Goal: Complete application form

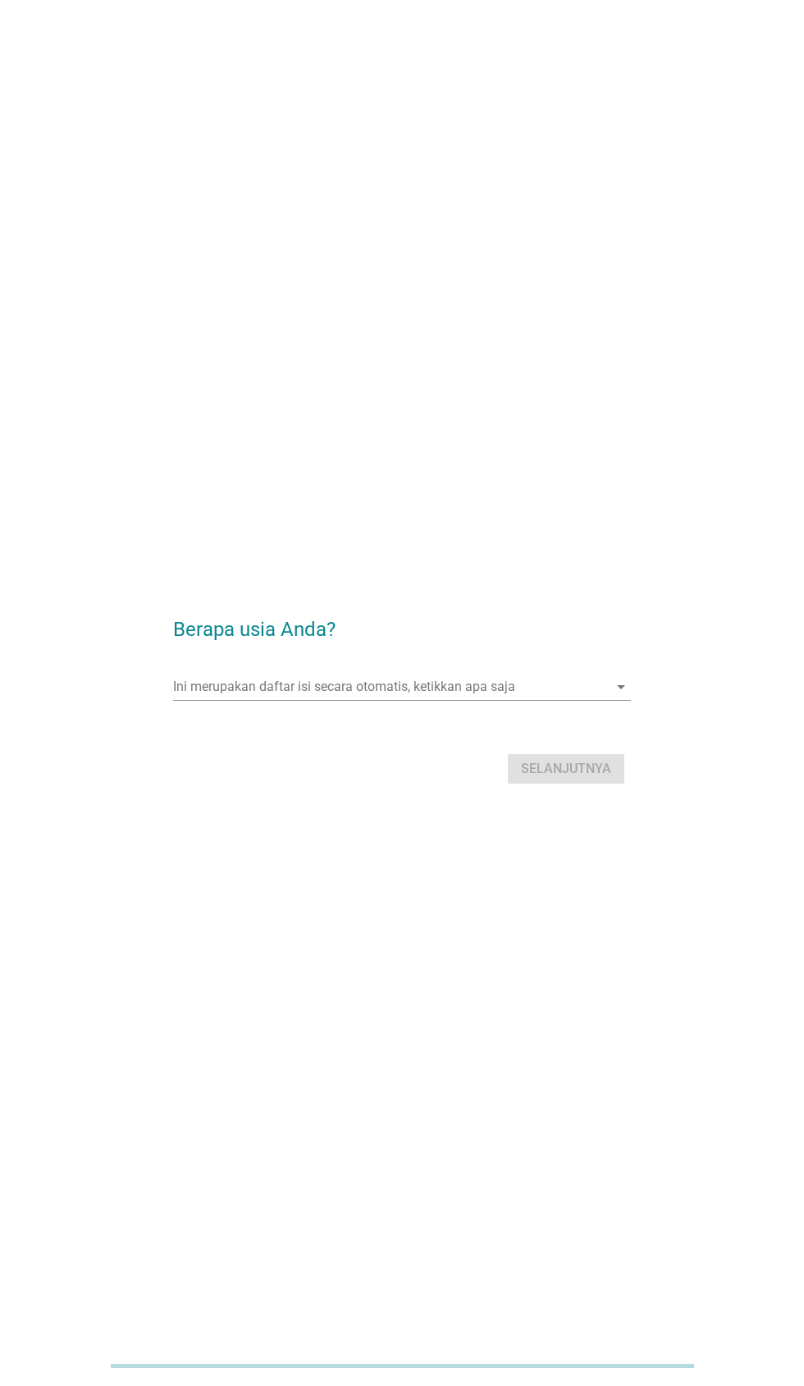
click at [612, 700] on div "Ini merupakan daftar isi secara otomatis, ketikkan apa saja arrow_drop_down" at bounding box center [401, 687] width 457 height 26
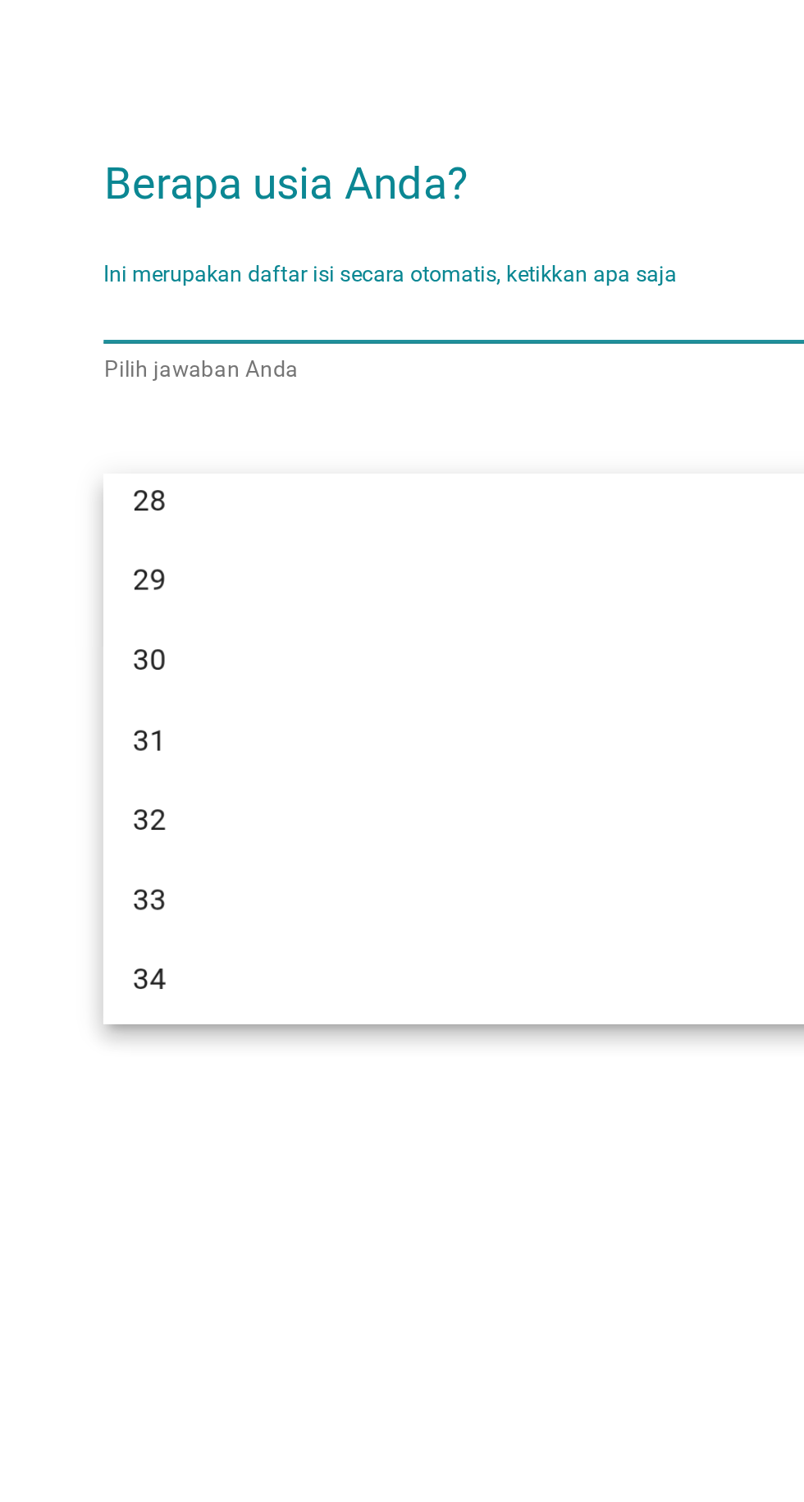
scroll to position [368, 0]
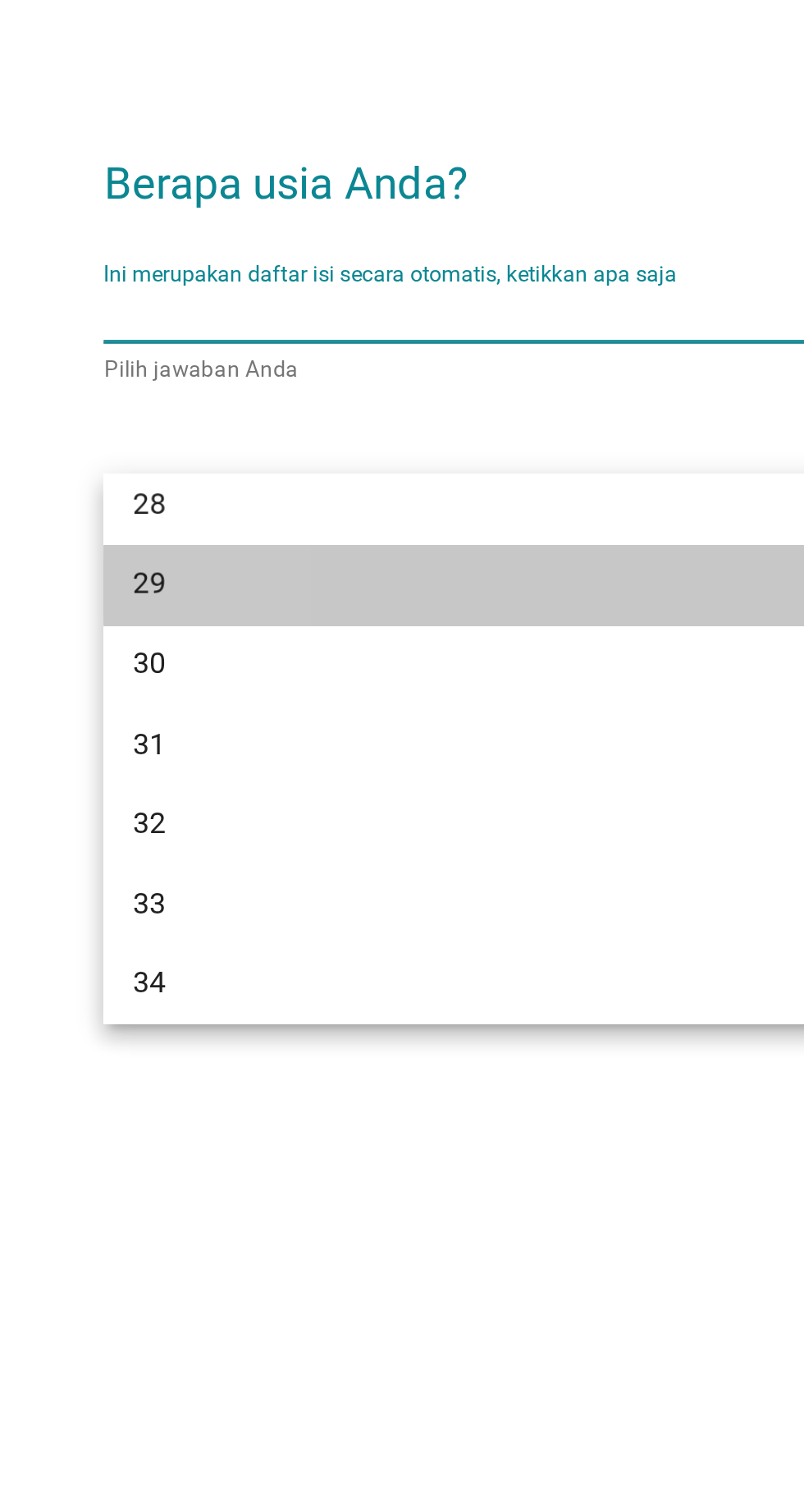
click at [208, 870] on div "29" at bounding box center [383, 865] width 395 height 20
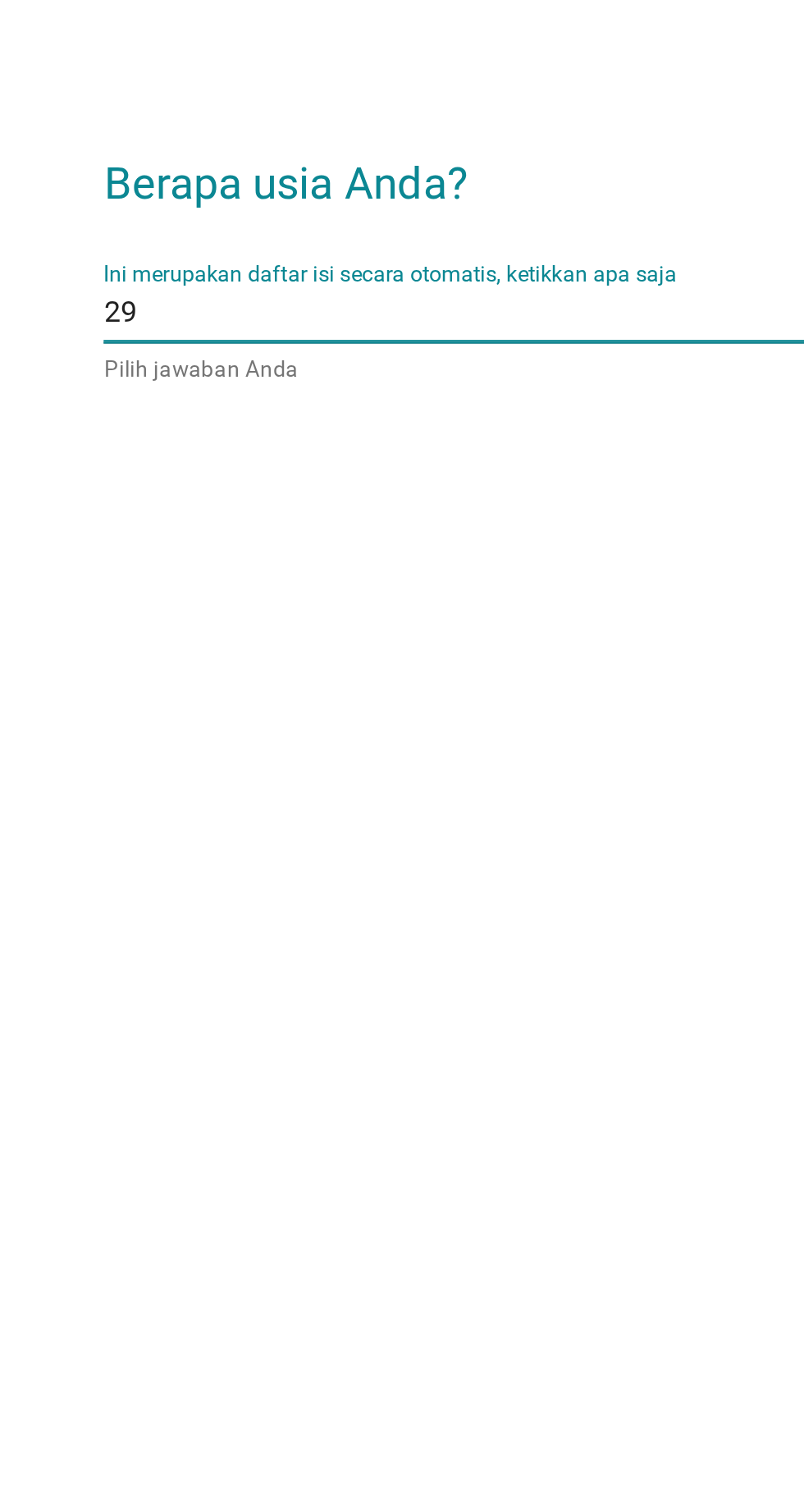
click at [355, 860] on div "Berapa usia Anda? Ini merupakan daftar isi secara otomatis, ketikkan apa saja 2…" at bounding box center [401, 751] width 483 height 218
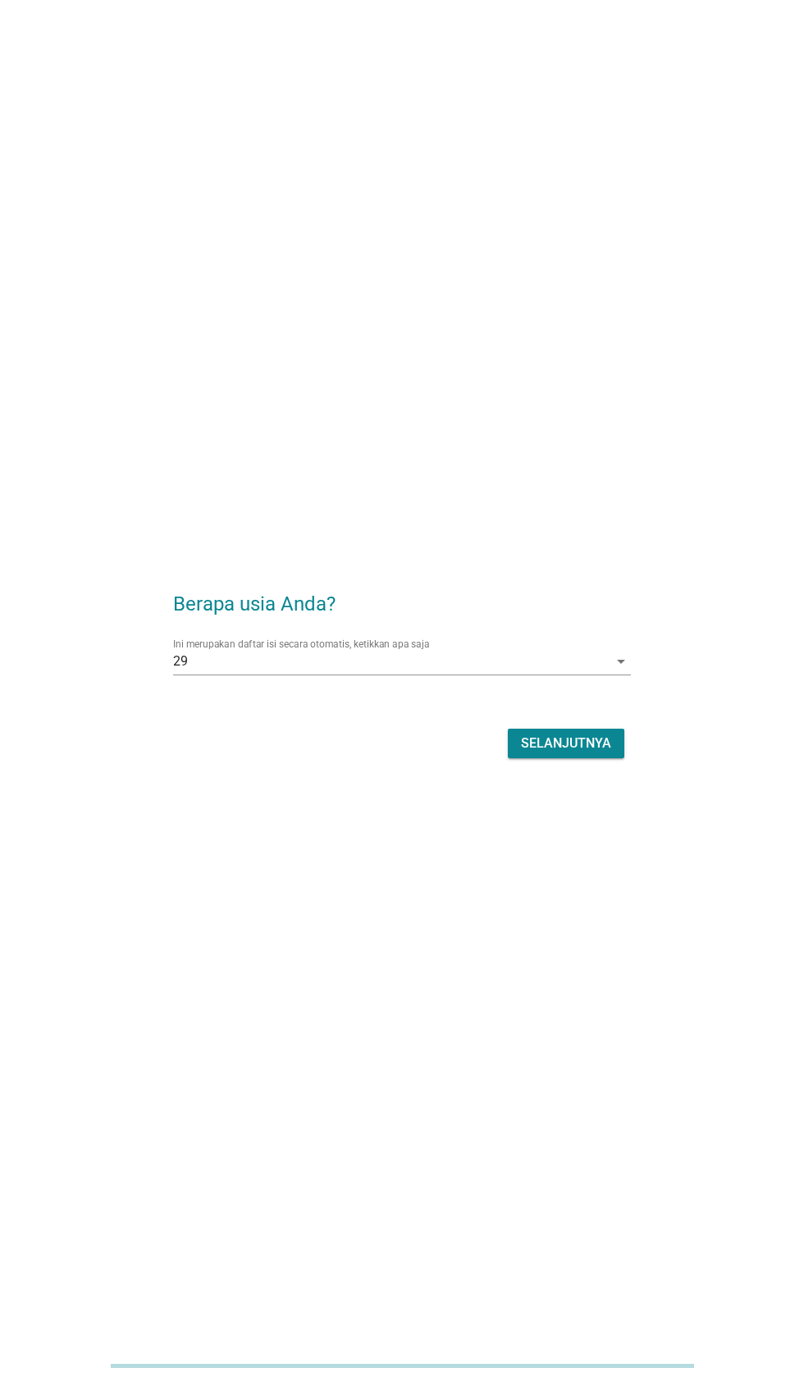
scroll to position [0, 0]
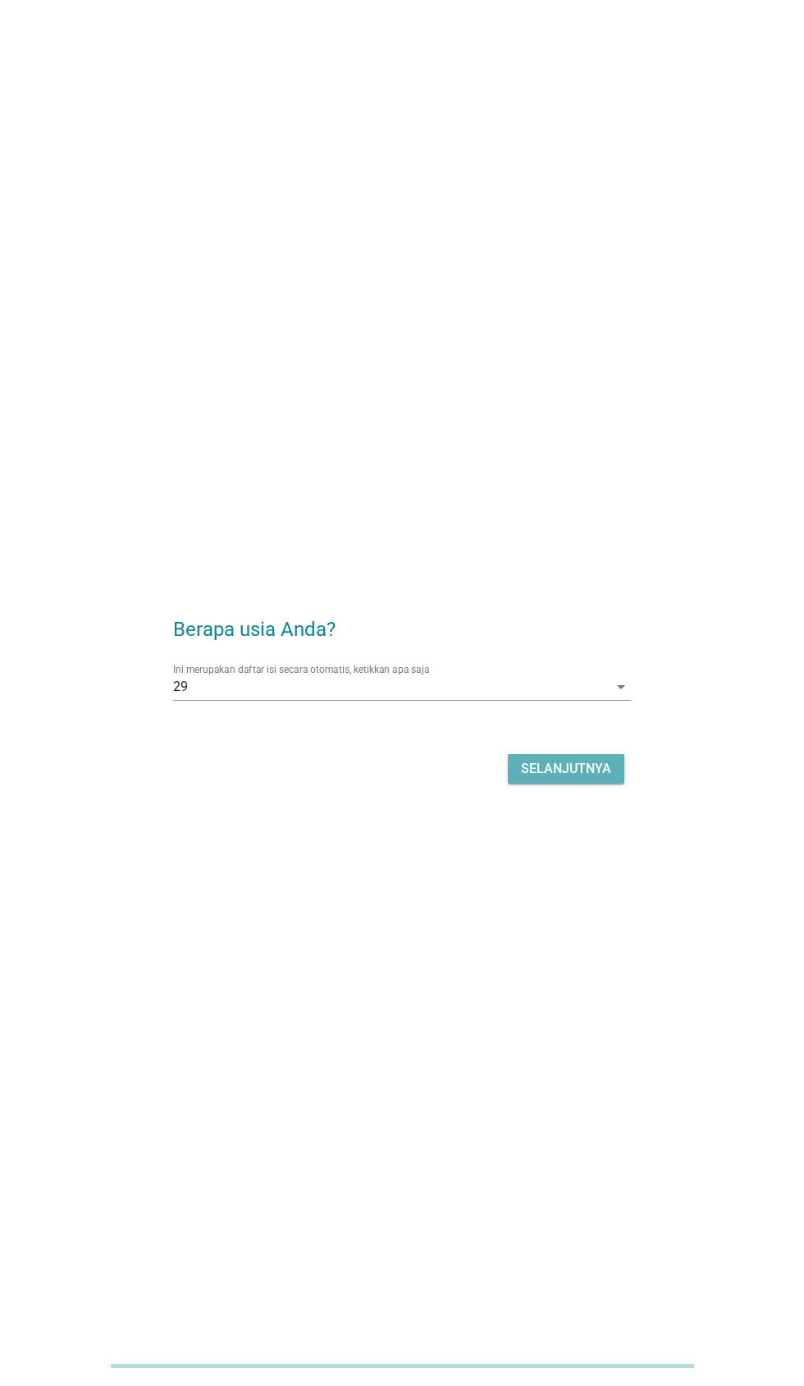
click at [576, 779] on div "Selanjutnya" at bounding box center [566, 769] width 90 height 20
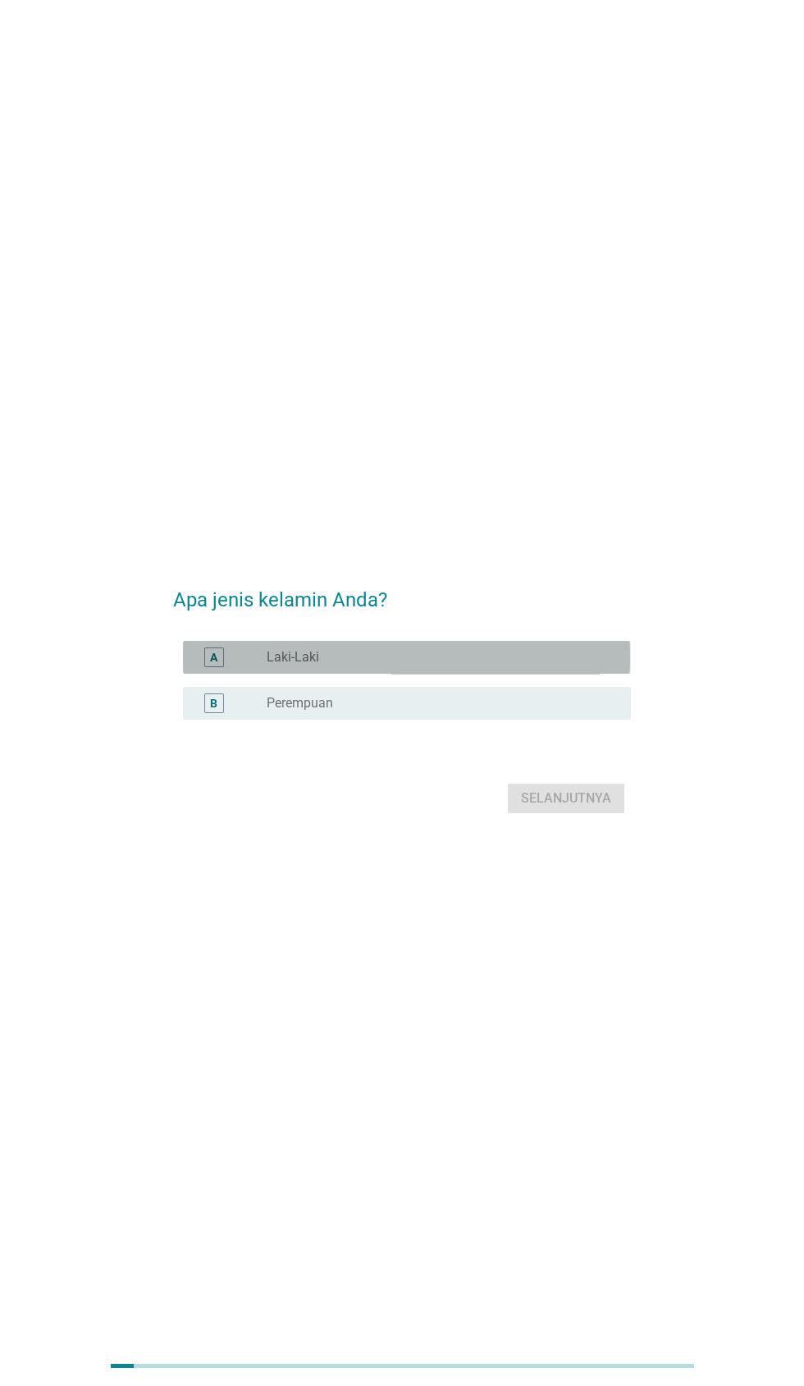
click at [299, 666] on label "Laki-Laki" at bounding box center [293, 657] width 53 height 16
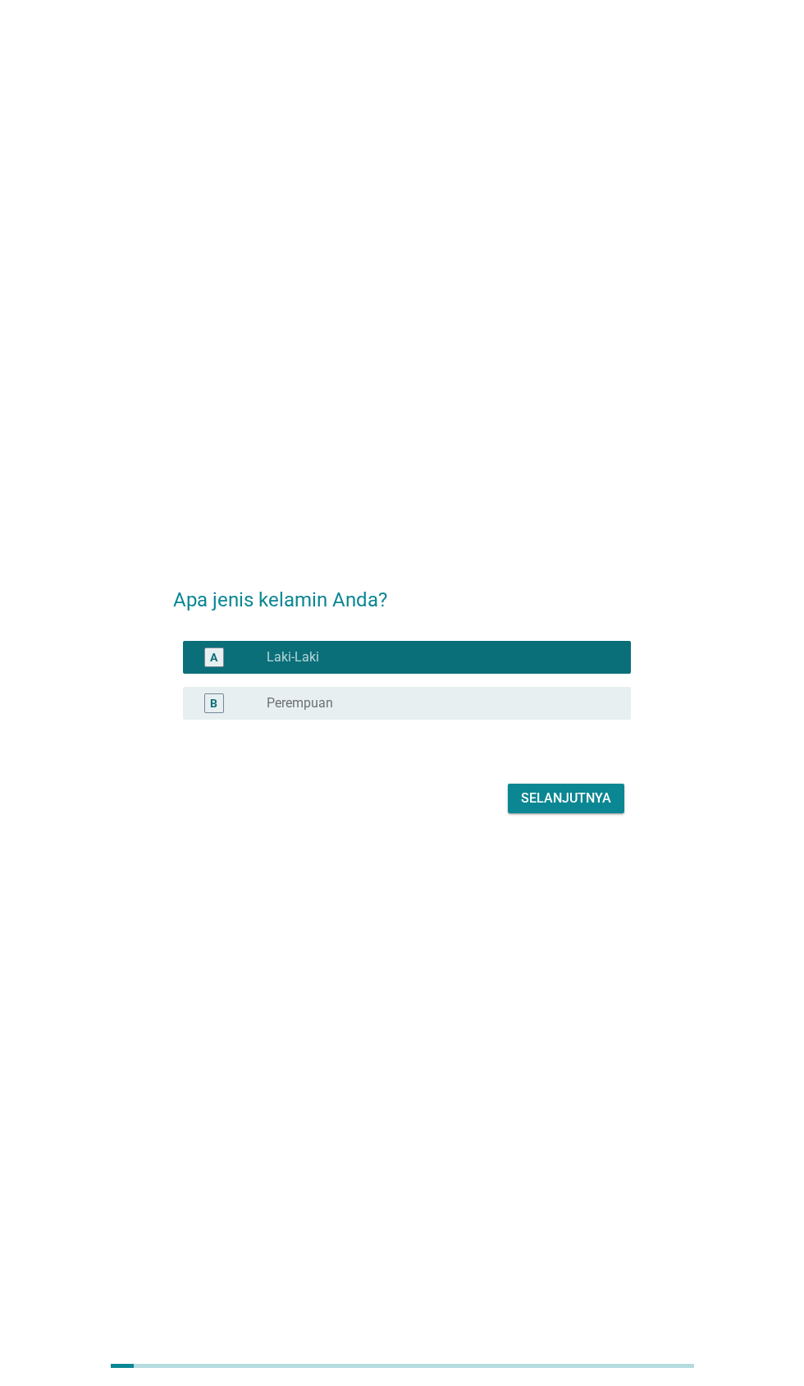
click at [456, 1043] on div "Apa jenis kelamin Anda? A radio_button_checked Laki-Laki B radio_button_uncheck…" at bounding box center [402, 693] width 804 height 1386
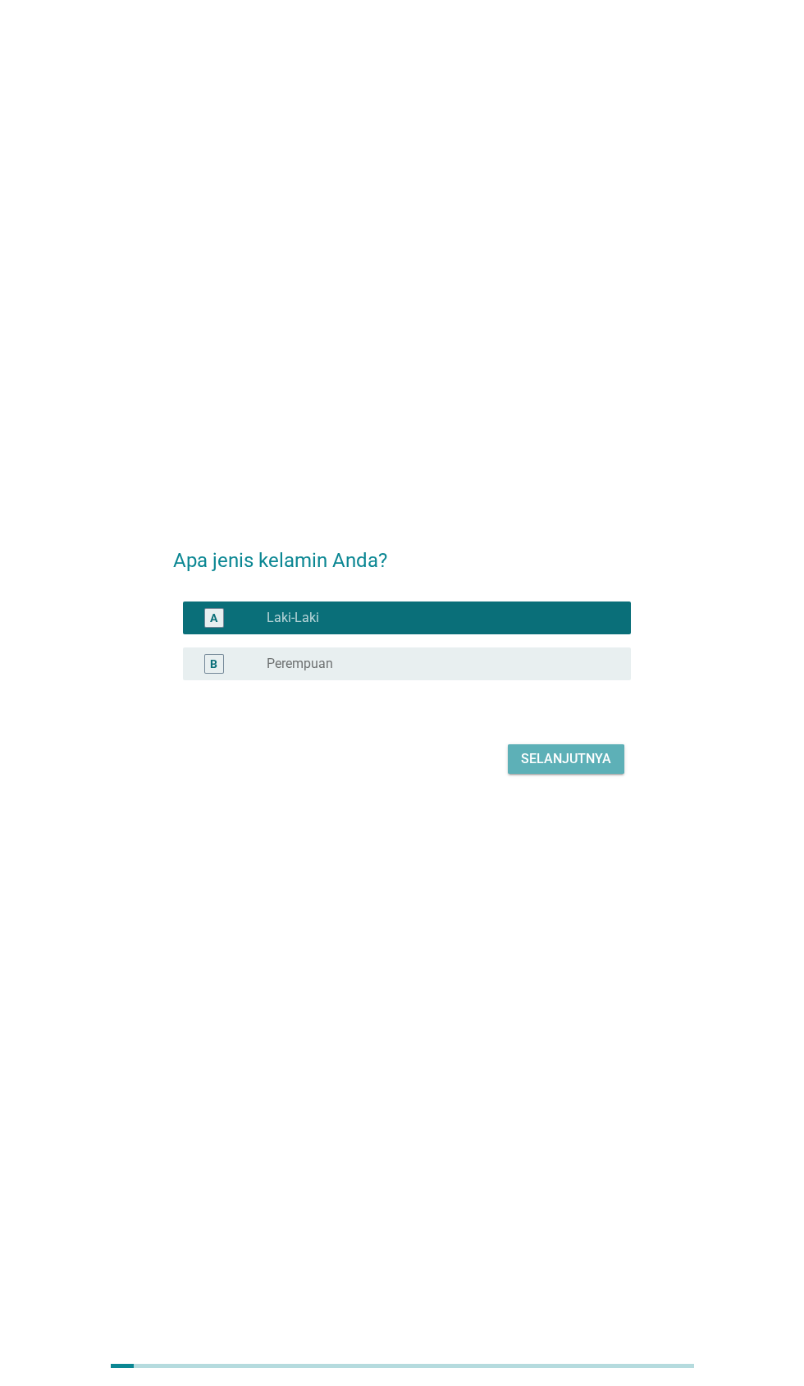
click at [582, 774] on button "Selanjutnya" at bounding box center [566, 759] width 117 height 30
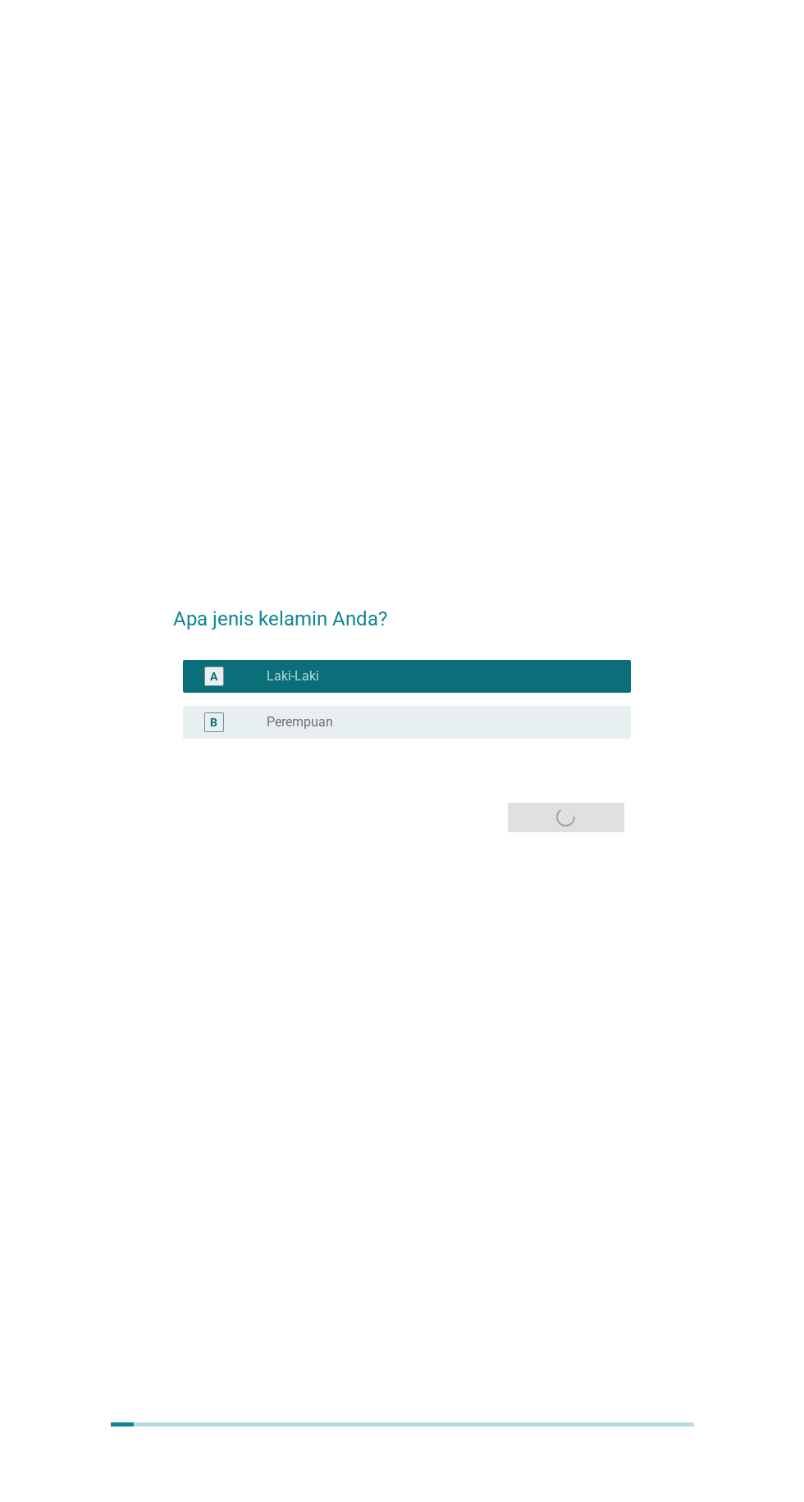
scroll to position [0, 0]
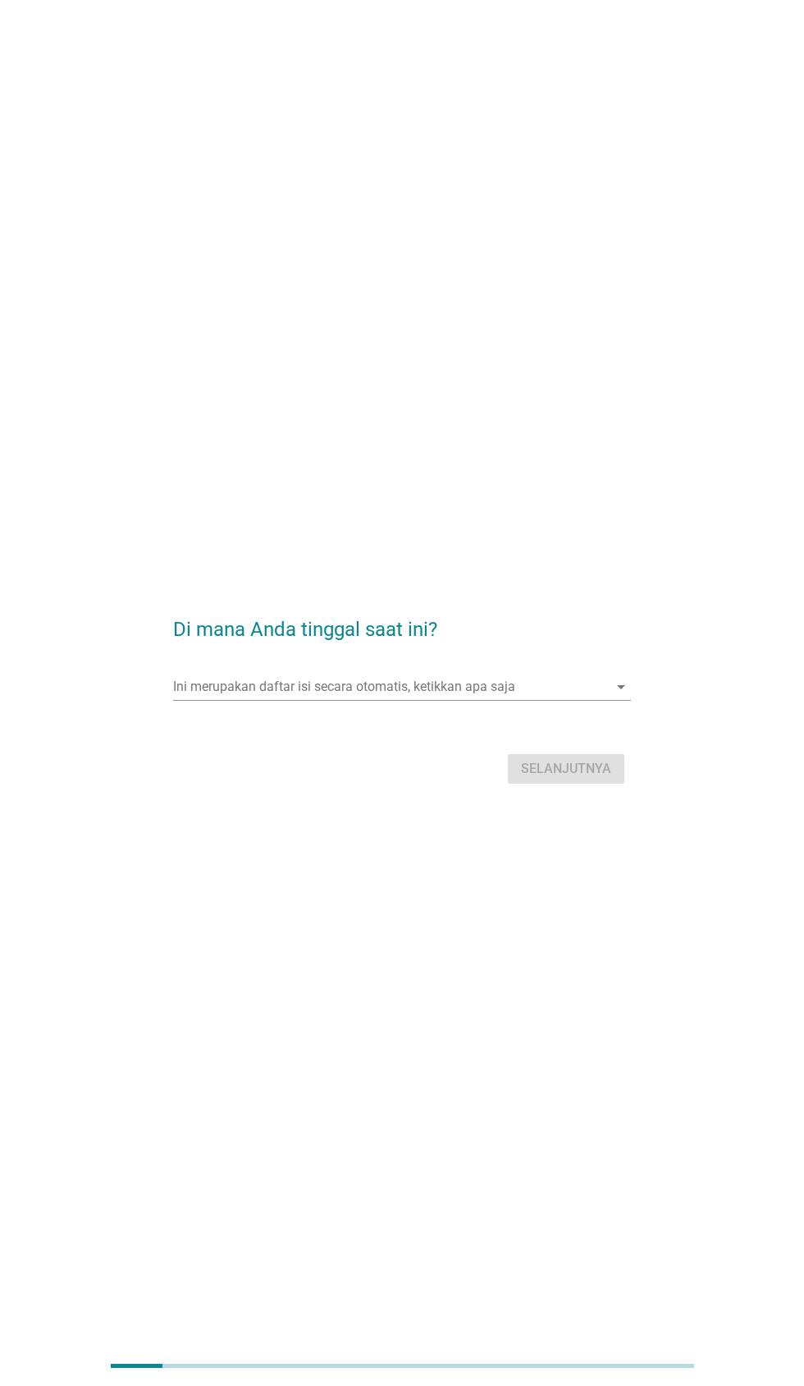
click at [603, 700] on div "Ini merupakan daftar isi secara otomatis, ketikkan apa saja arrow_drop_down" at bounding box center [401, 687] width 457 height 26
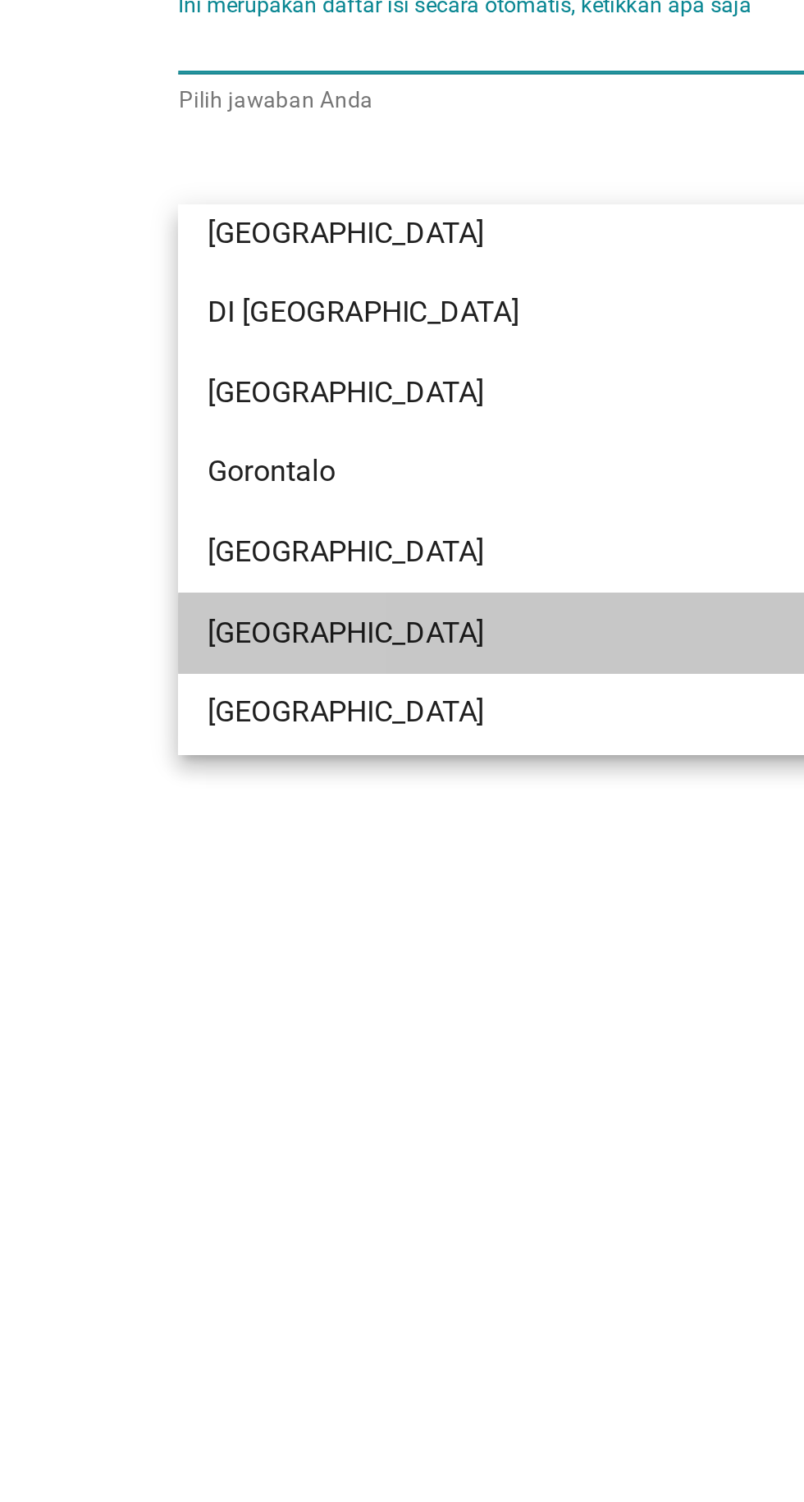
scroll to position [121, 0]
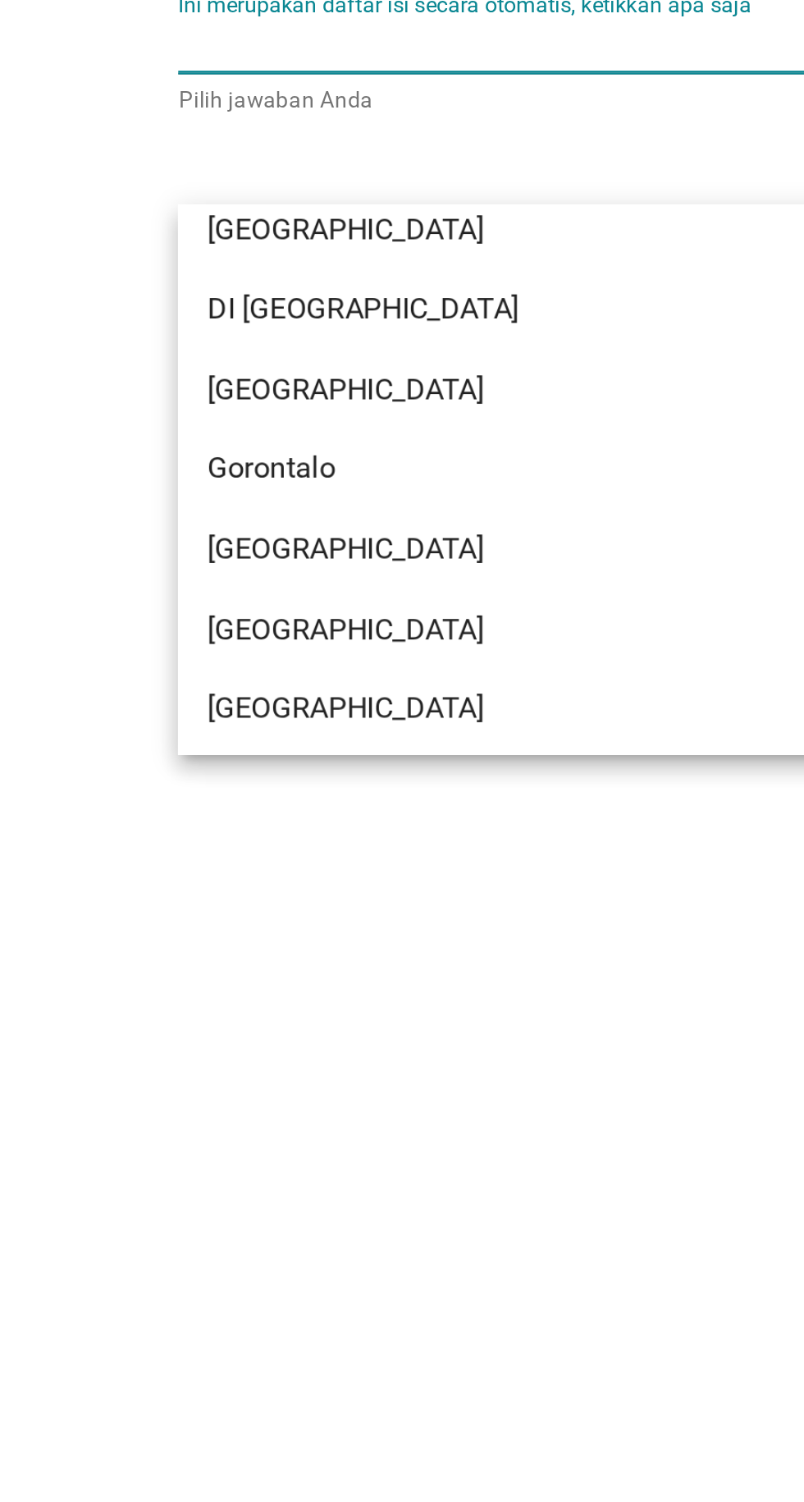
click at [258, 898] on div "[GEOGRAPHIC_DATA]" at bounding box center [383, 899] width 395 height 20
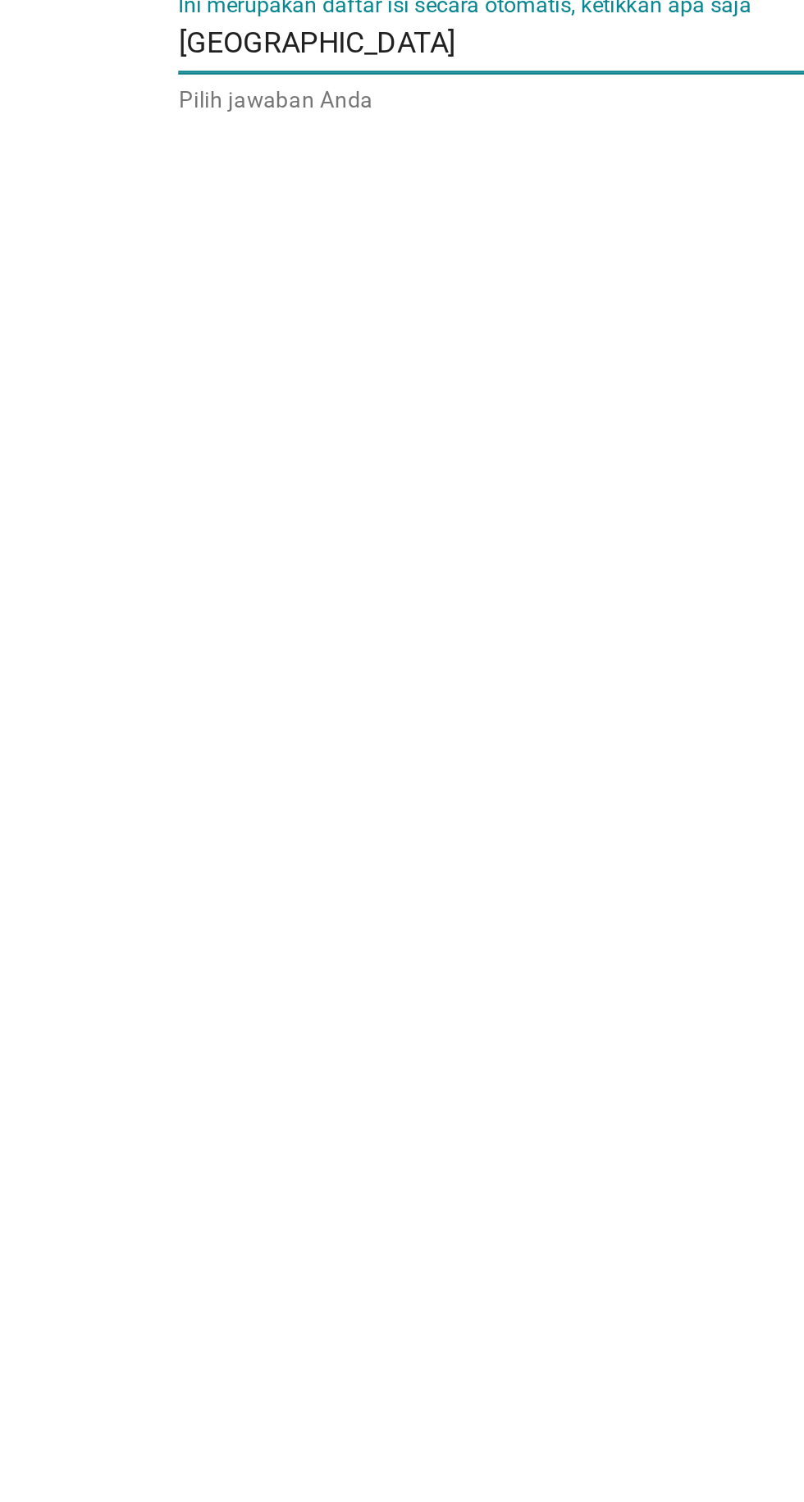
click at [298, 989] on div "Di mana Anda tinggal saat ini? Ini merupakan daftar isi secara otomatis, ketikk…" at bounding box center [402, 751] width 804 height 1502
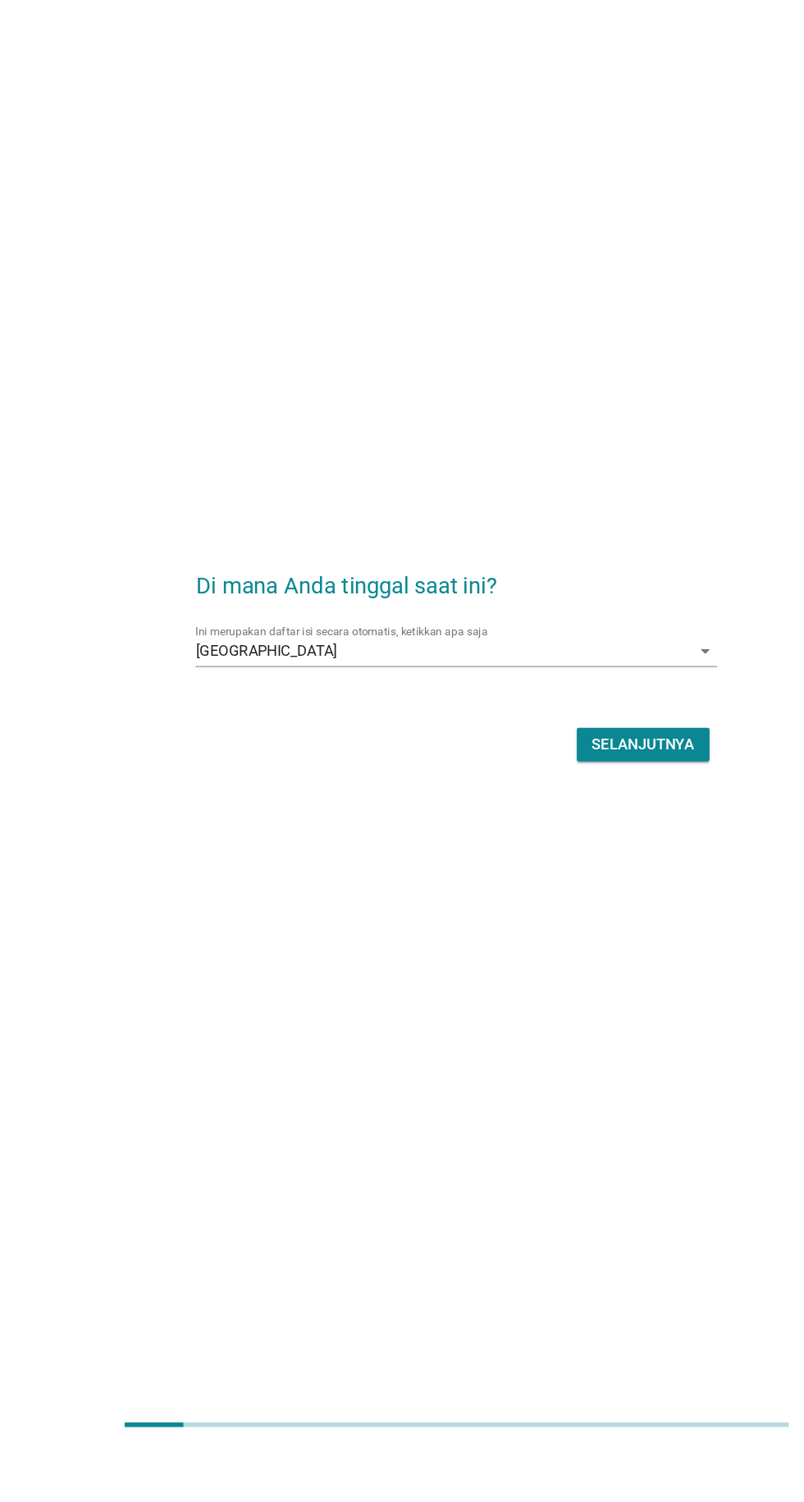
scroll to position [0, 0]
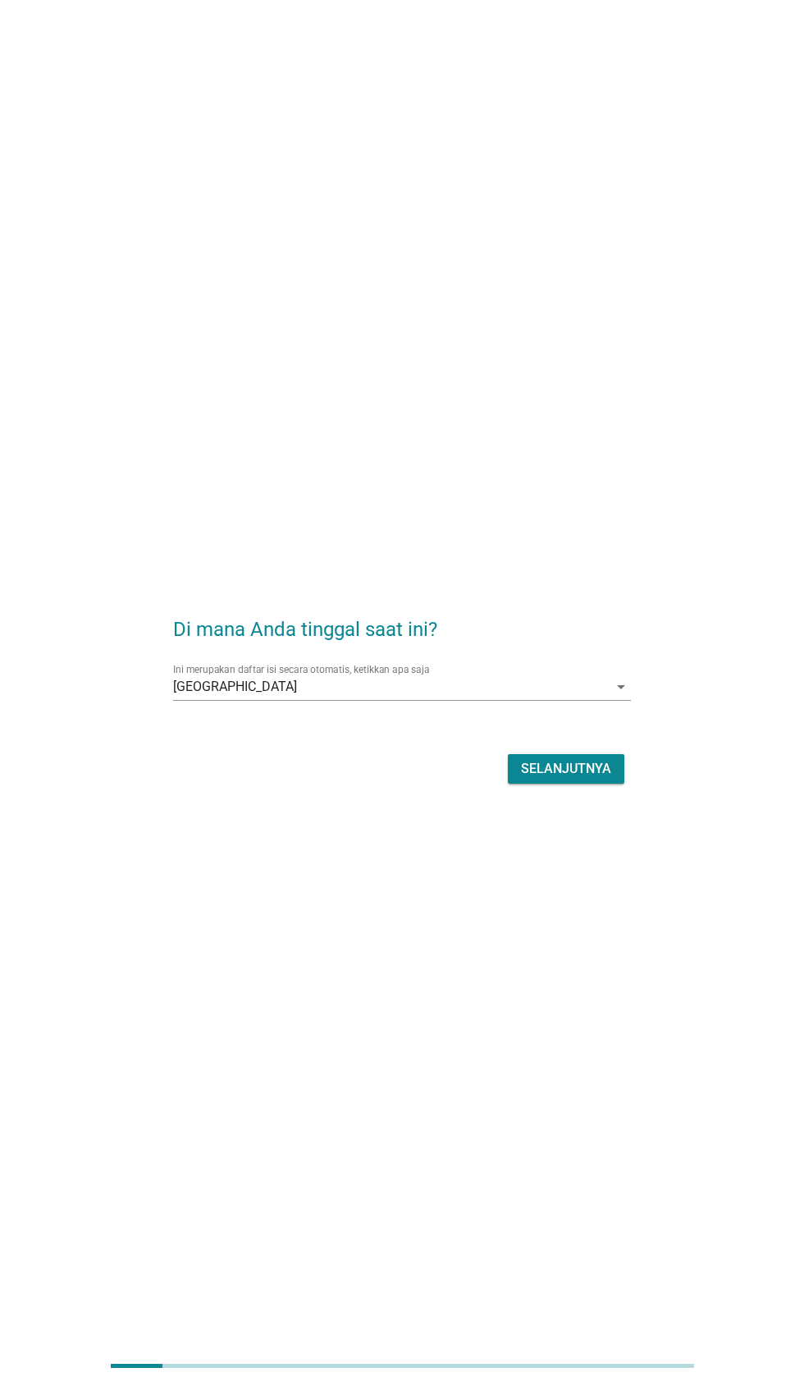
click at [470, 1023] on div "Di mana Anda tinggal saat ini? Ini merupakan daftar isi secara otomatis, ketikk…" at bounding box center [402, 693] width 804 height 1386
click at [580, 779] on div "Selanjutnya" at bounding box center [566, 769] width 90 height 20
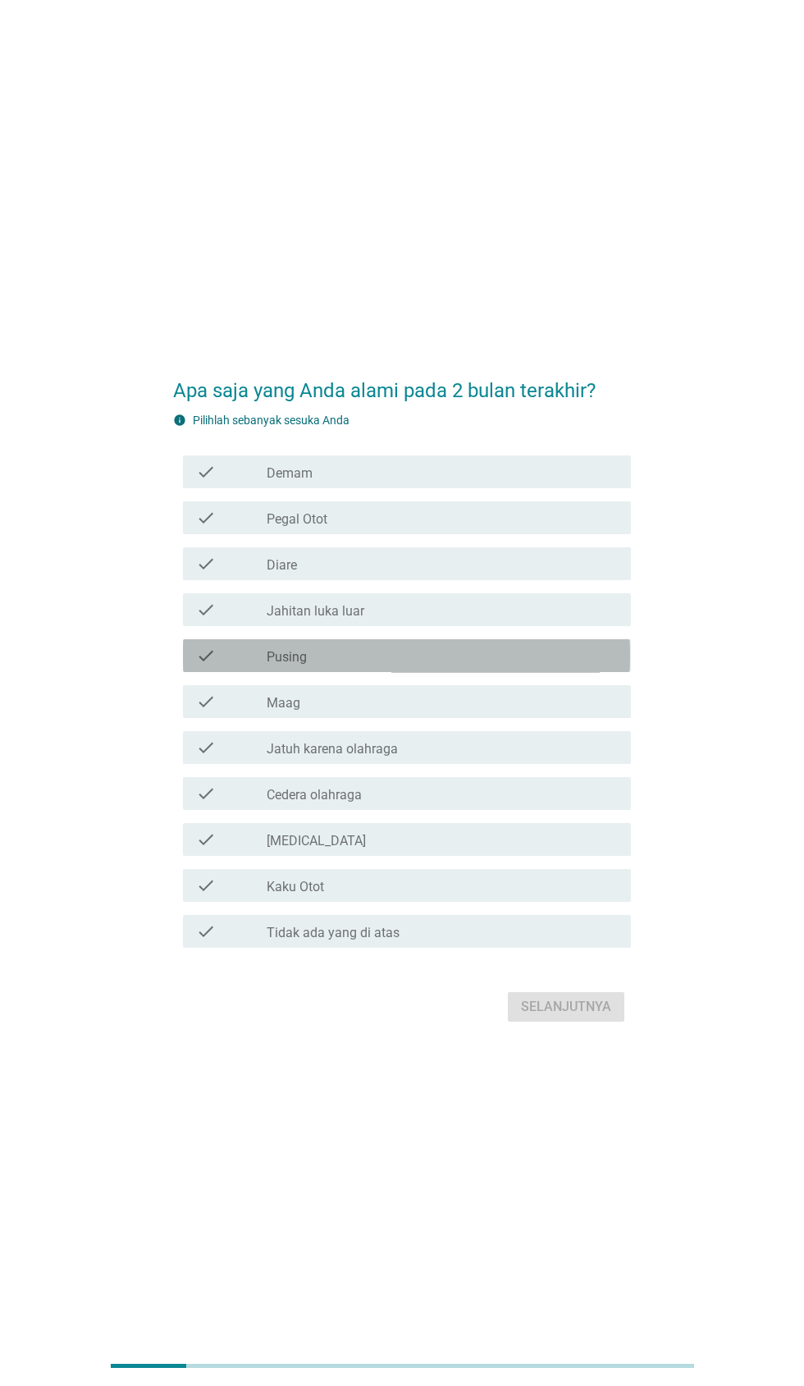
click at [357, 666] on div "check_box_outline_blank Pusing" at bounding box center [442, 656] width 351 height 20
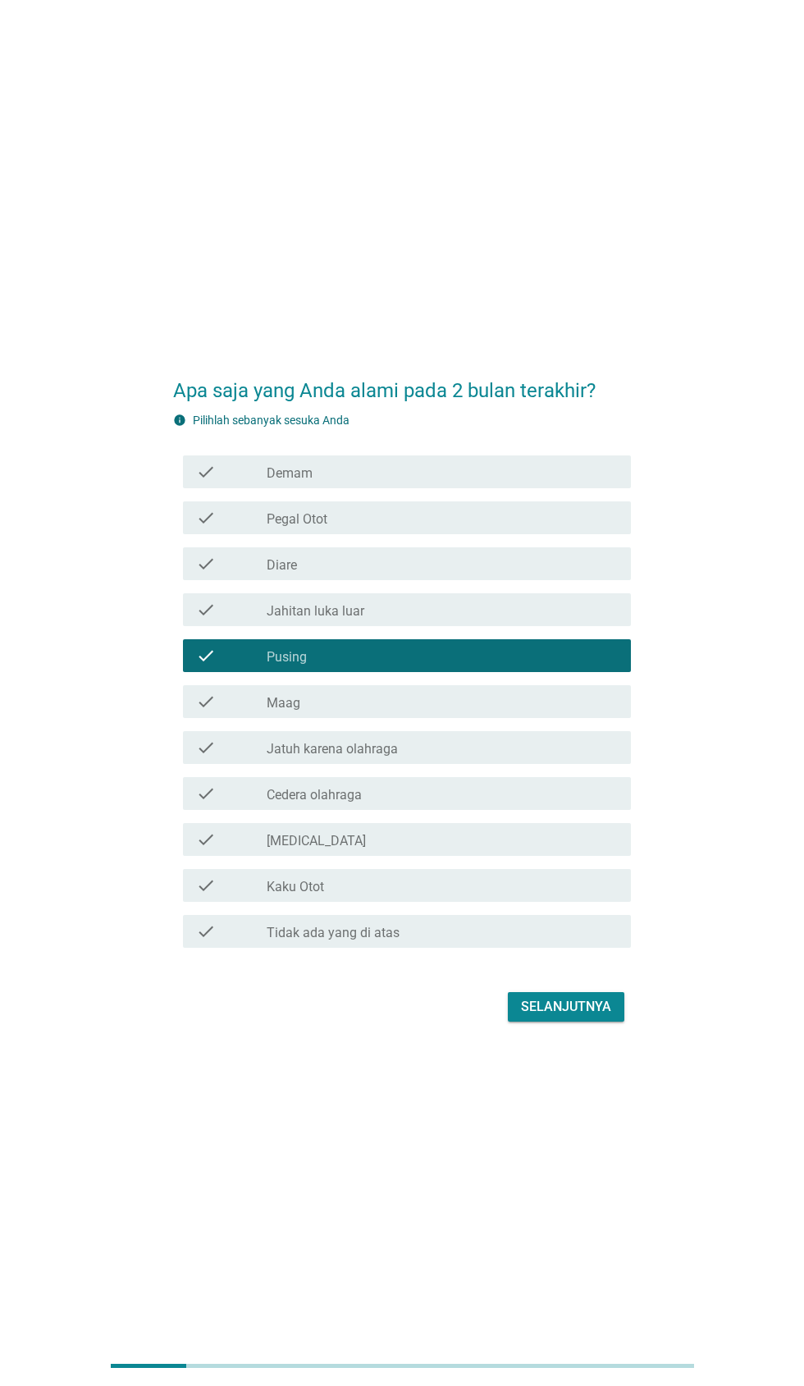
click at [414, 528] on div "check_box_outline_blank Pegal Otot" at bounding box center [442, 518] width 351 height 20
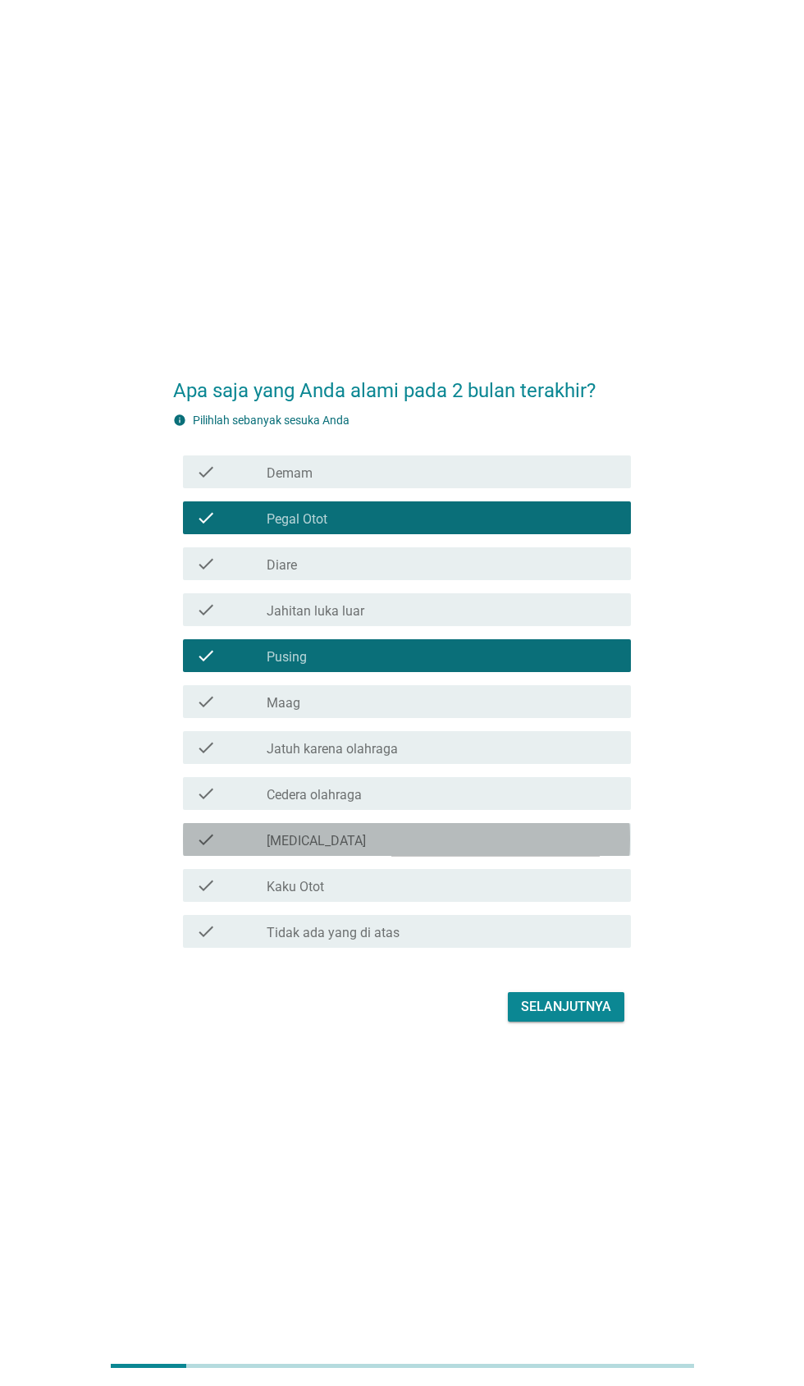
click at [402, 849] on div "check_box_outline_blank [MEDICAL_DATA]" at bounding box center [442, 840] width 351 height 20
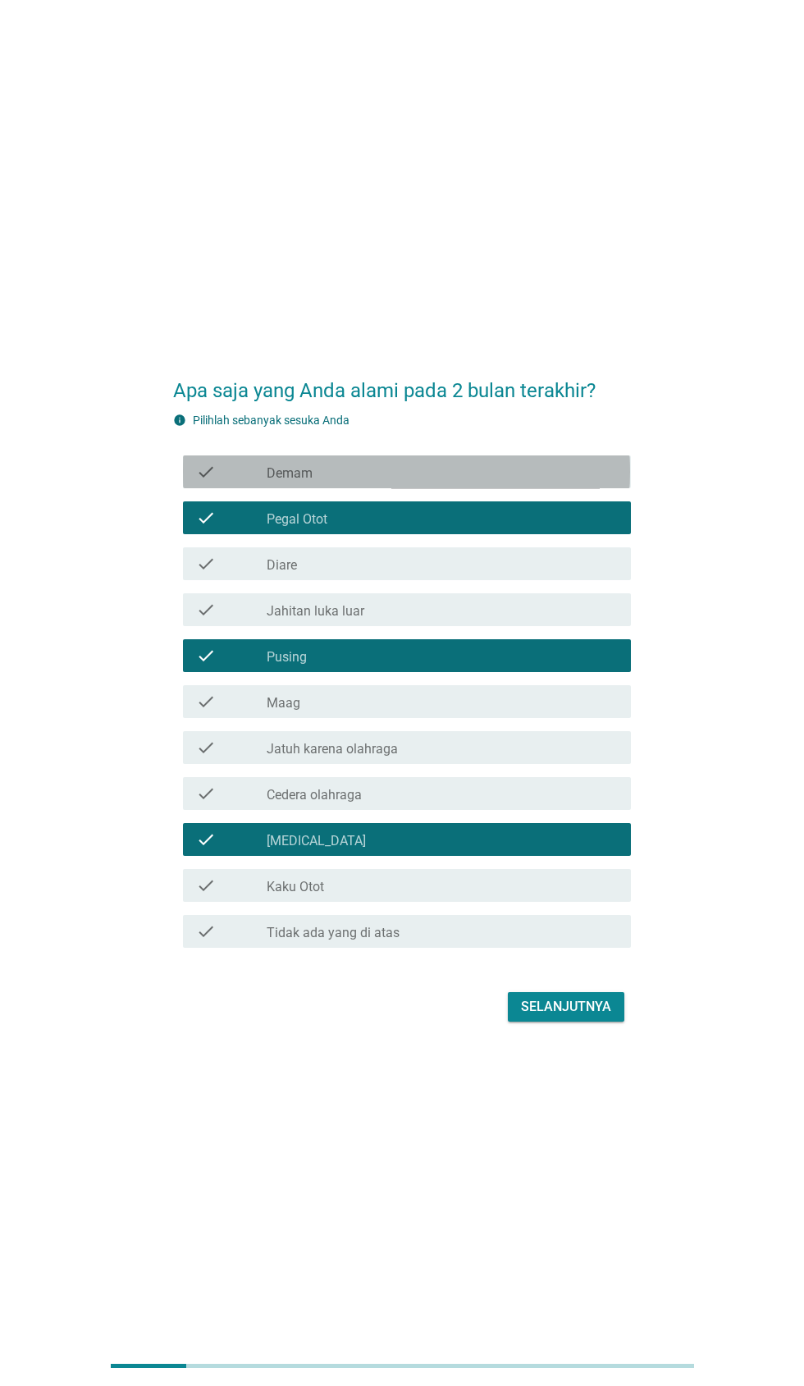
click at [408, 482] on div "check_box_outline_blank Demam" at bounding box center [442, 472] width 351 height 20
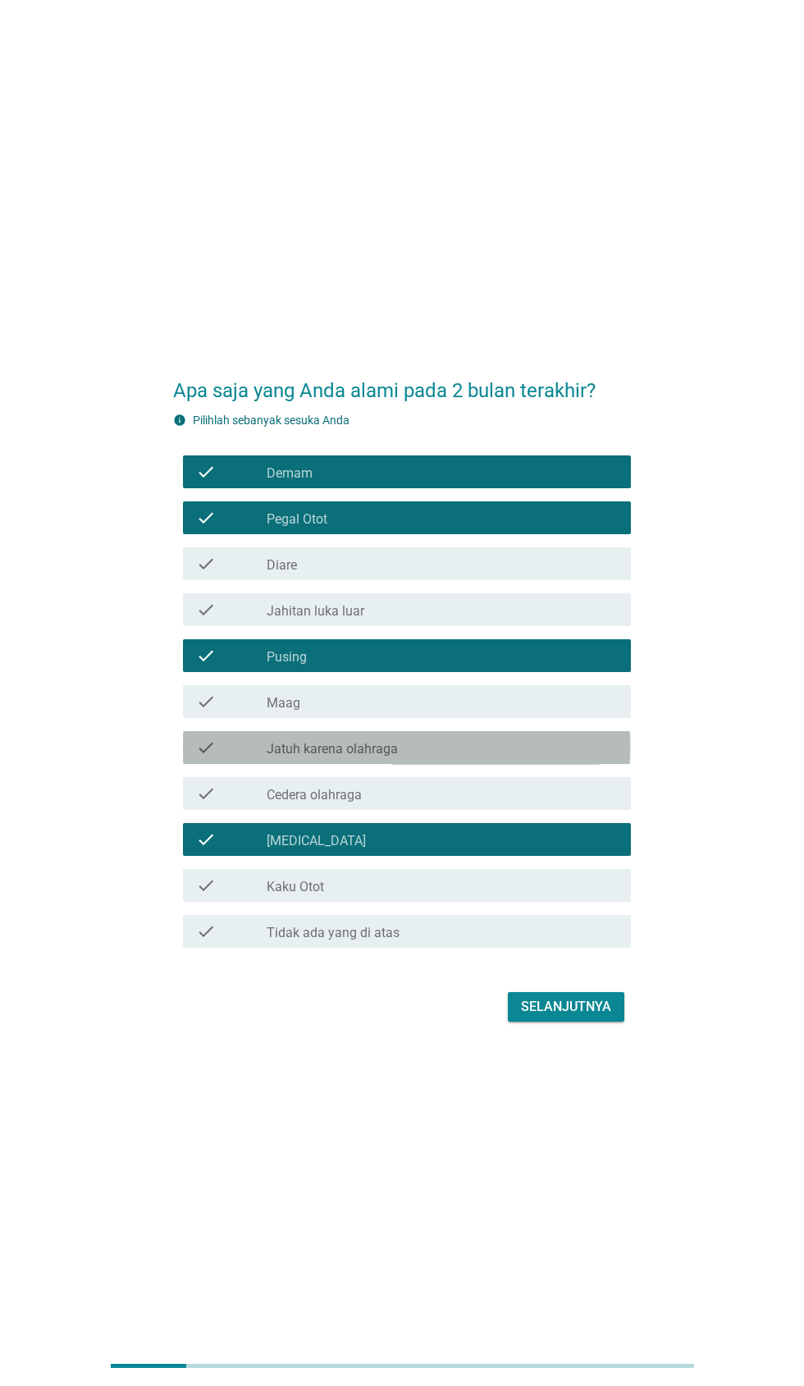
click at [423, 757] on div "check_box_outline_blank Jatuh karena olahraga" at bounding box center [442, 748] width 351 height 20
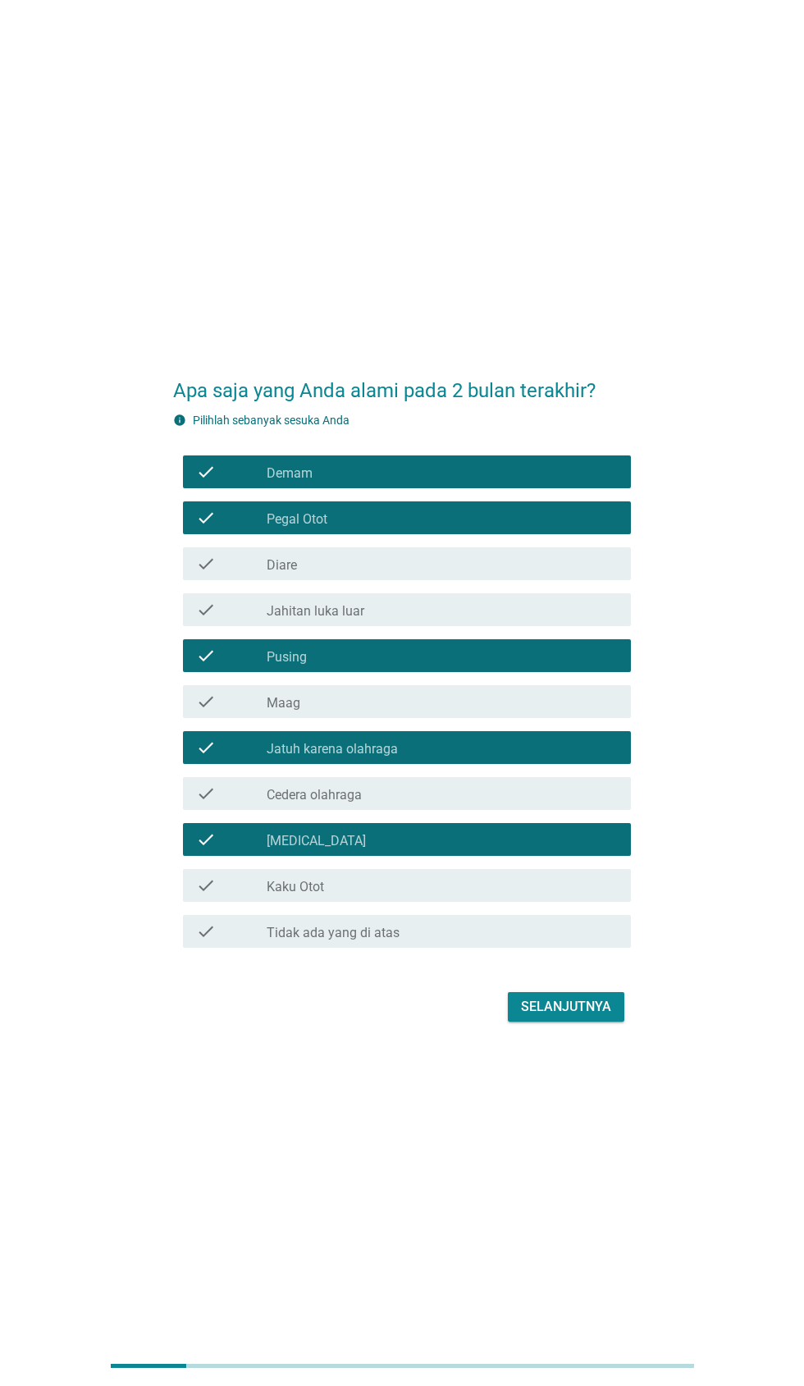
click at [377, 895] on div "check_box_outline_blank Kaku Otot" at bounding box center [442, 886] width 351 height 20
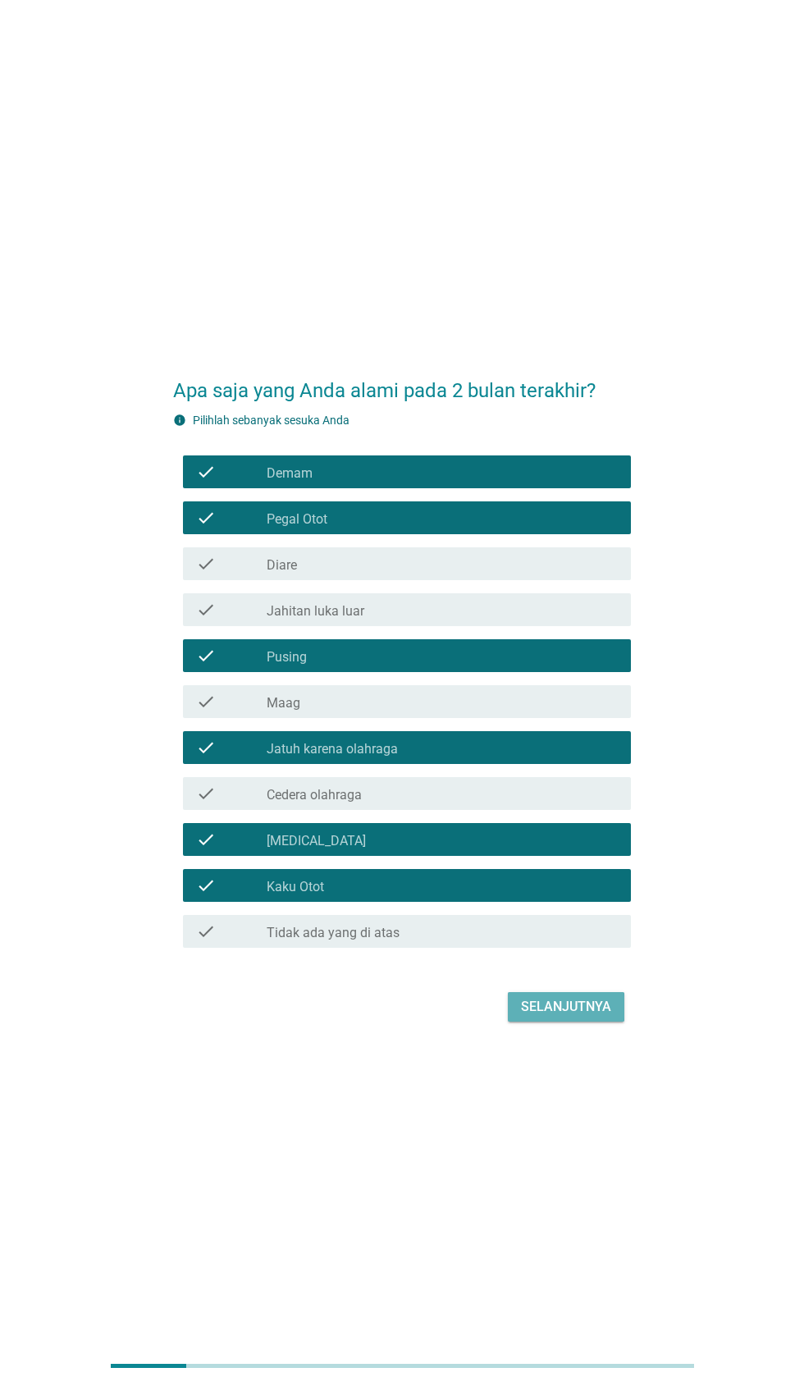
click at [582, 1017] on div "Selanjutnya" at bounding box center [566, 1007] width 90 height 20
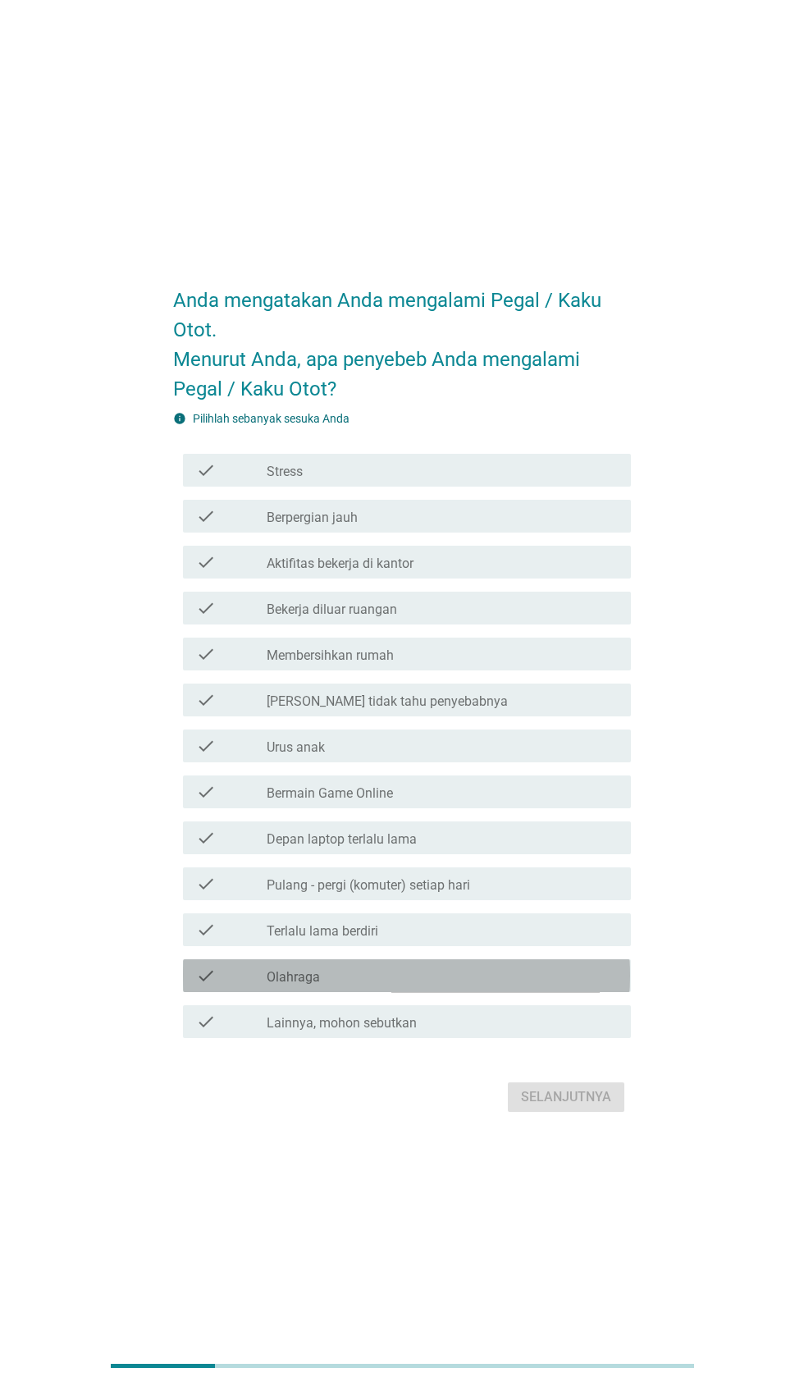
click at [318, 986] on label "Olahraga" at bounding box center [293, 977] width 53 height 16
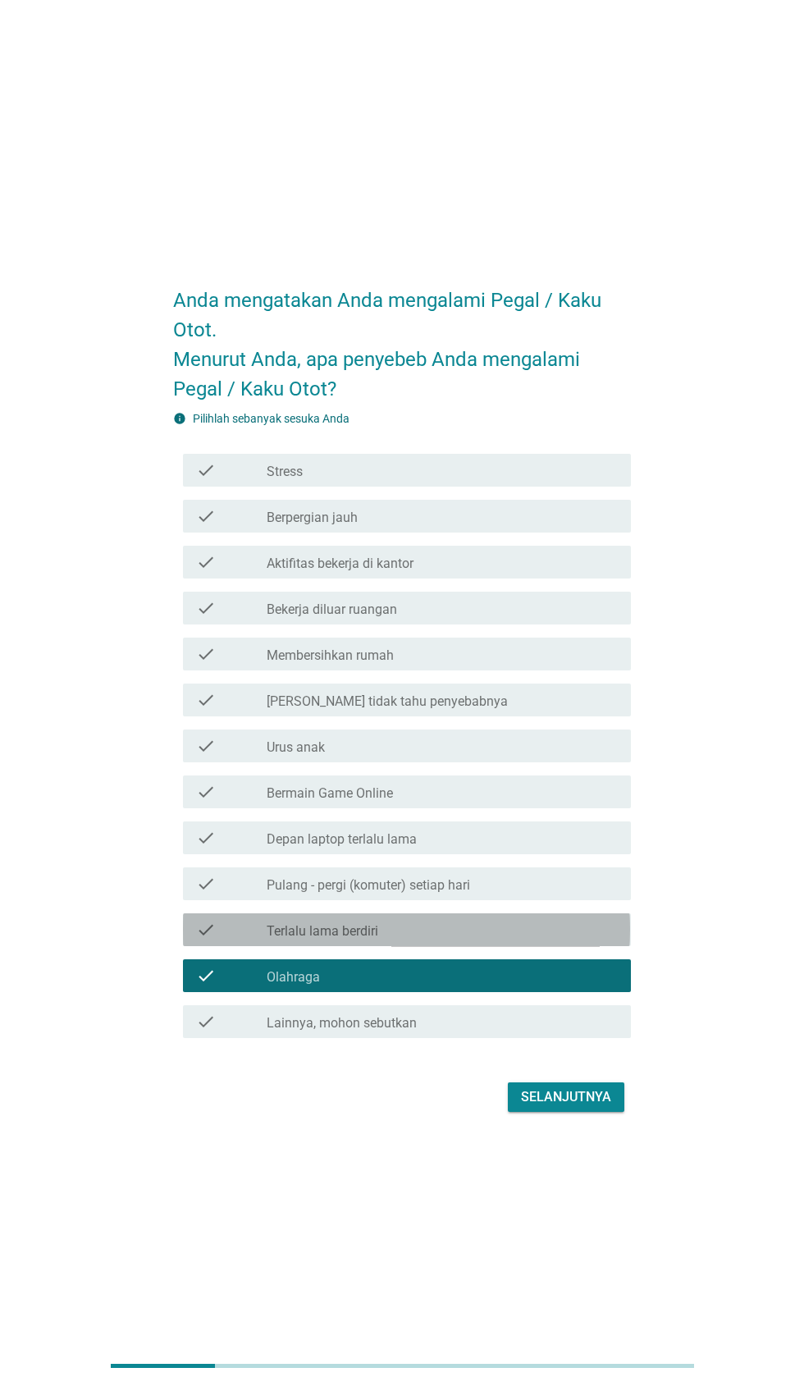
click at [425, 940] on div "check_box_outline_blank Terlalu lama berdiri" at bounding box center [442, 930] width 351 height 20
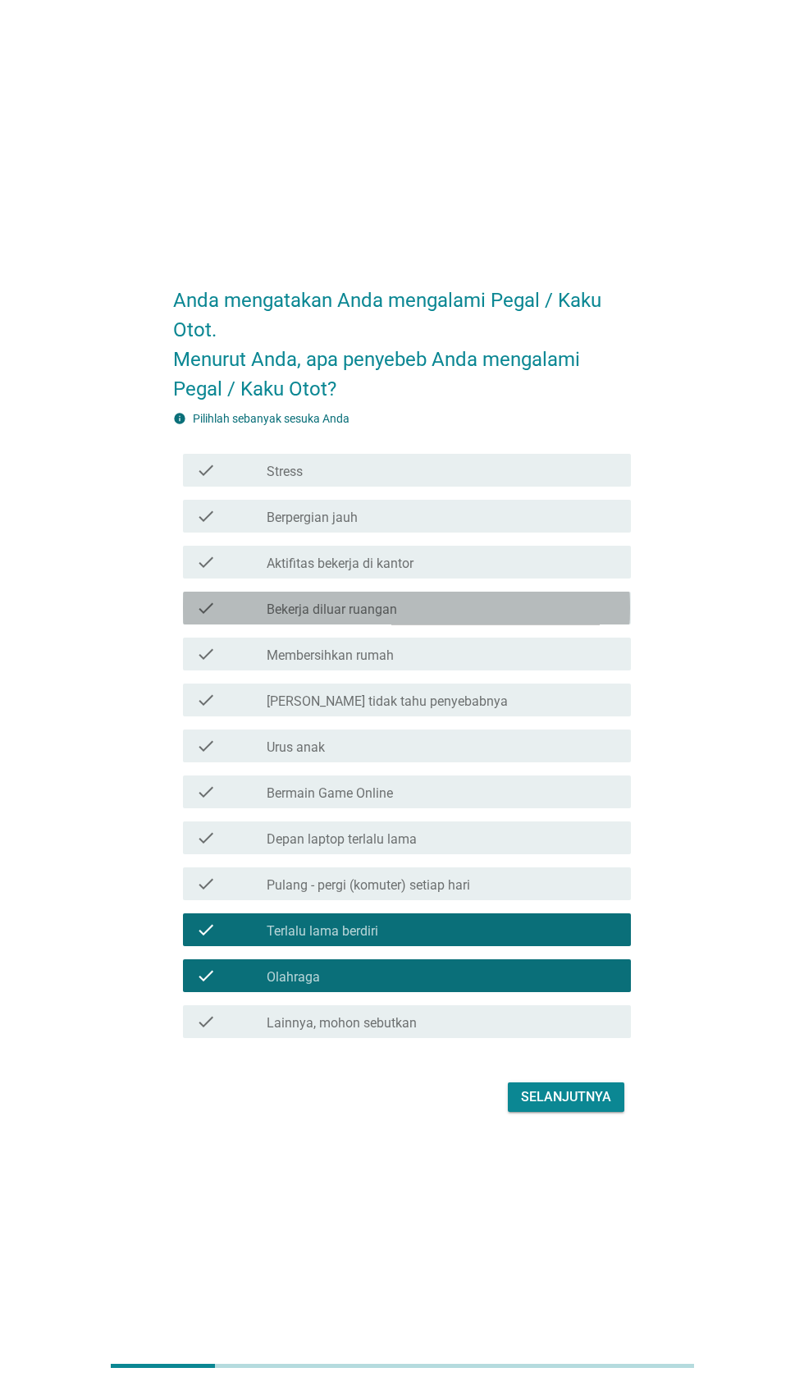
click at [378, 618] on label "Bekerja diluar ruangan" at bounding box center [332, 610] width 130 height 16
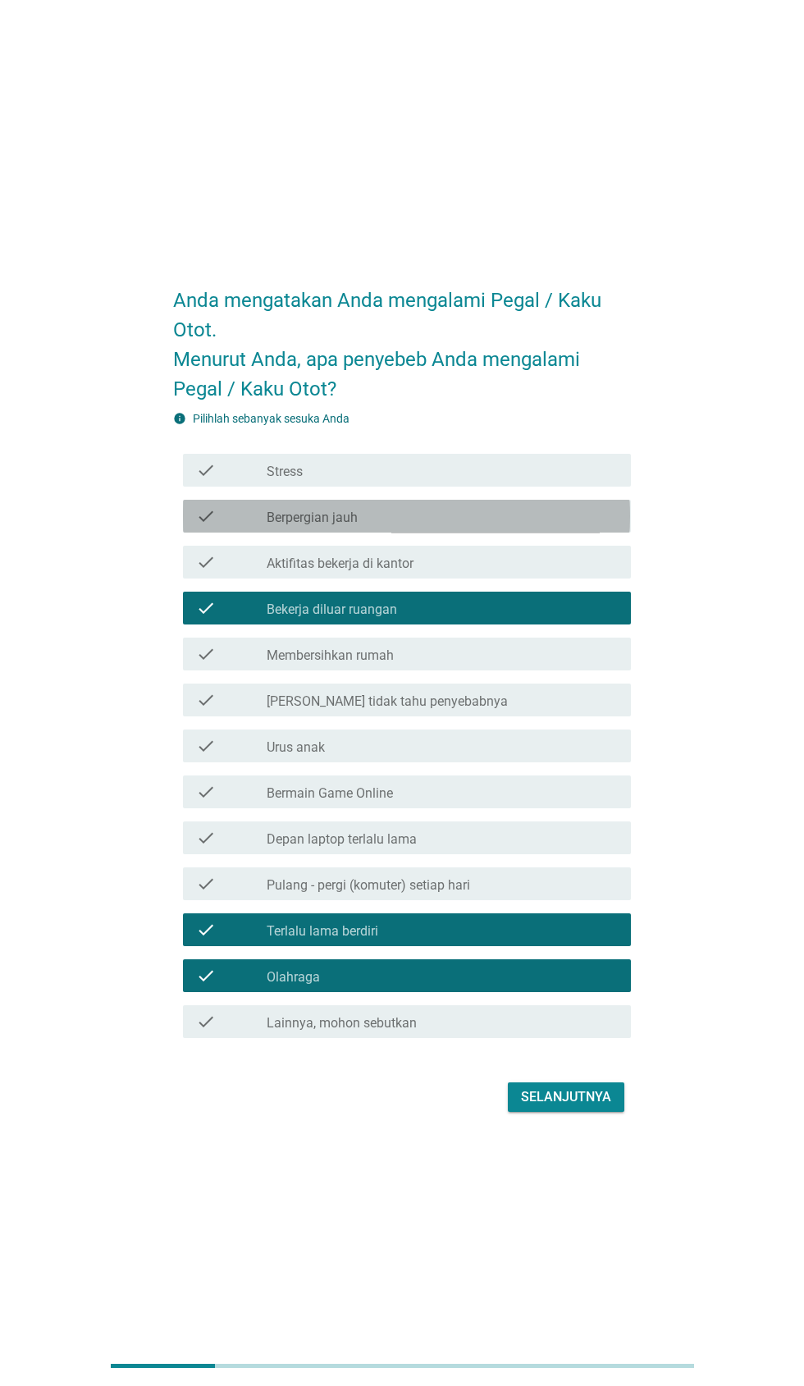
click at [444, 526] on div "check_box_outline_blank Berpergian jauh" at bounding box center [442, 516] width 351 height 20
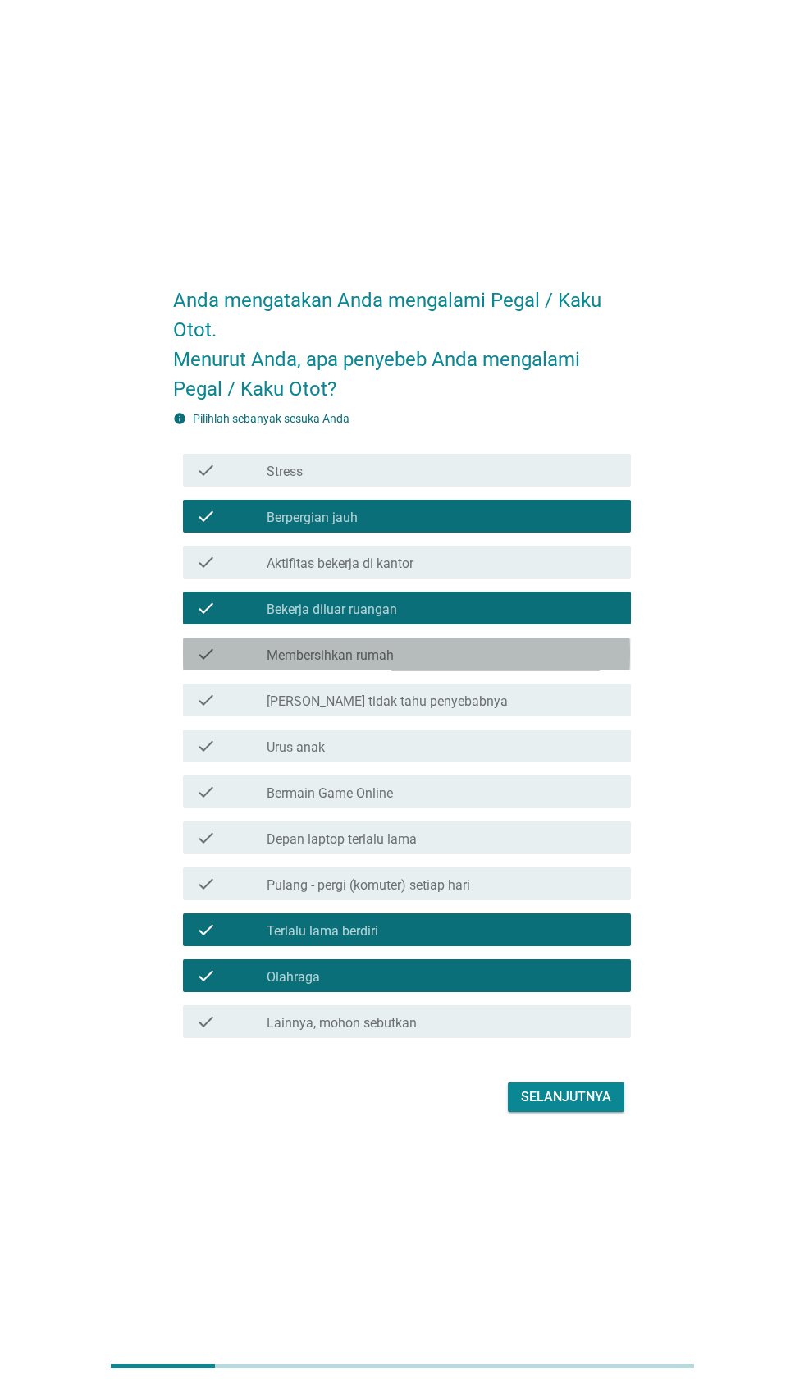
click at [394, 664] on label "Membersihkan rumah" at bounding box center [330, 656] width 127 height 16
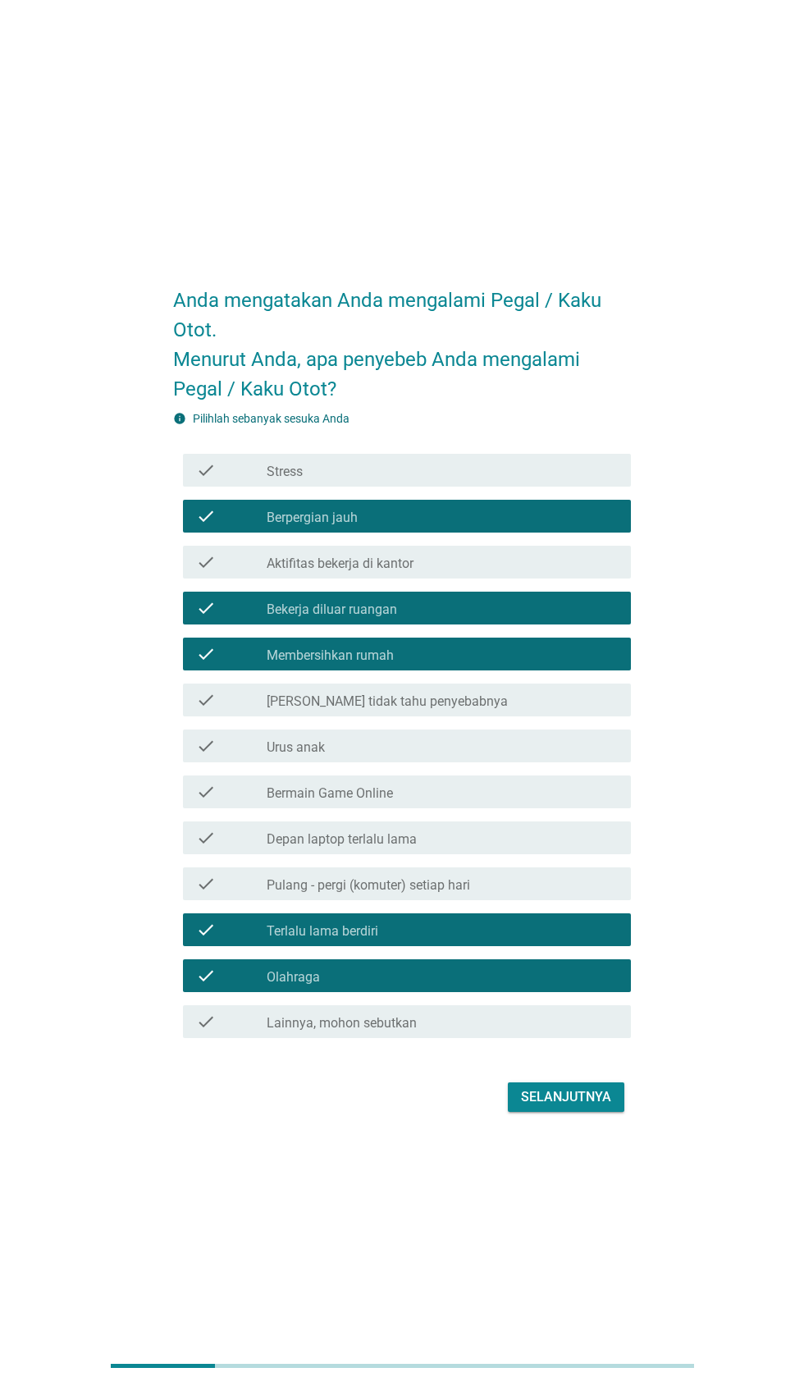
click at [712, 916] on div "Anda mengatakan Anda mengalami [GEOGRAPHIC_DATA] / Kaku Otot. Menurut [PERSON_N…" at bounding box center [401, 693] width 725 height 874
click at [594, 1107] on div "Selanjutnya" at bounding box center [566, 1097] width 90 height 20
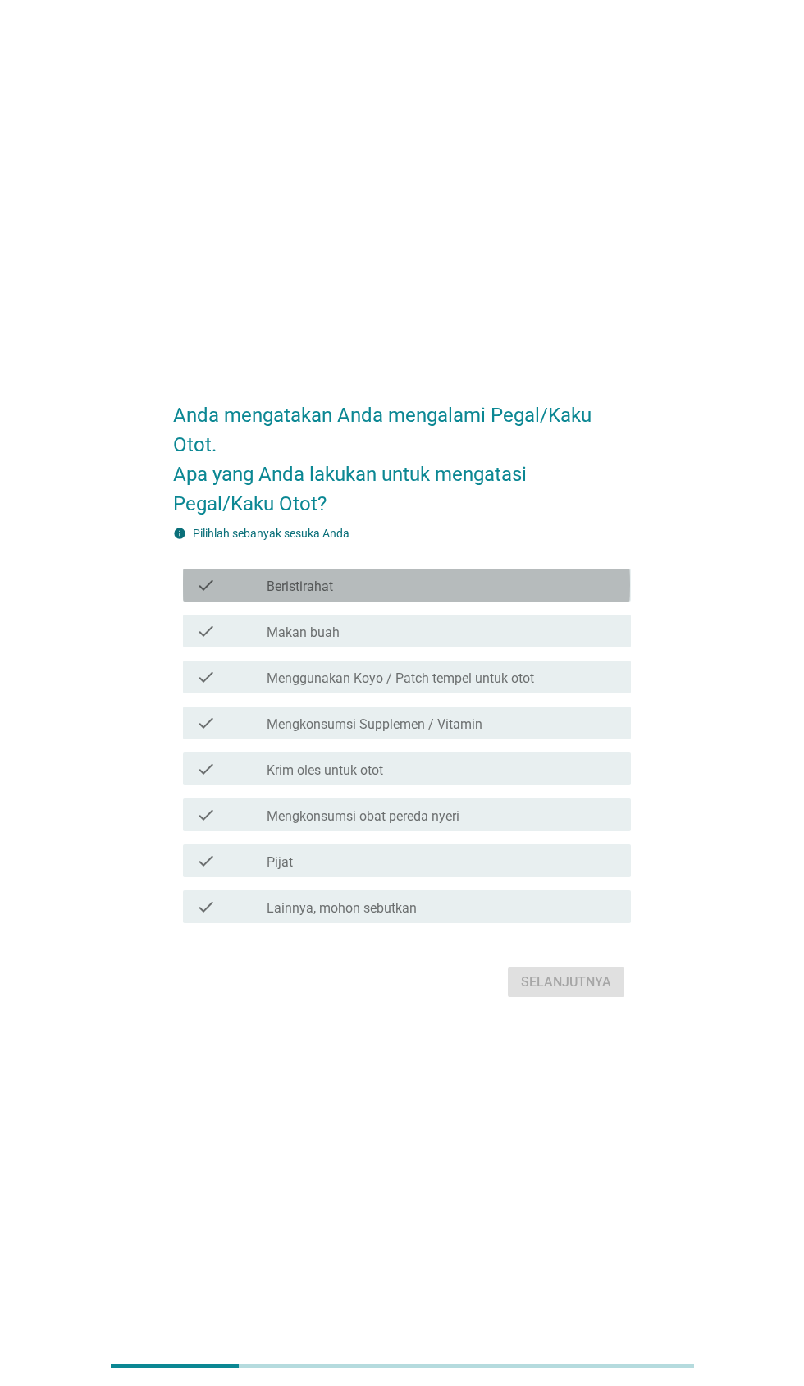
click at [464, 595] on div "check_box_outline_blank Beristirahat" at bounding box center [442, 585] width 351 height 20
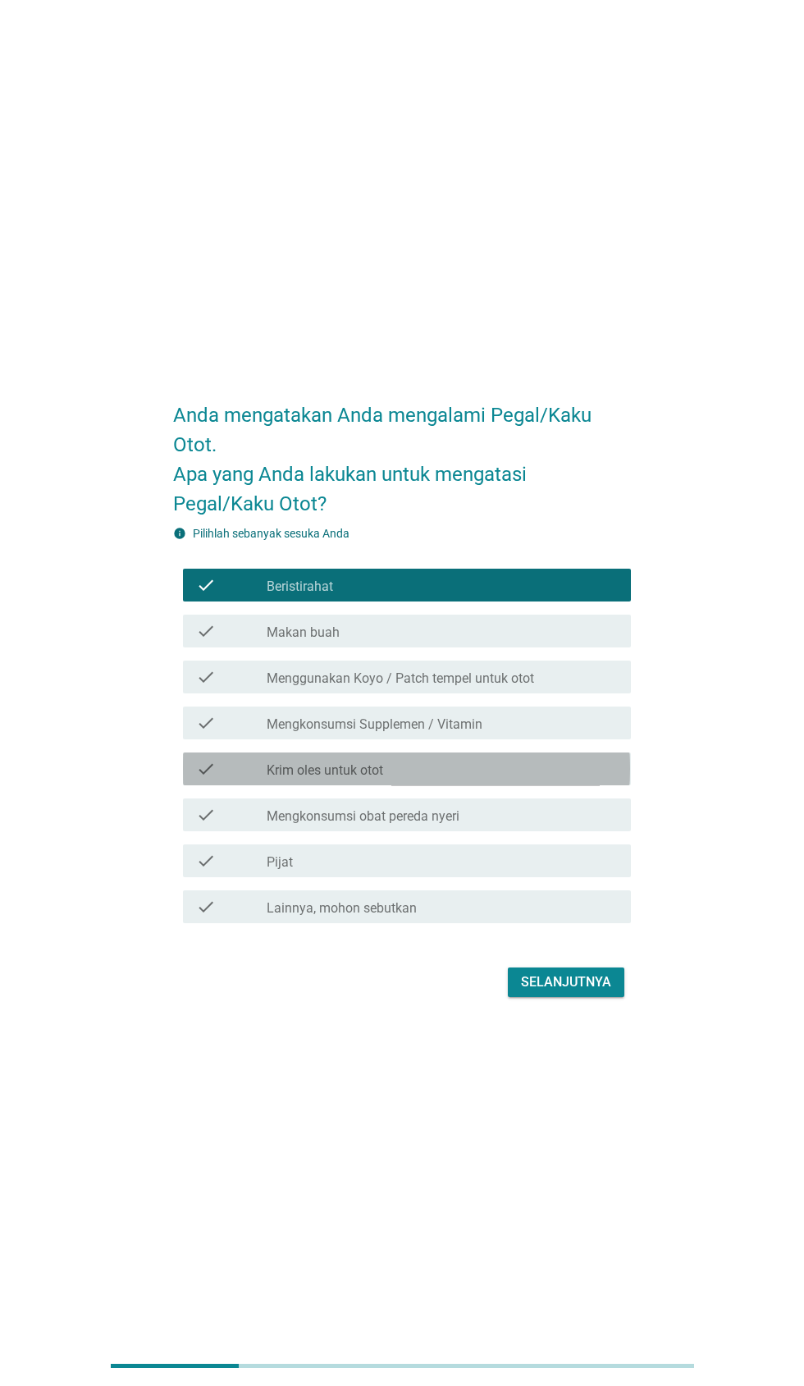
click at [503, 779] on div "check_box_outline_blank Krim oles untuk otot" at bounding box center [442, 769] width 351 height 20
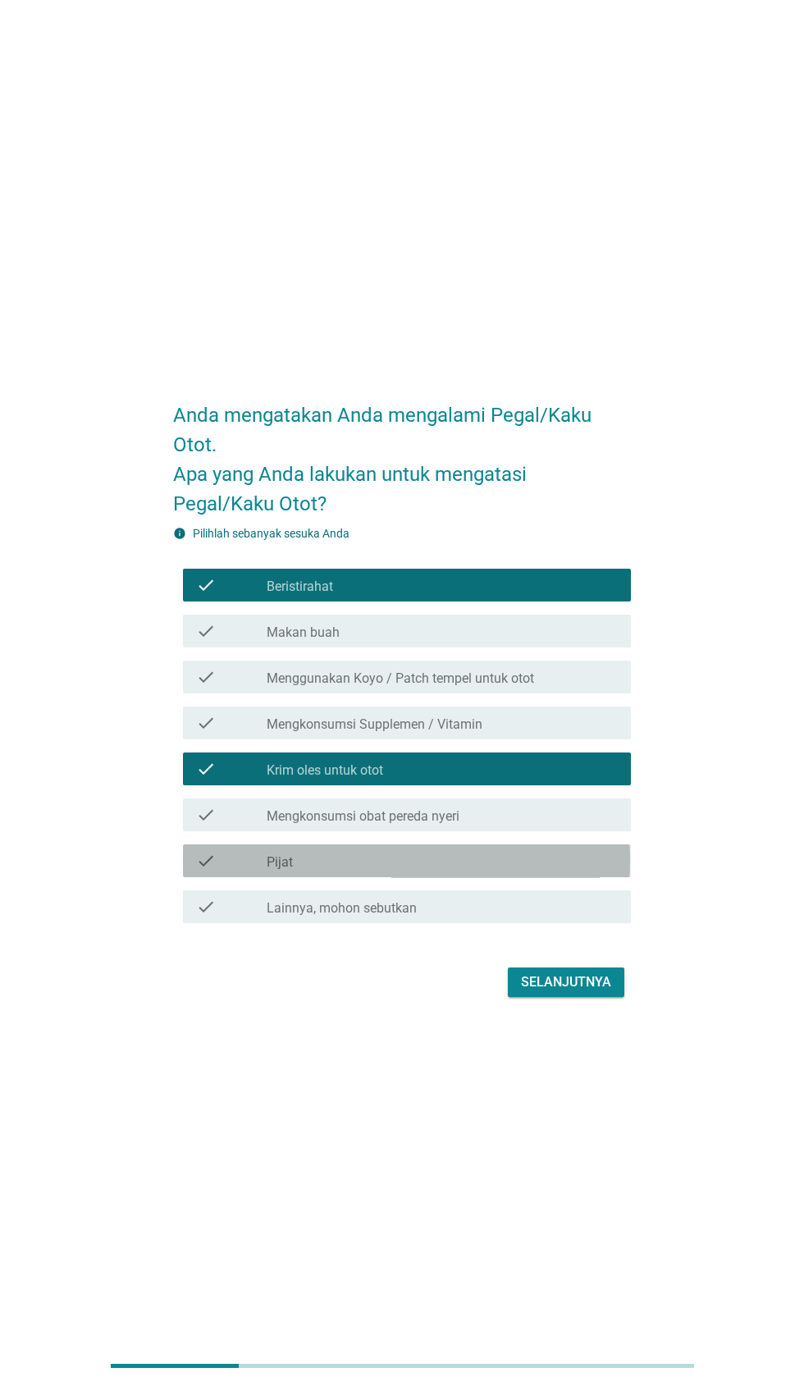
click at [411, 871] on div "check_box_outline_blank Pijat" at bounding box center [442, 861] width 351 height 20
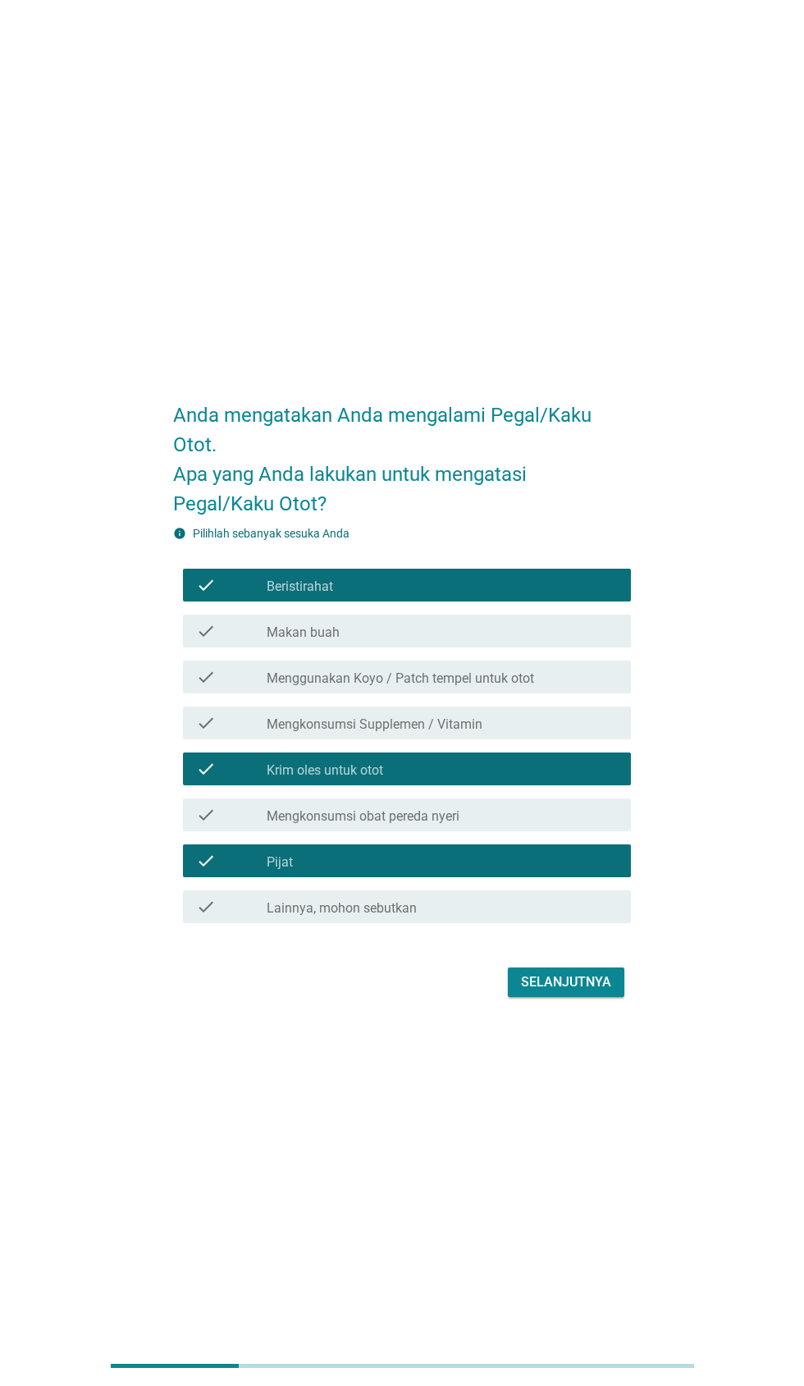
click at [548, 739] on div "check check_box_outline_blank Mengkonsumsi Supplemen / Vitamin" at bounding box center [406, 723] width 447 height 33
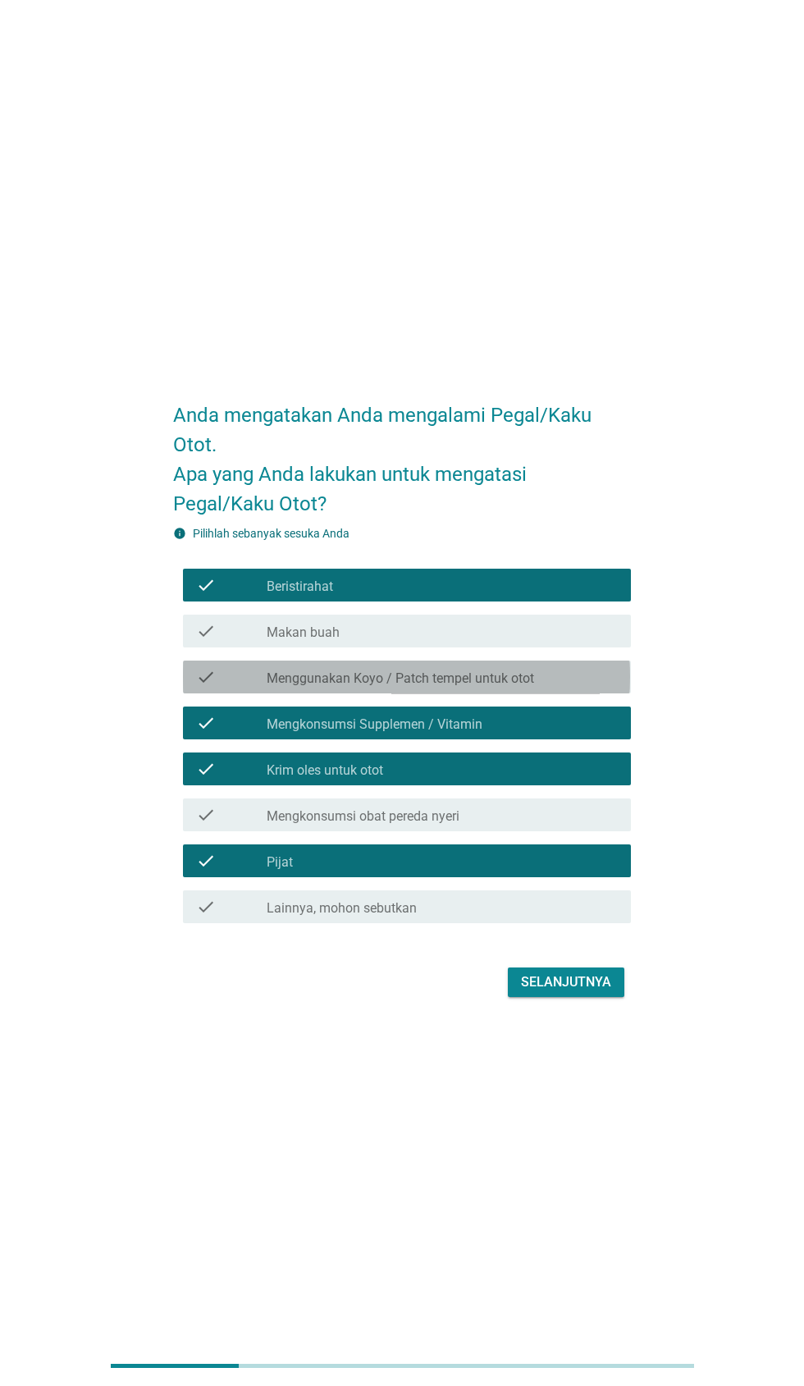
click at [569, 687] on div "check_box_outline_blank Menggunakan Koyo / Patch tempel untuk otot" at bounding box center [442, 677] width 351 height 20
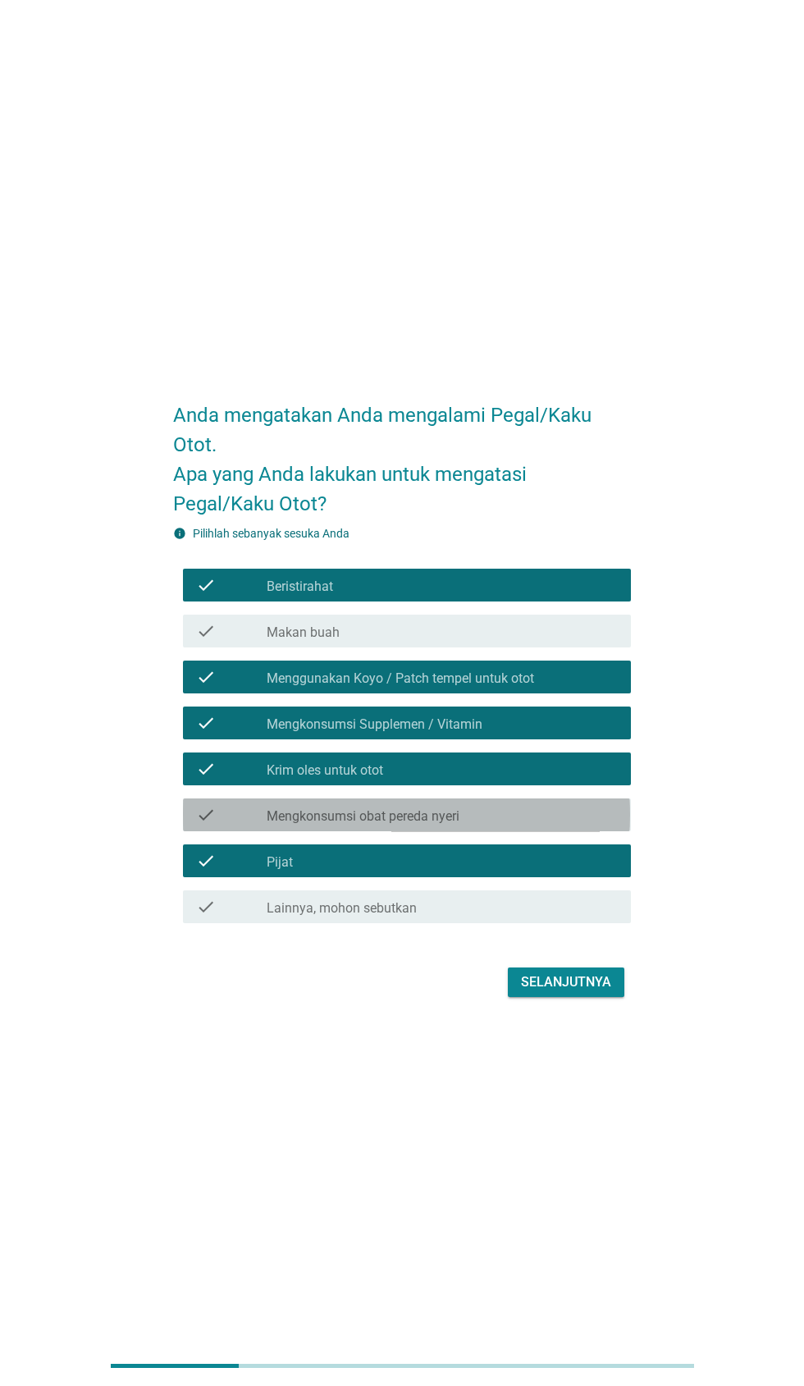
click at [453, 825] on label "Mengkonsumsi obat pereda nyeri" at bounding box center [363, 816] width 193 height 16
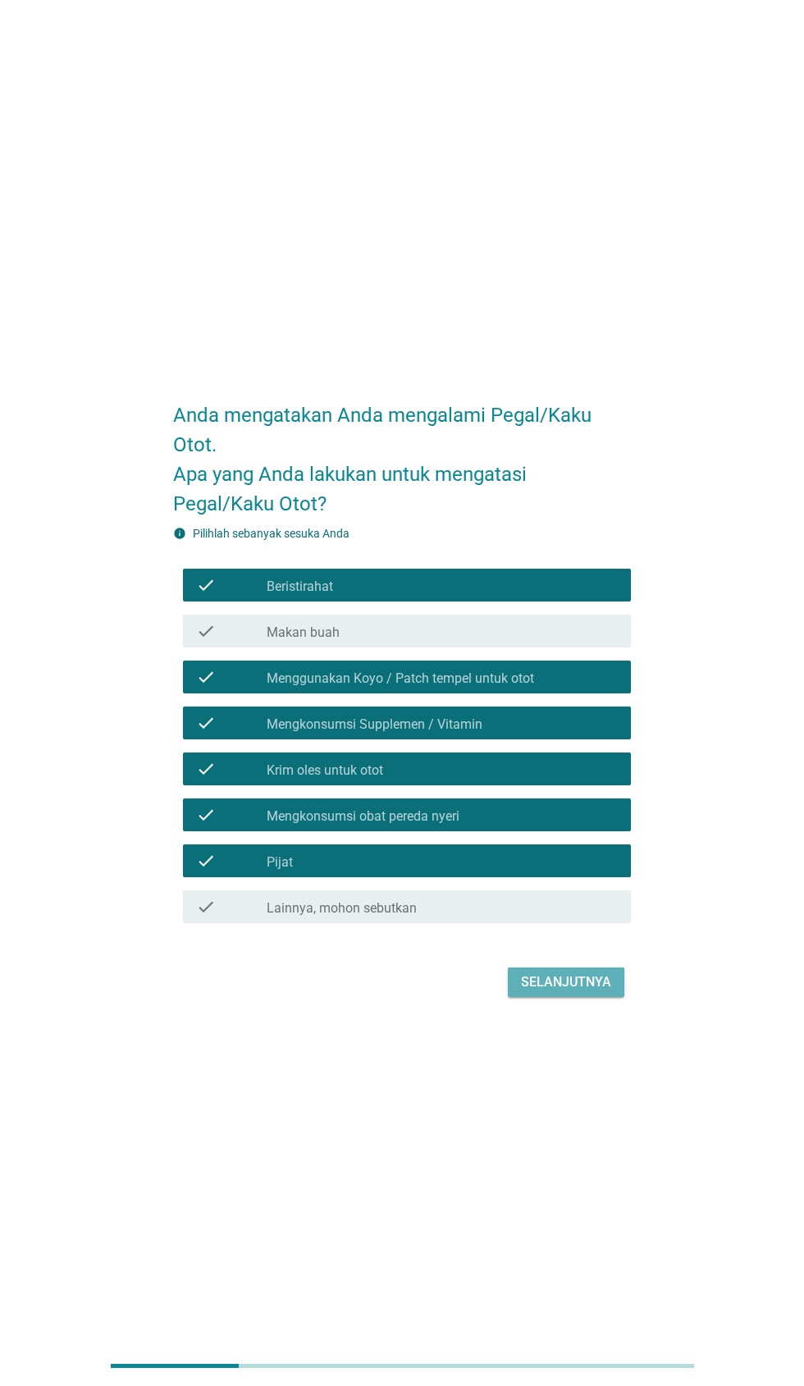
click at [565, 992] on div "Selanjutnya" at bounding box center [566, 982] width 90 height 20
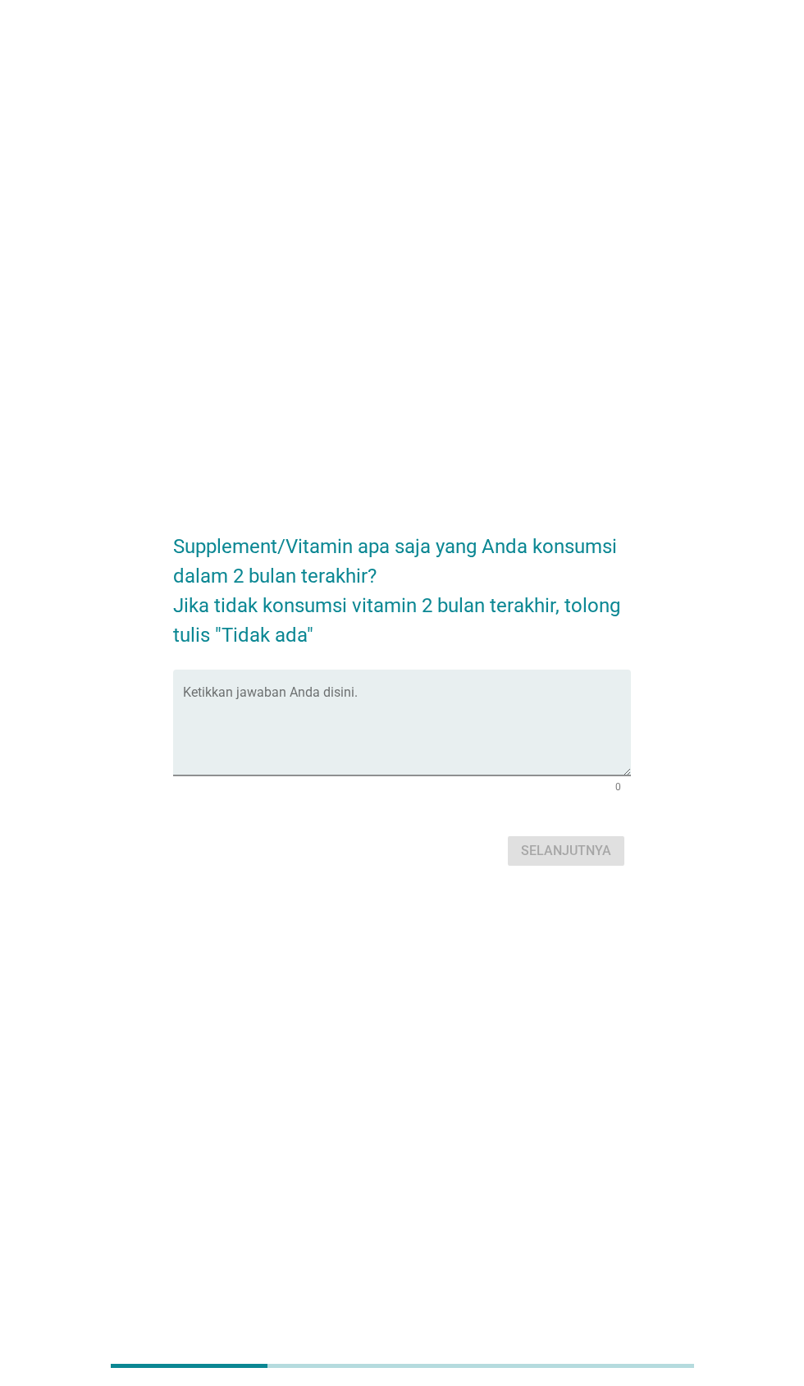
click at [336, 776] on textarea "Ketikkan jawaban Anda disini." at bounding box center [406, 732] width 447 height 86
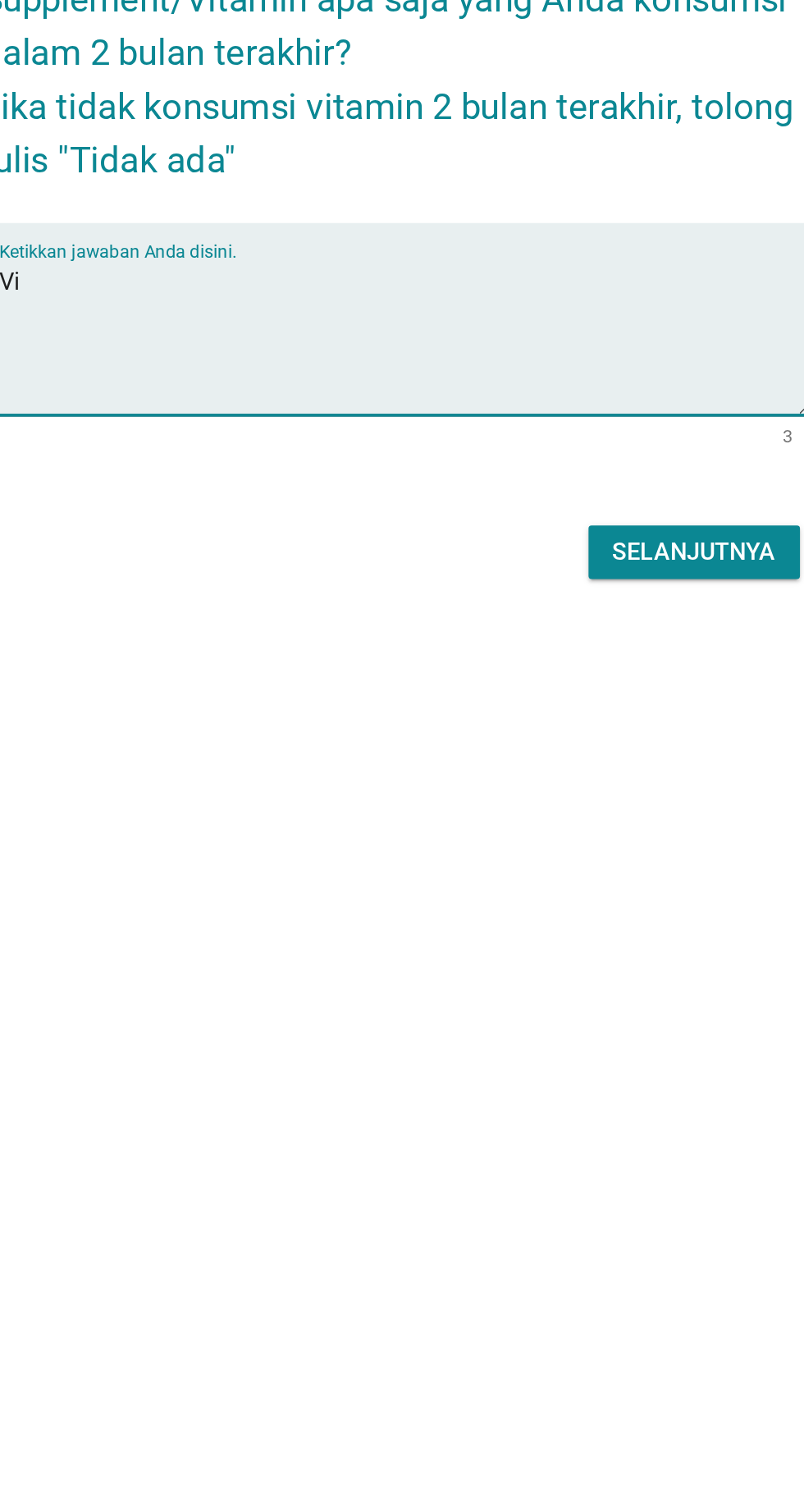
type textarea "V"
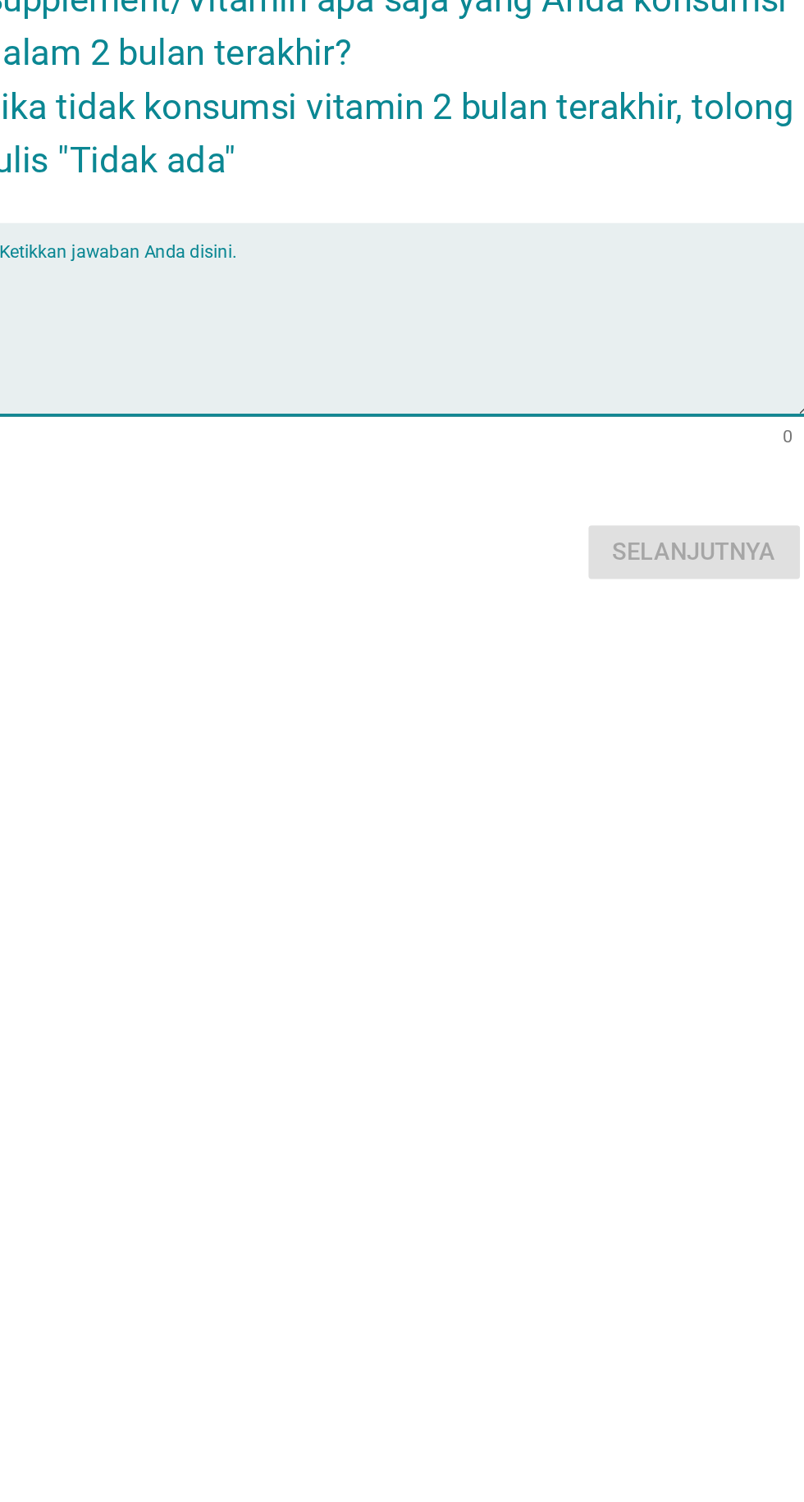
click at [400, 942] on div "Supplement/Vitamin apa saja yang Anda konsumsi dalam 2 bulan terakhir? Jika tid…" at bounding box center [401, 752] width 483 height 382
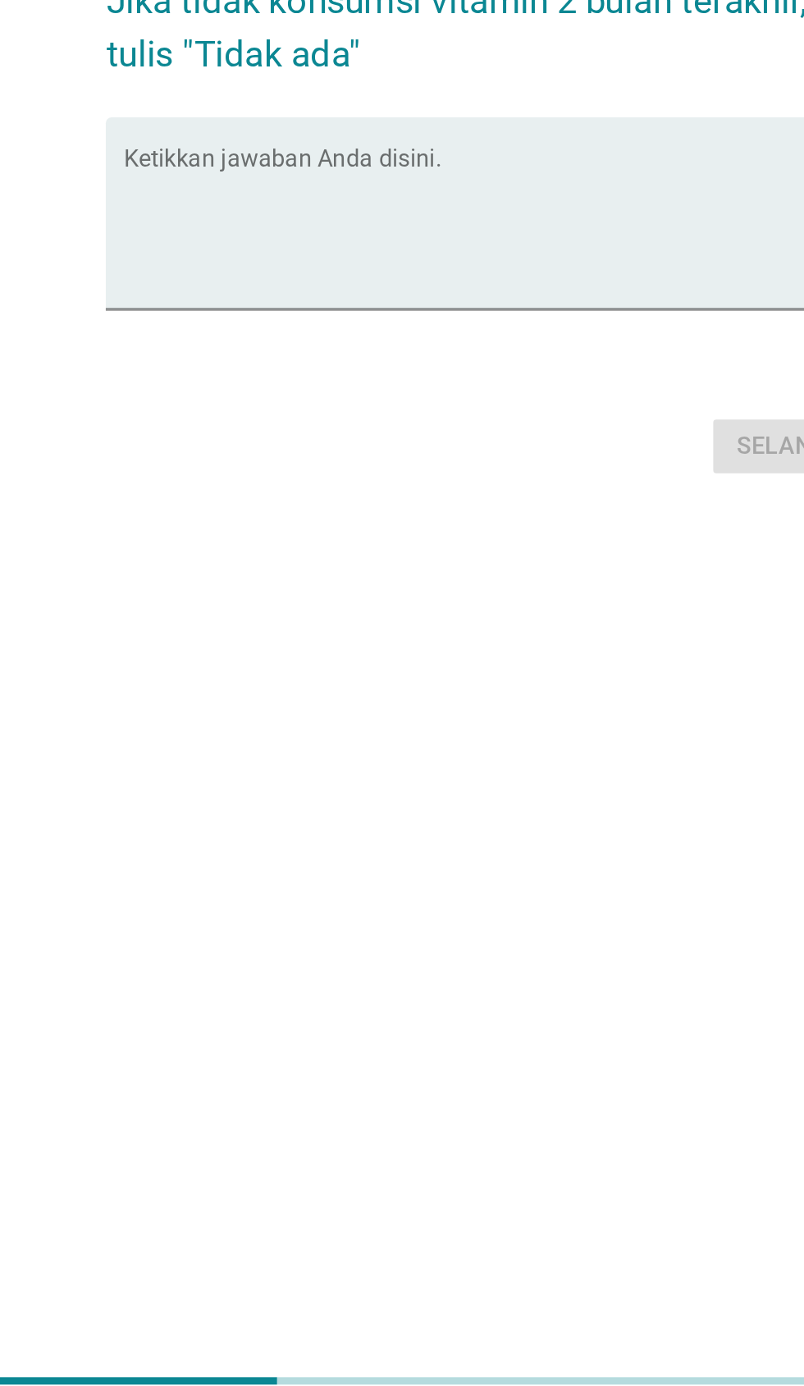
click at [401, 776] on textarea "Ketikkan jawaban Anda disini." at bounding box center [406, 732] width 447 height 86
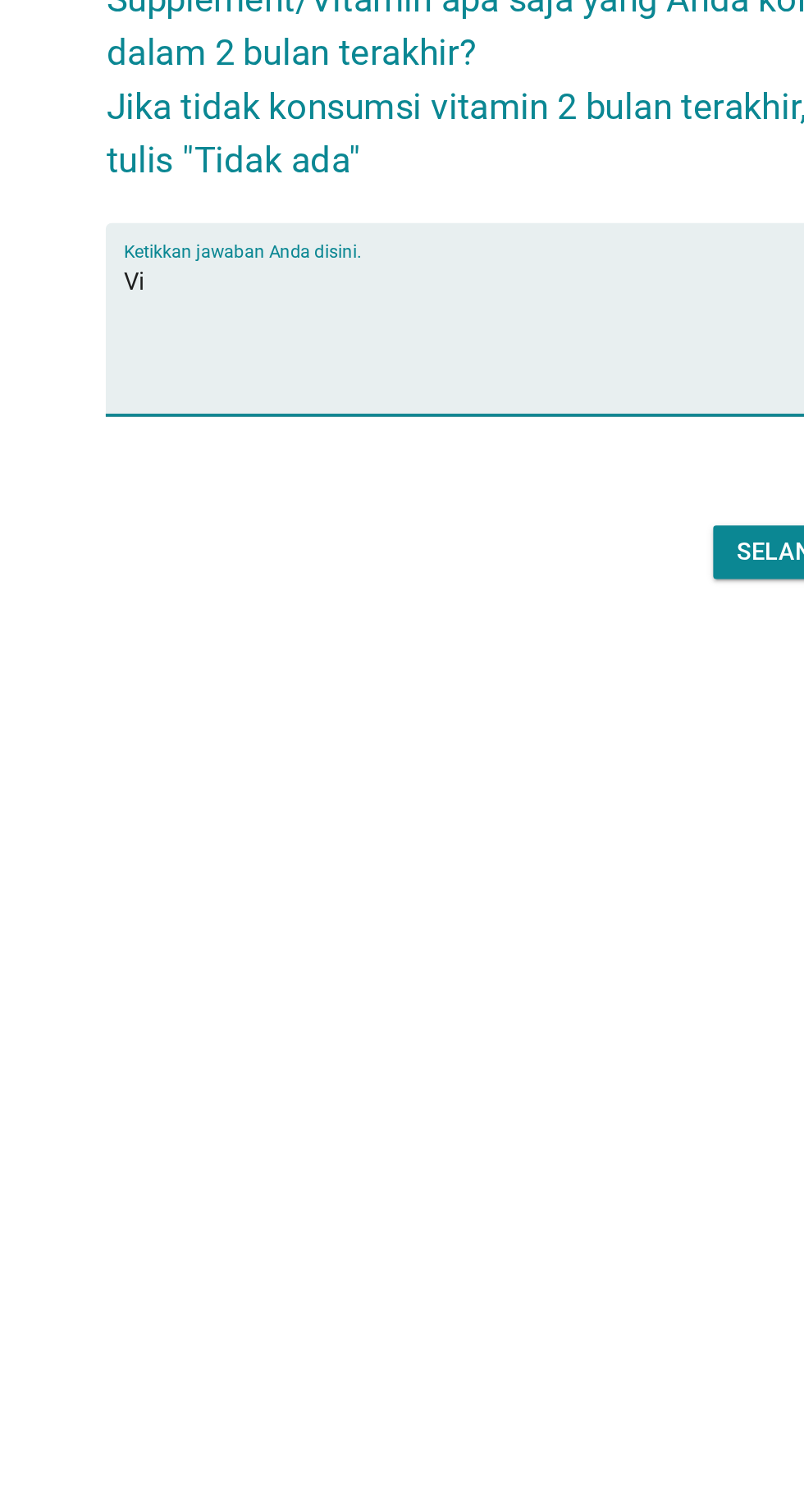
type textarea "V"
type textarea "R"
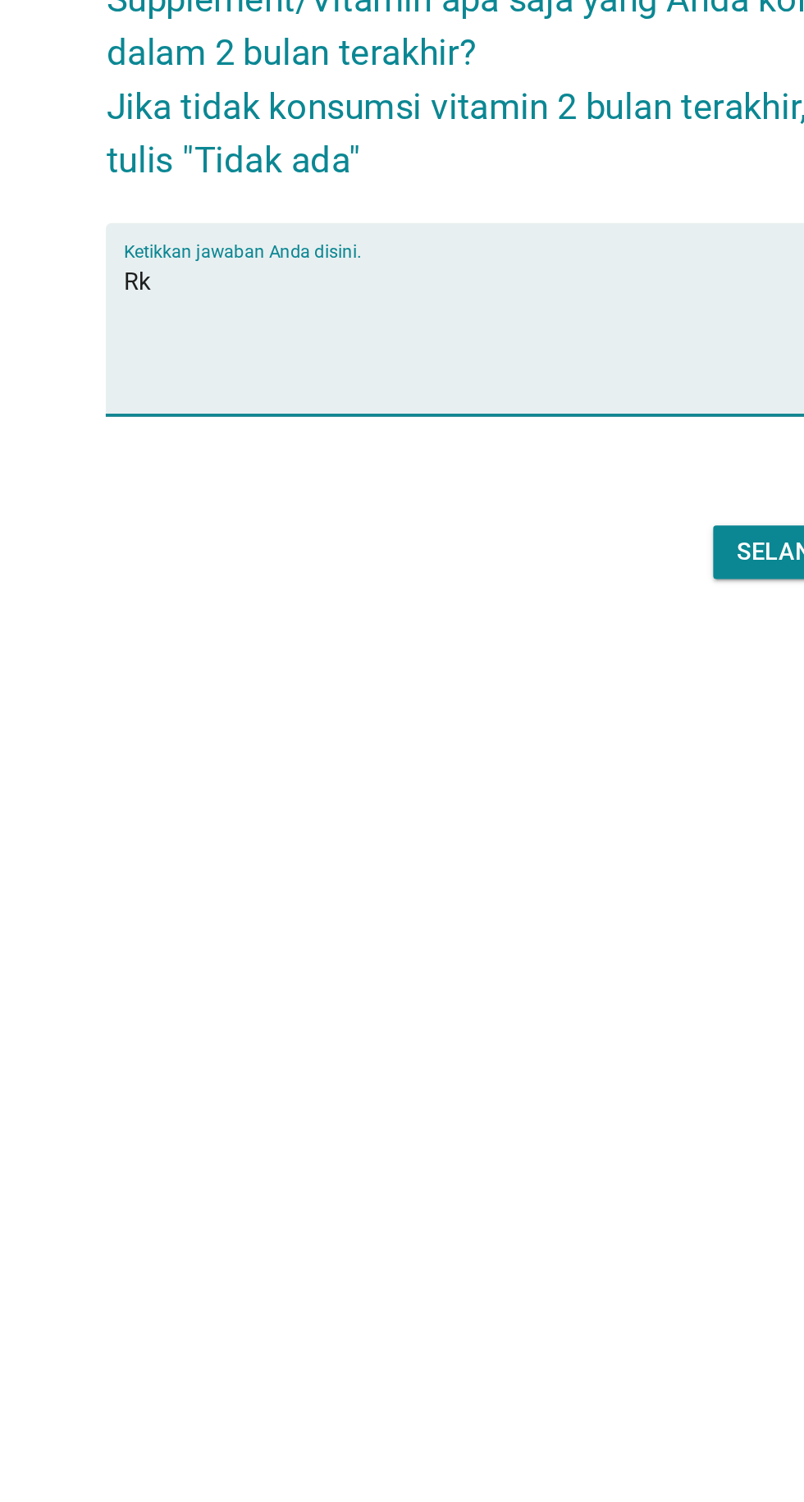
type textarea "R"
click at [315, 824] on textarea "Ketikkan jawaban Anda disini." at bounding box center [406, 791] width 447 height 86
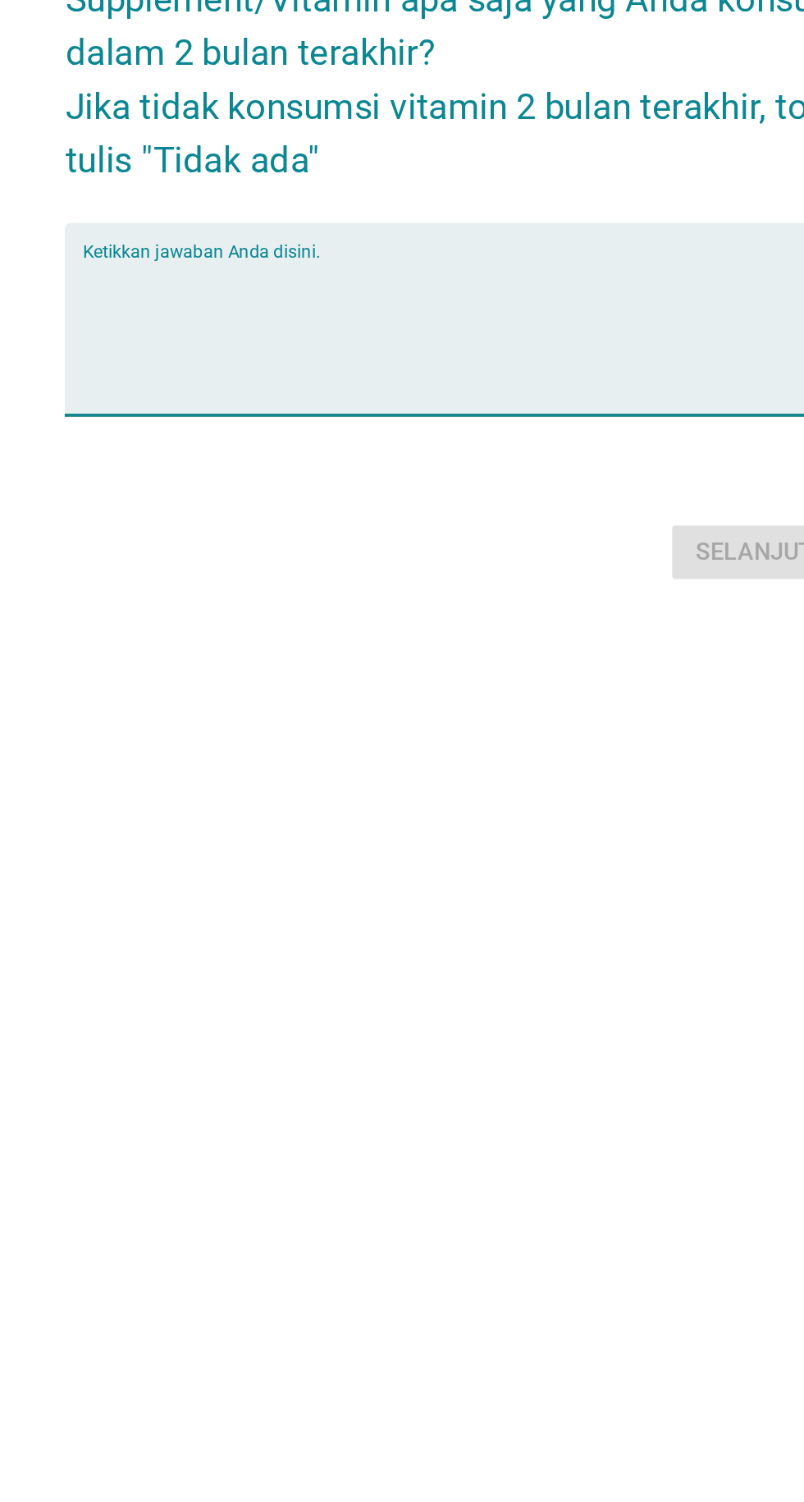
click at [430, 834] on textarea "Ketikkan jawaban Anda disini." at bounding box center [406, 791] width 447 height 86
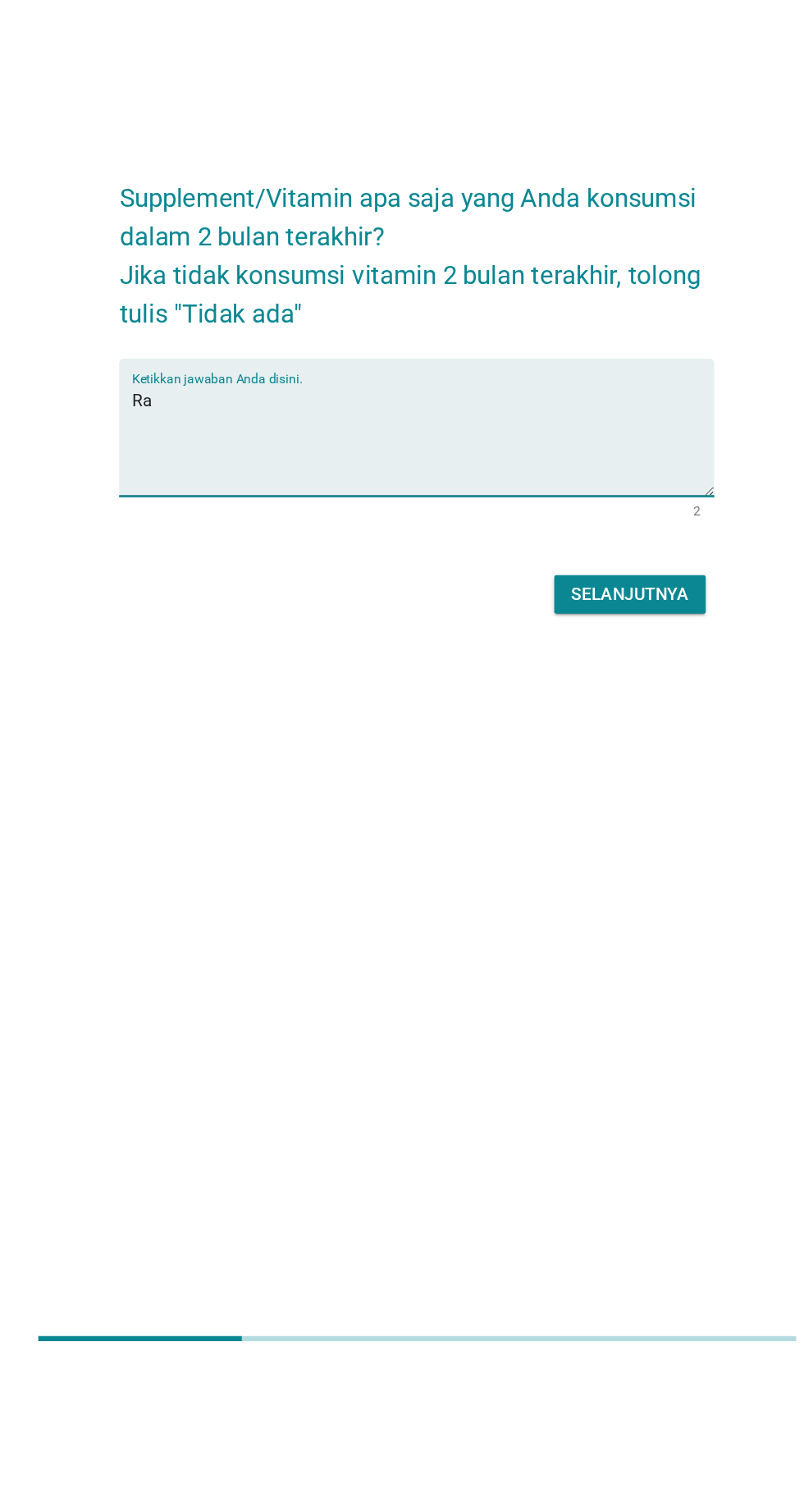
type textarea "R"
type textarea "K"
type textarea "Vitamin B, Vitamin C"
click at [393, 1049] on div "Supplement/Vitamin apa saja yang Anda konsumsi dalam 2 bulan terakhir? Jika tid…" at bounding box center [402, 751] width 804 height 1502
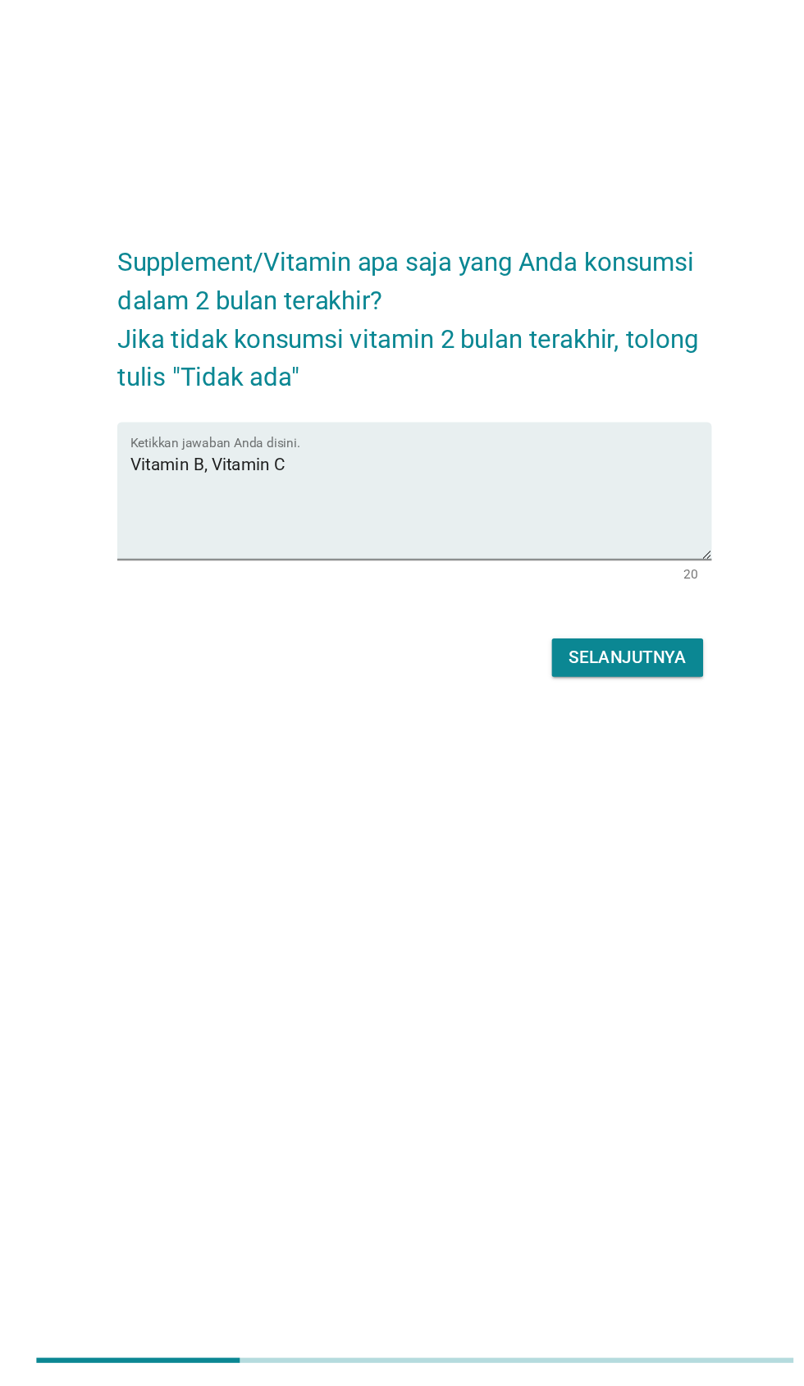
scroll to position [28, 0]
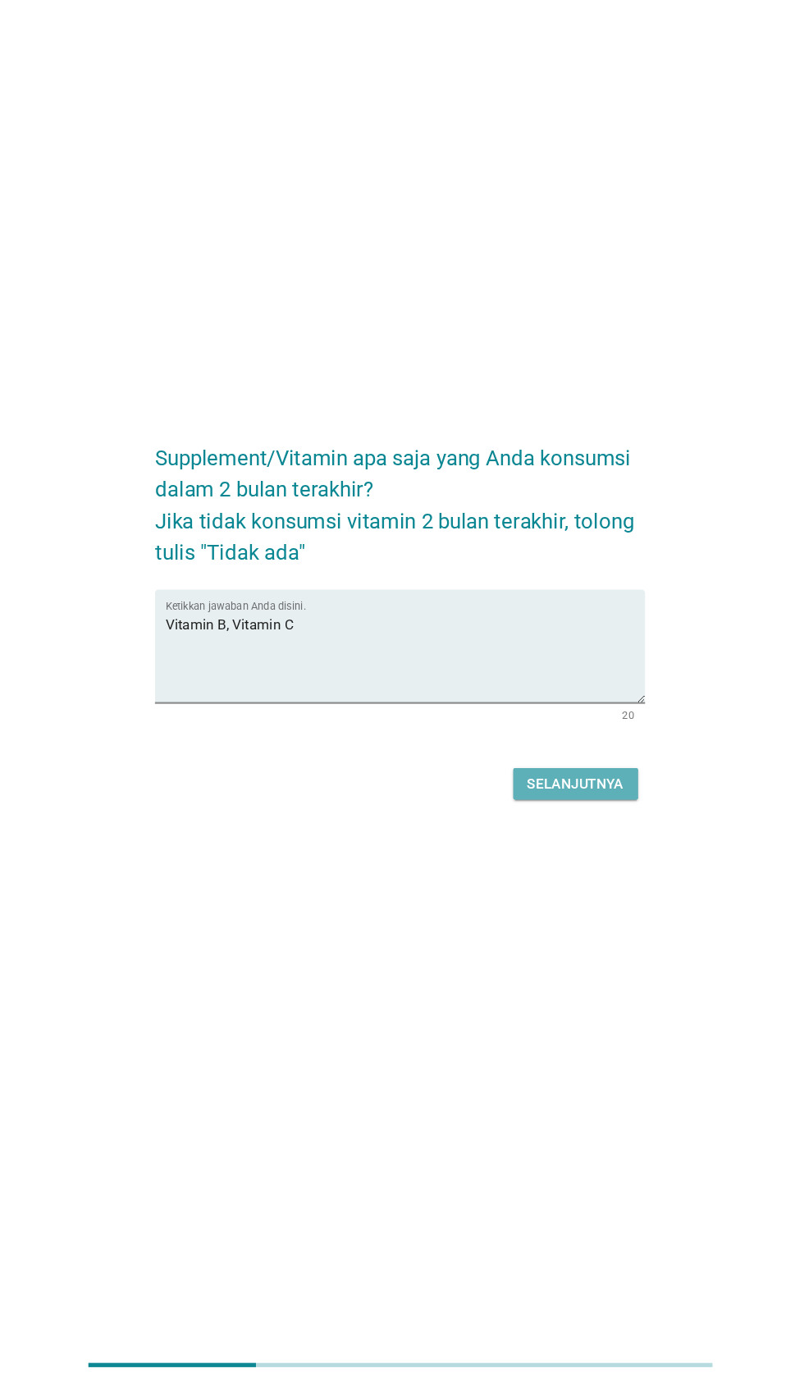
click at [584, 833] on div "Selanjutnya" at bounding box center [566, 823] width 90 height 20
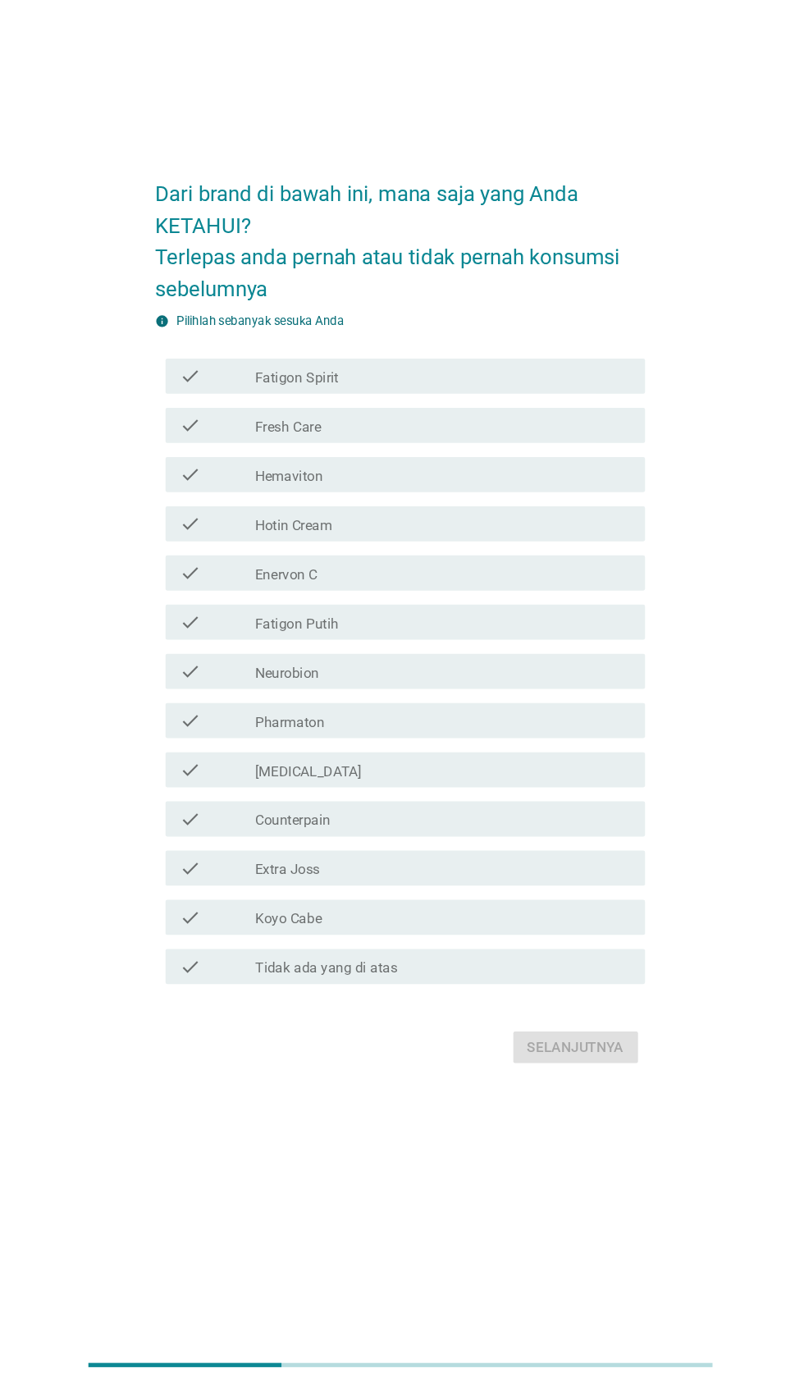
scroll to position [0, 0]
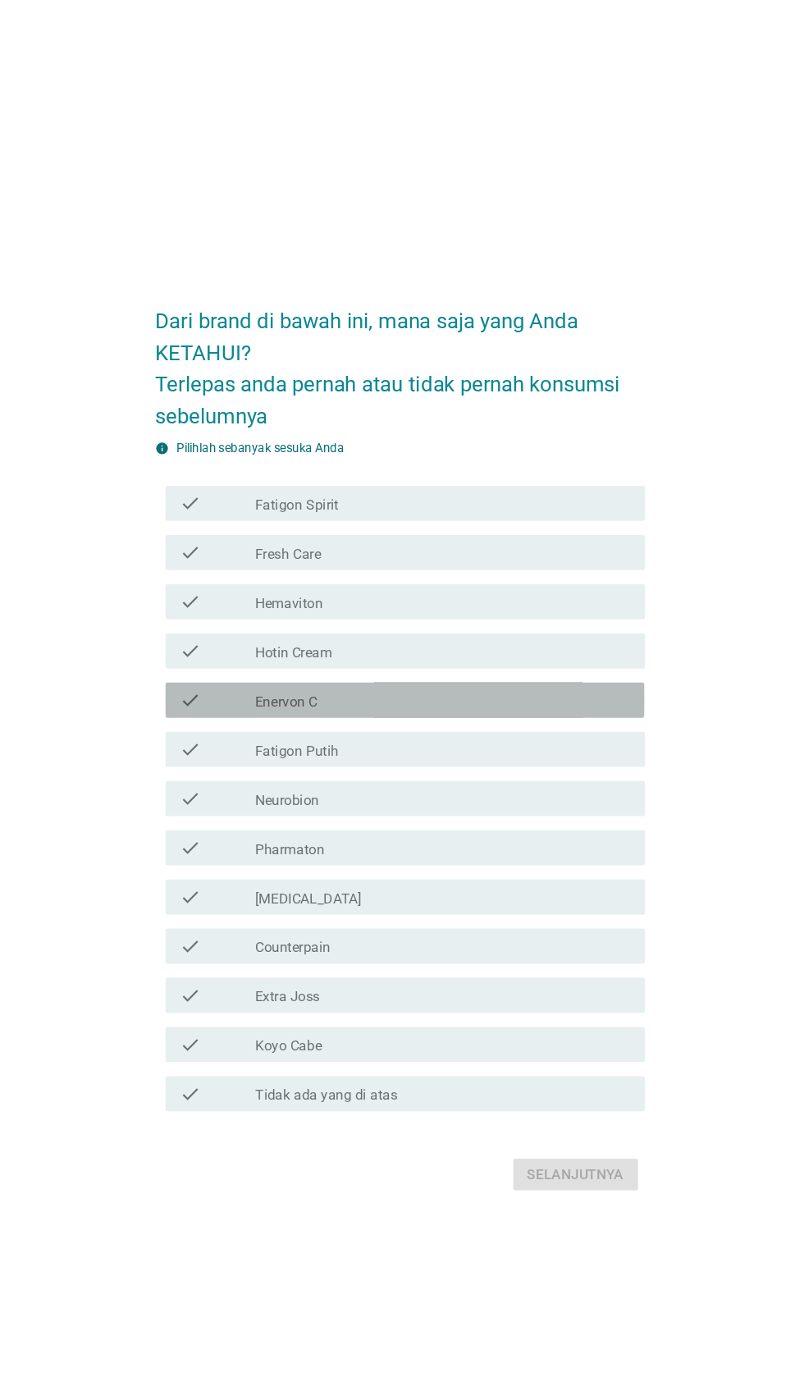
click at [318, 664] on label "Enervon C" at bounding box center [296, 656] width 58 height 16
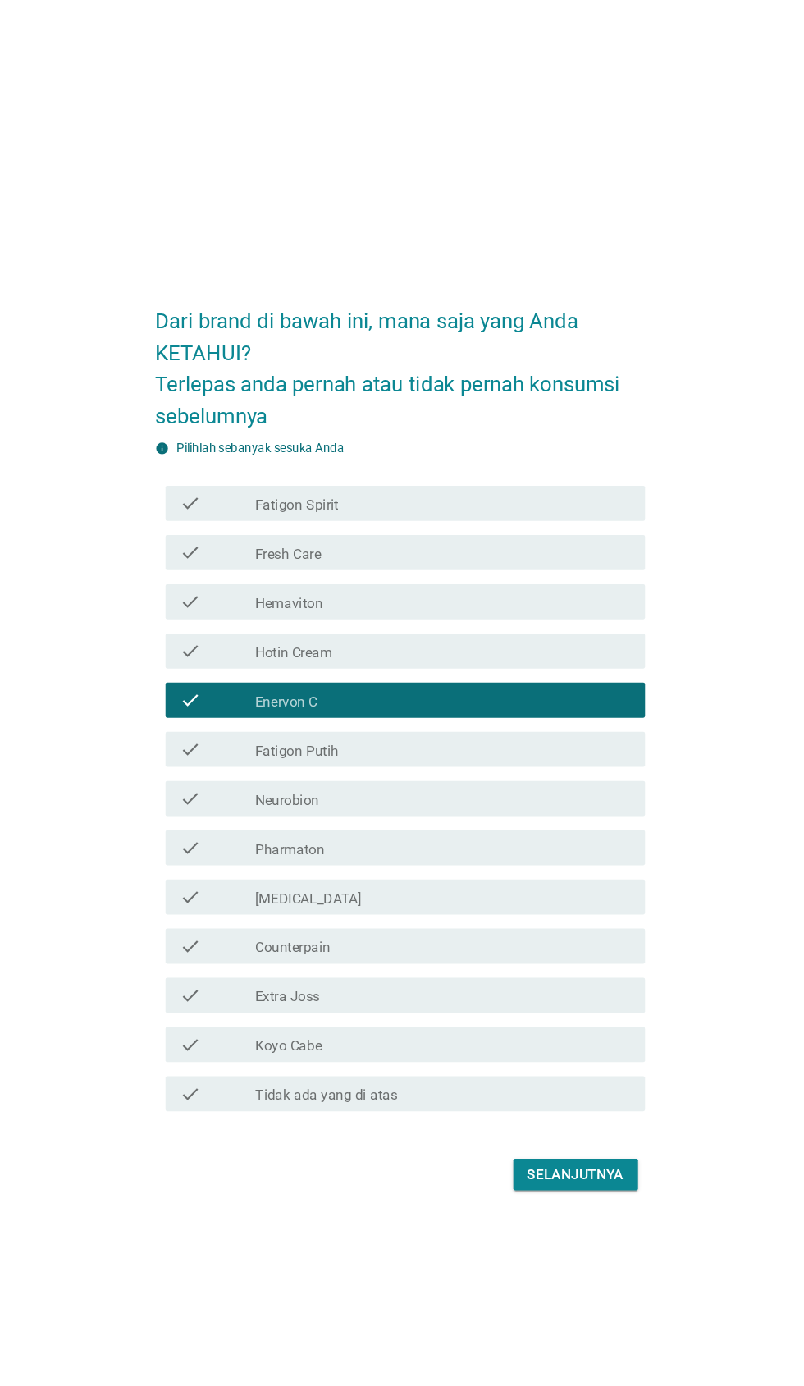
click at [57, 1010] on div "Dari brand di bawah ini, mana saja yang Anda KETAHUI? Terlepas anda pernah atau…" at bounding box center [401, 693] width 725 height 874
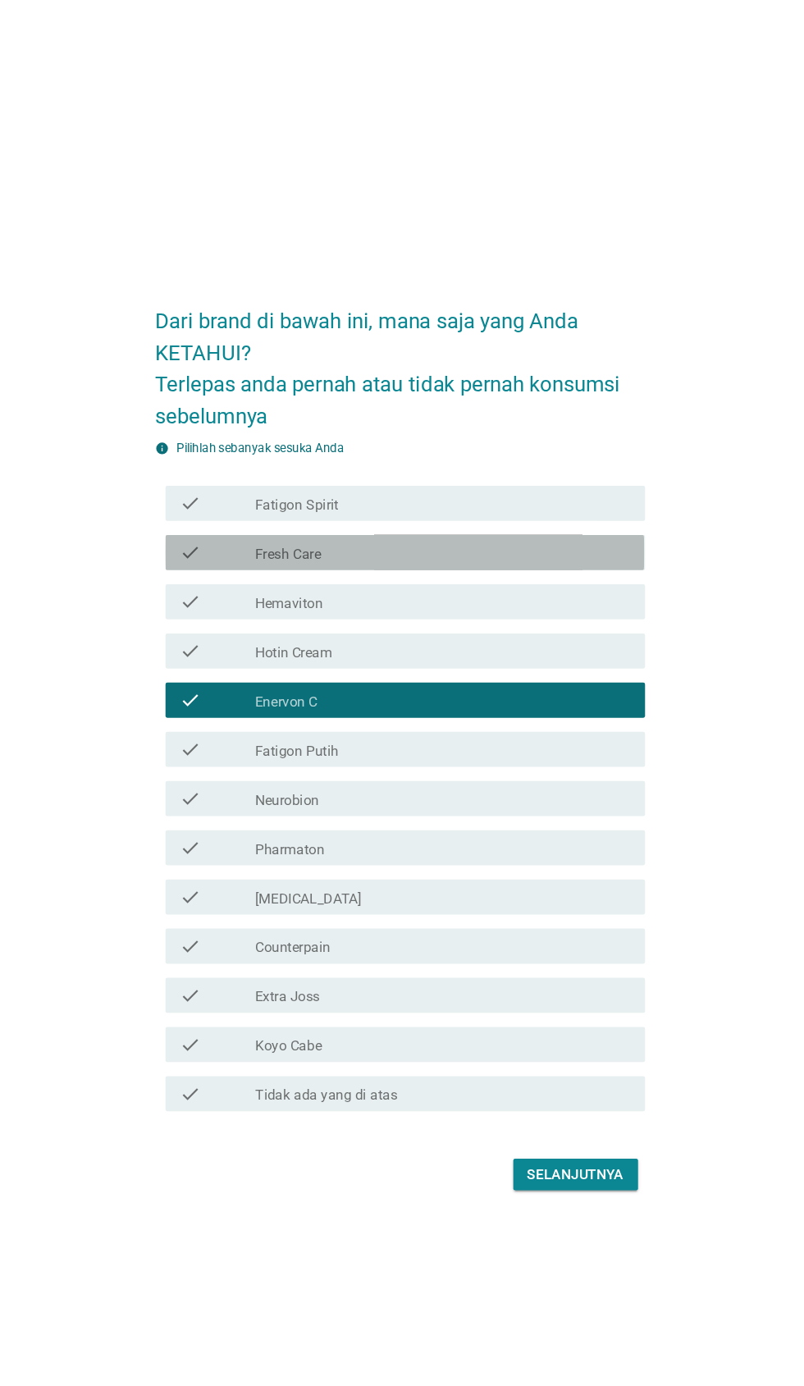
click at [405, 526] on div "check_box_outline_blank Fresh Care" at bounding box center [442, 516] width 351 height 20
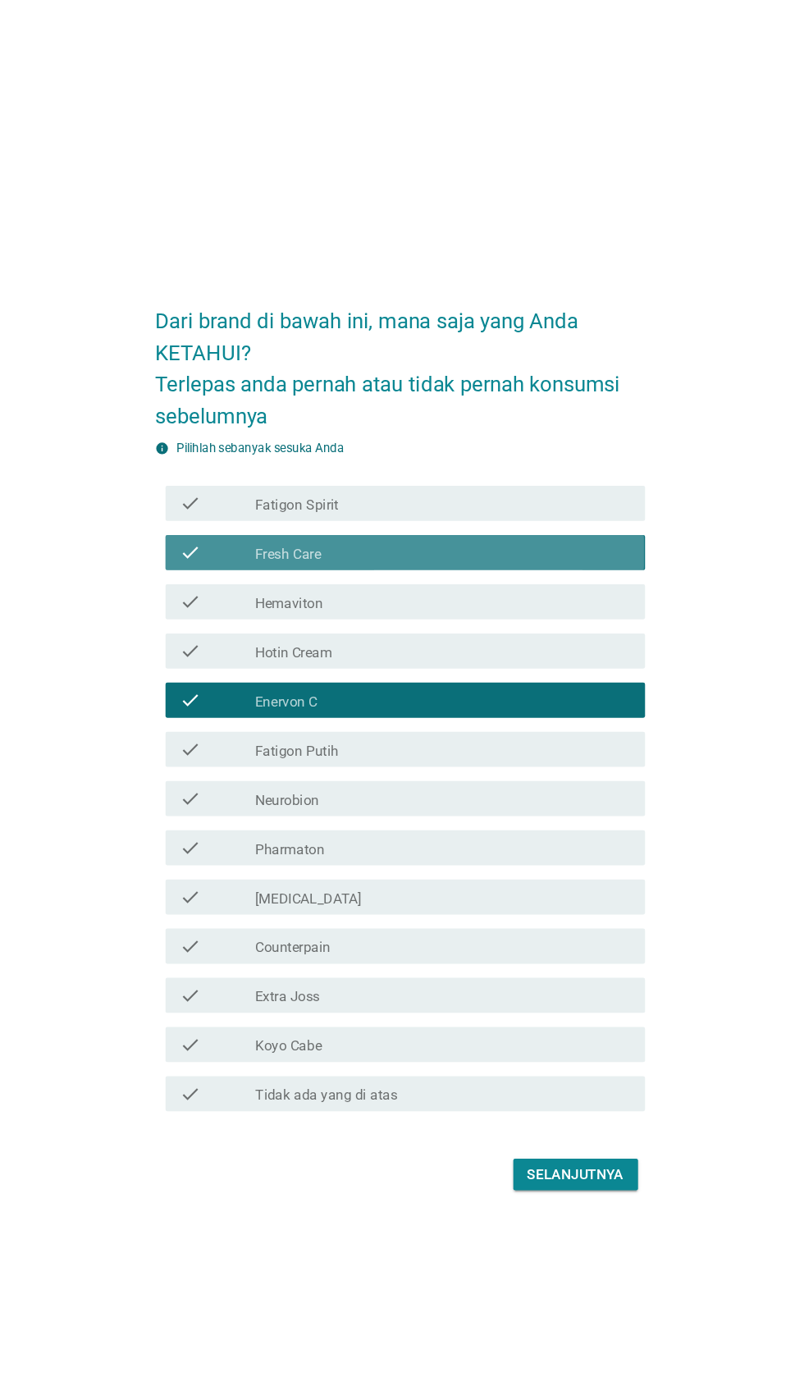
click at [472, 526] on div "check_box_outline_blank Fresh Care" at bounding box center [442, 516] width 351 height 20
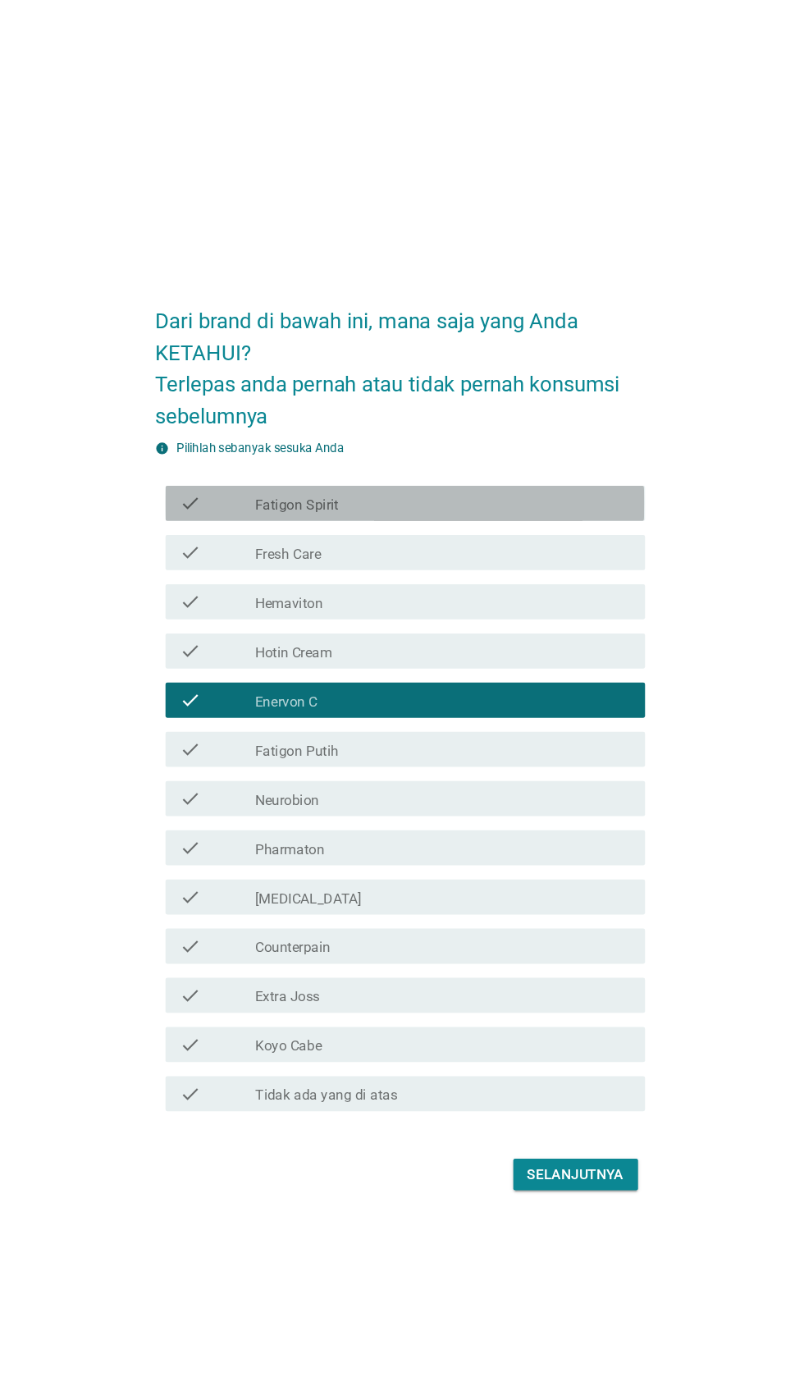
click at [527, 480] on div "check_box_outline_blank Fatigon Spirit" at bounding box center [442, 470] width 351 height 20
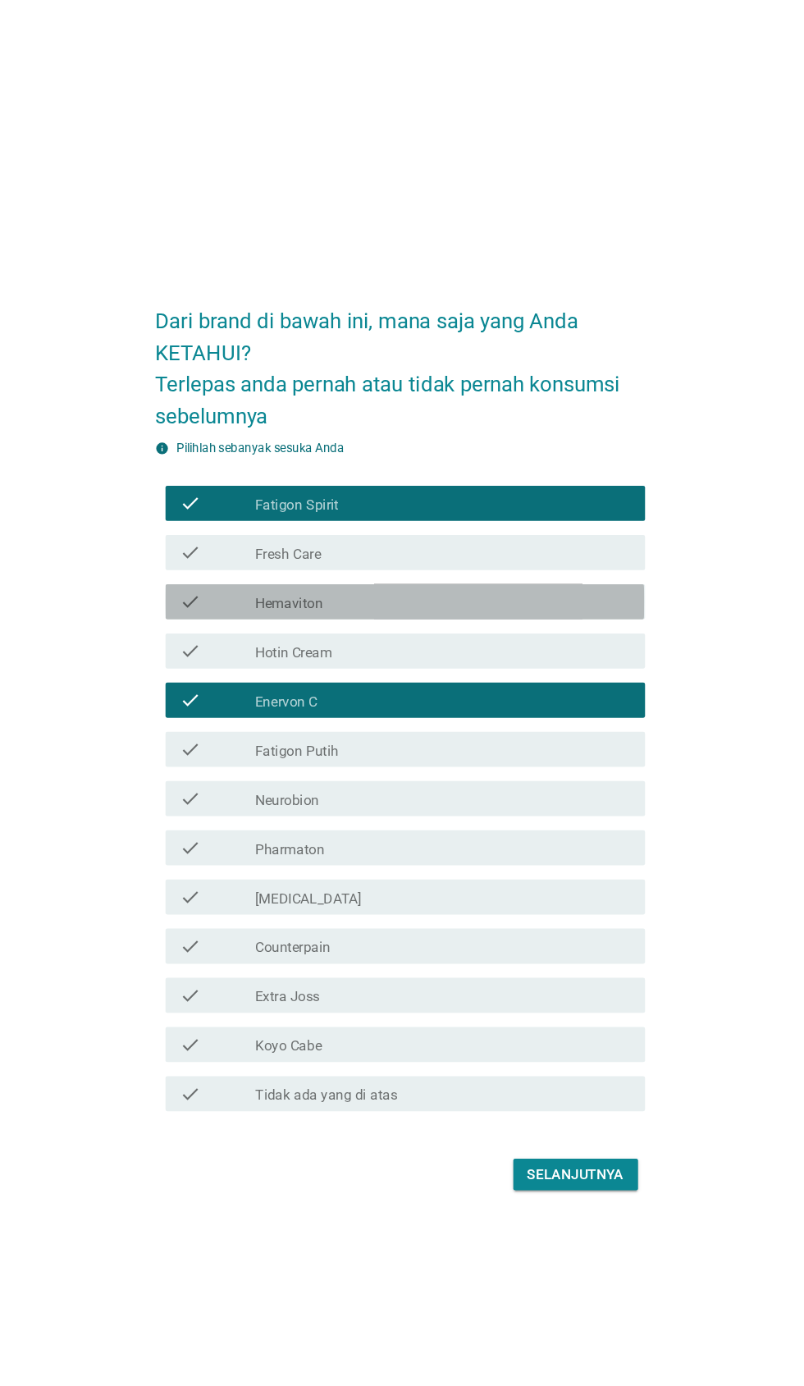
click at [428, 572] on div "check_box_outline_blank Hemaviton" at bounding box center [442, 562] width 351 height 20
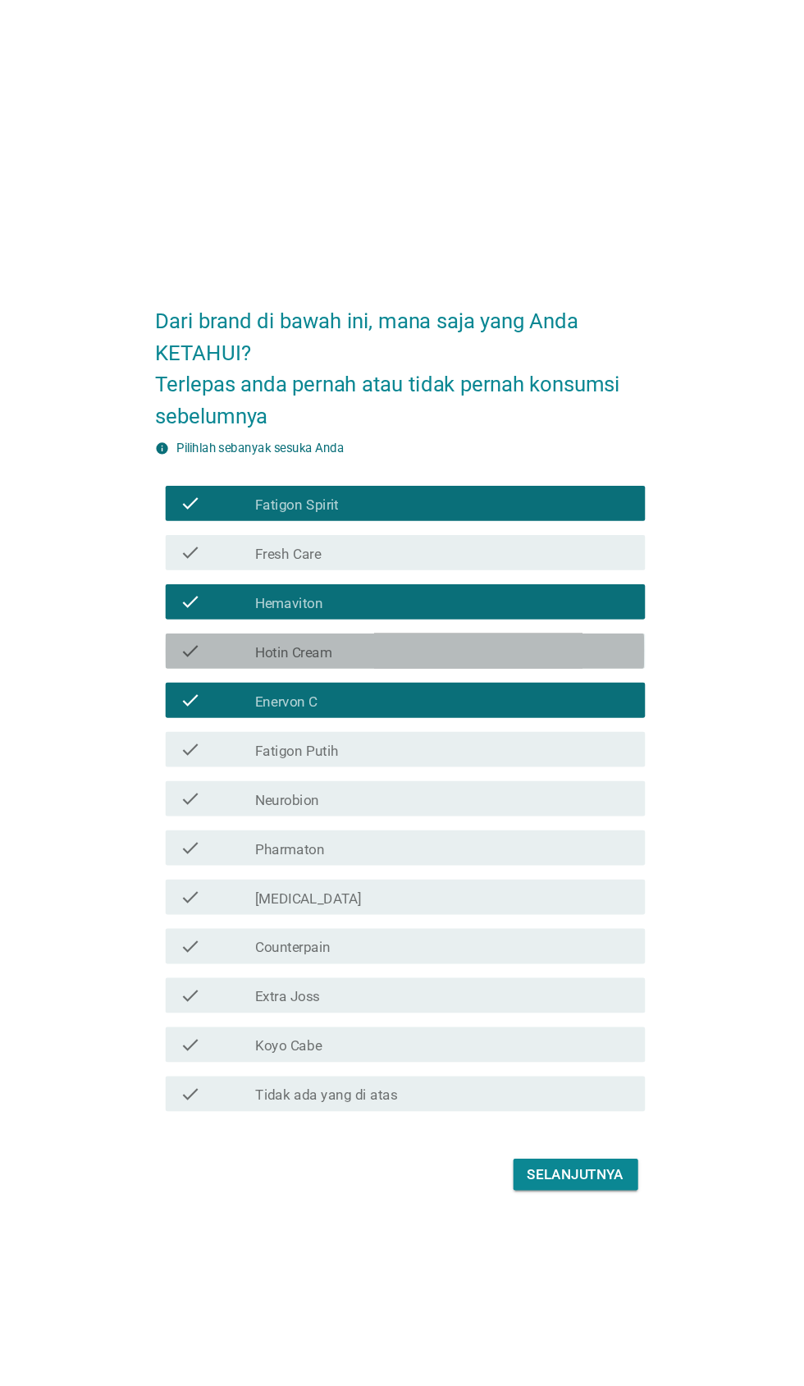
click at [448, 618] on div "check_box_outline_blank Hotin Cream" at bounding box center [442, 608] width 351 height 20
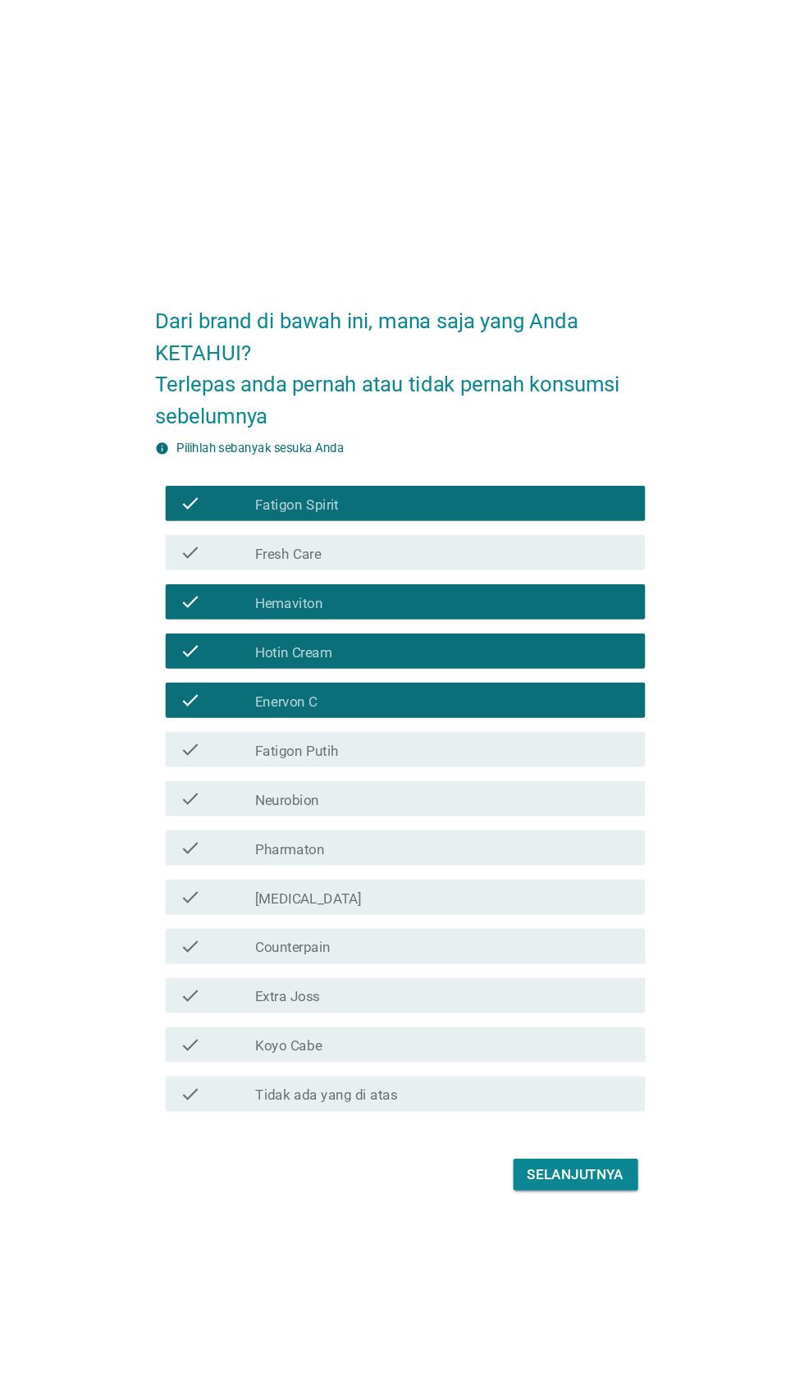
click at [520, 526] on div "check_box_outline_blank Fresh Care" at bounding box center [442, 516] width 351 height 20
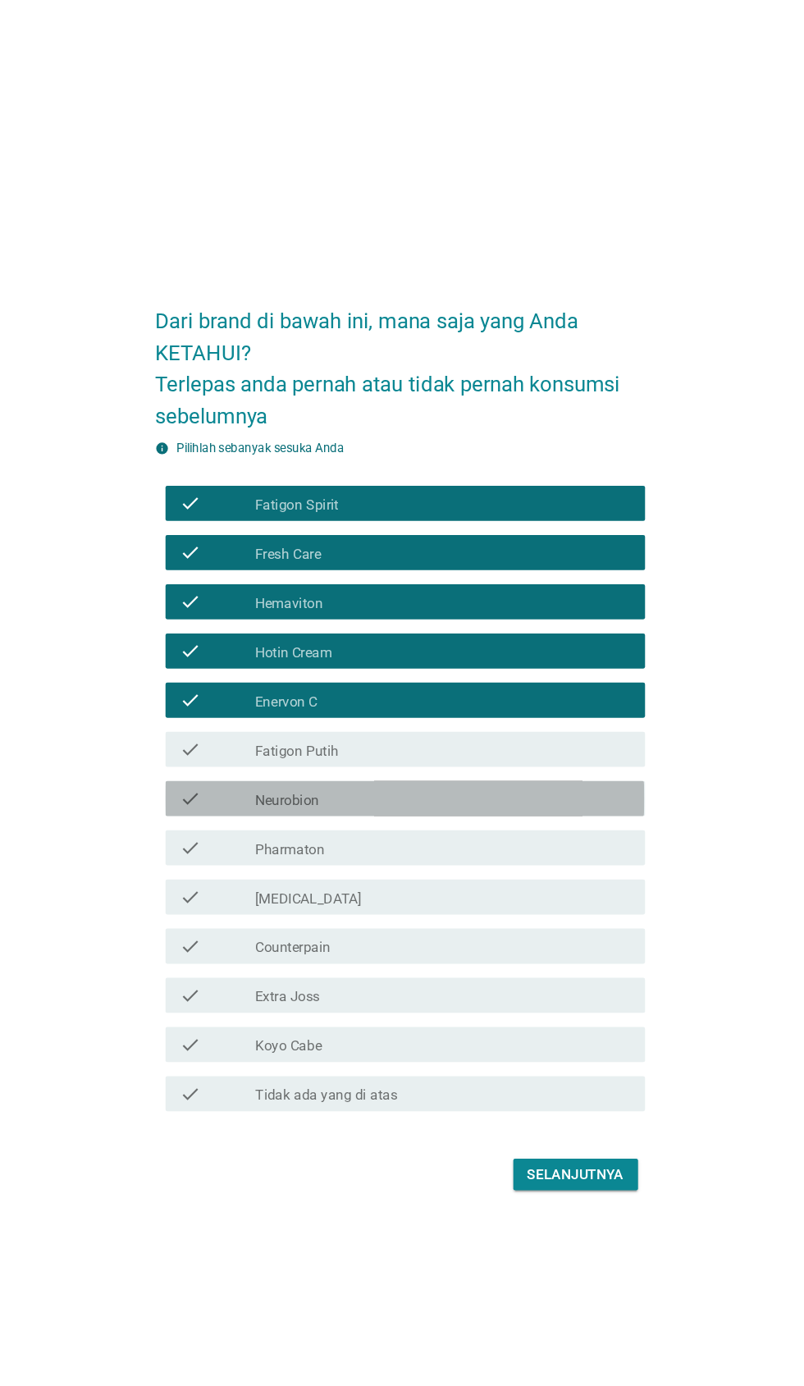
click at [455, 756] on div "check_box_outline_blank Neurobion" at bounding box center [442, 746] width 351 height 20
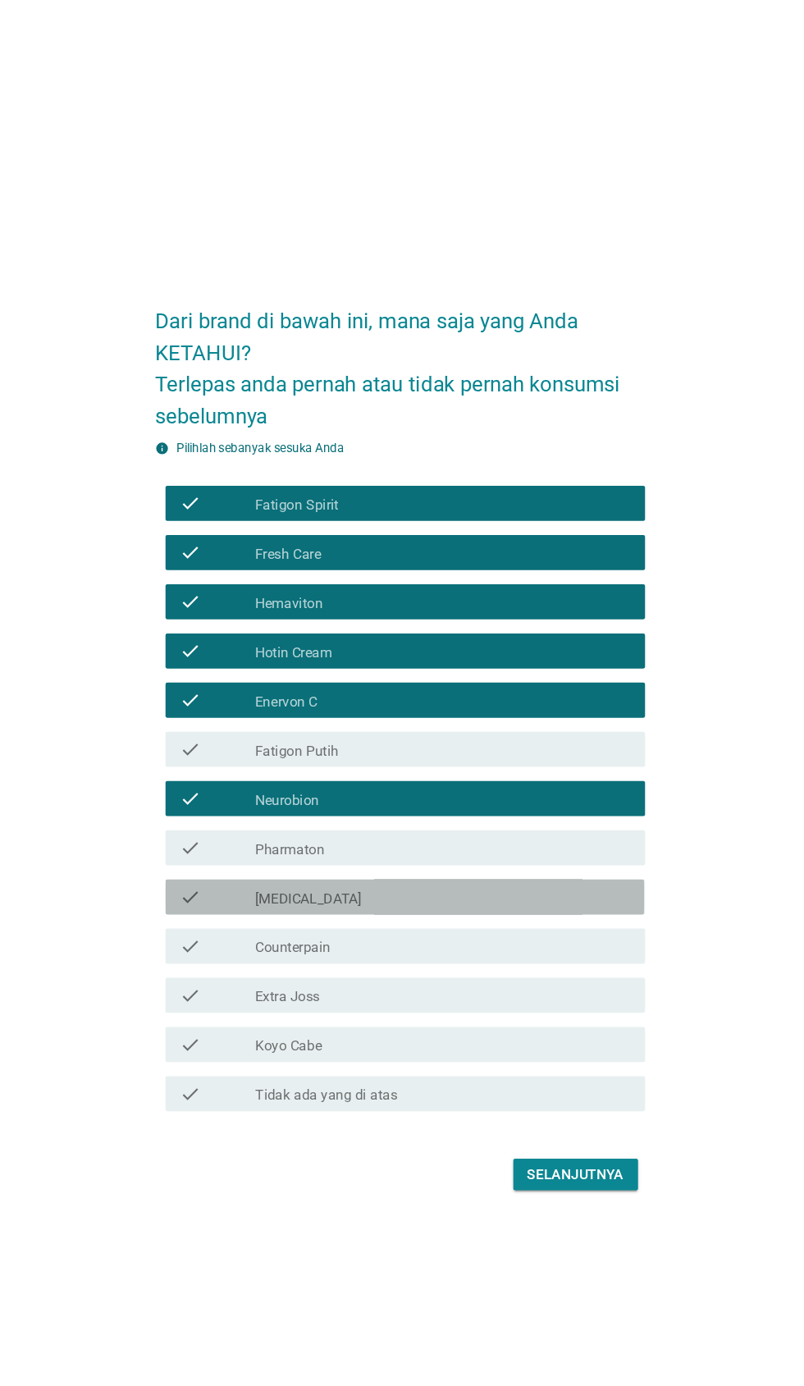
click at [434, 848] on div "check_box_outline_blank [MEDICAL_DATA]" at bounding box center [442, 838] width 351 height 20
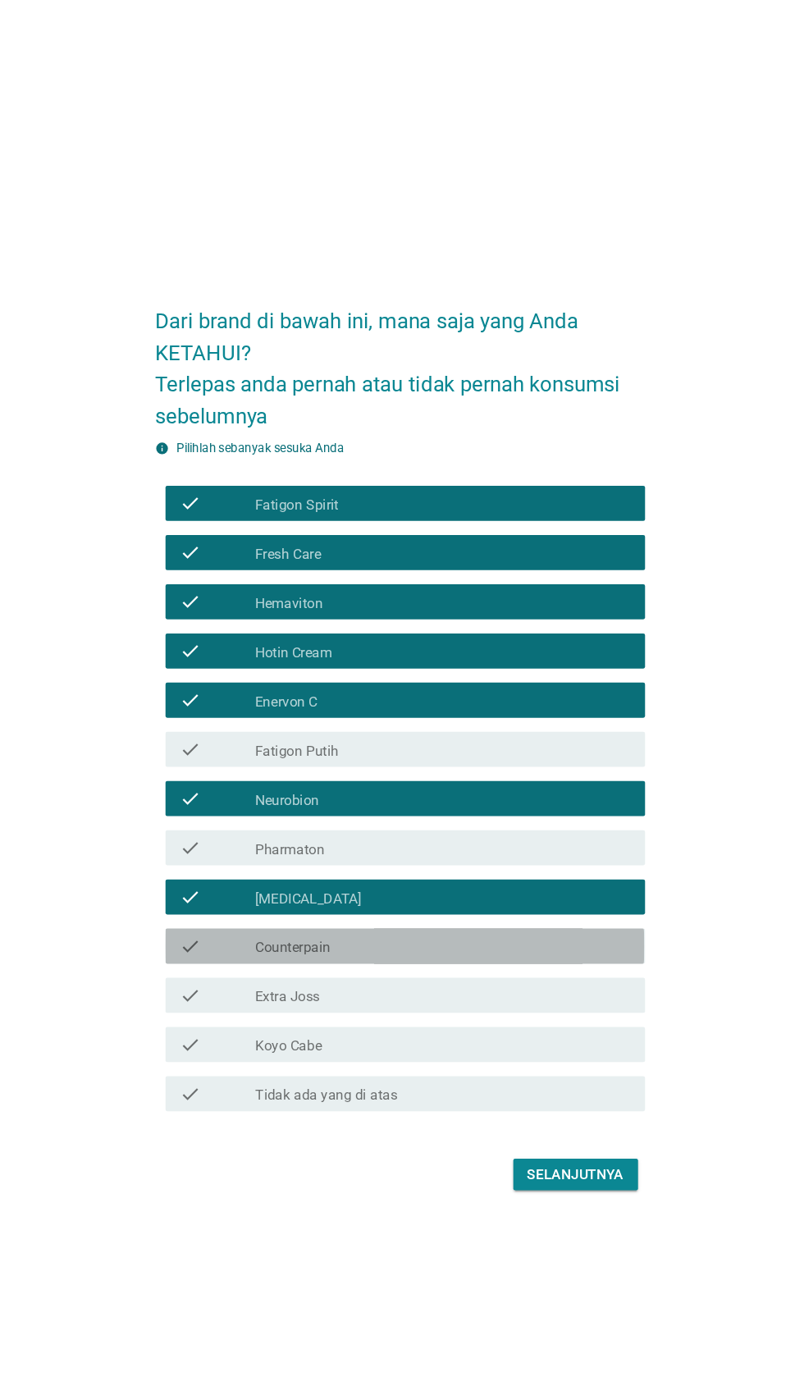
click at [446, 894] on div "check_box_outline_blank Counterpain" at bounding box center [442, 884] width 351 height 20
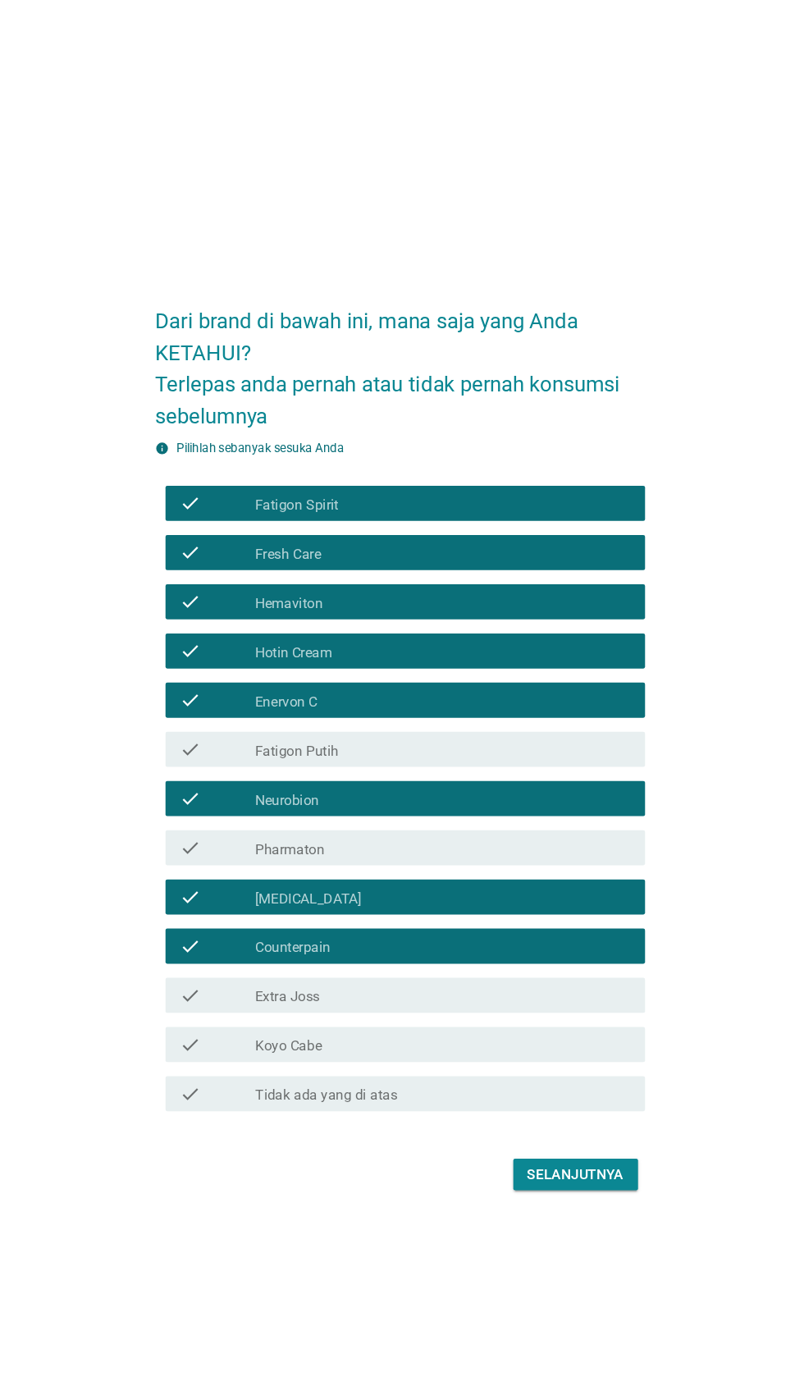
click at [426, 986] on div "check_box_outline_blank Koyo Cabe" at bounding box center [442, 976] width 351 height 20
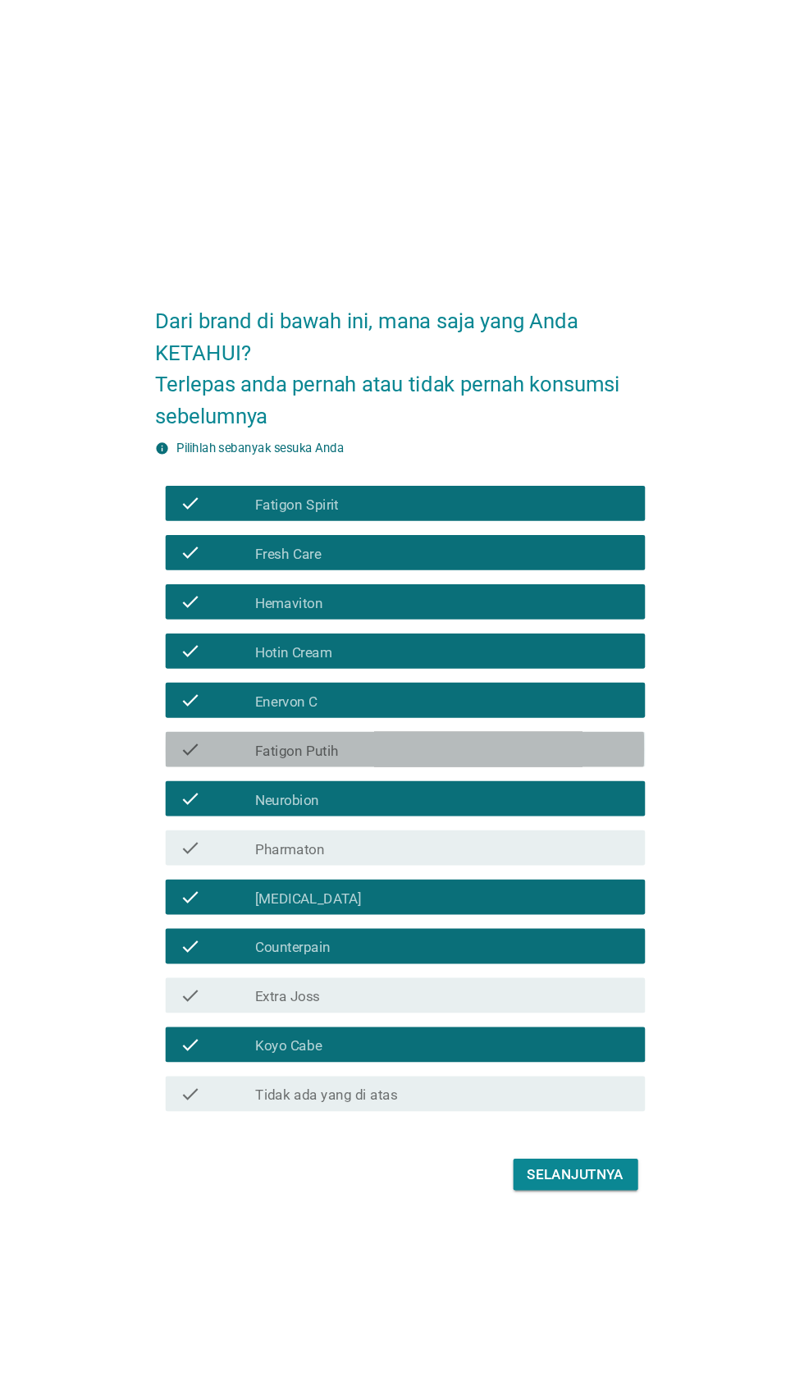
click at [545, 710] on div "check_box_outline_blank Fatigon Putih" at bounding box center [442, 700] width 351 height 20
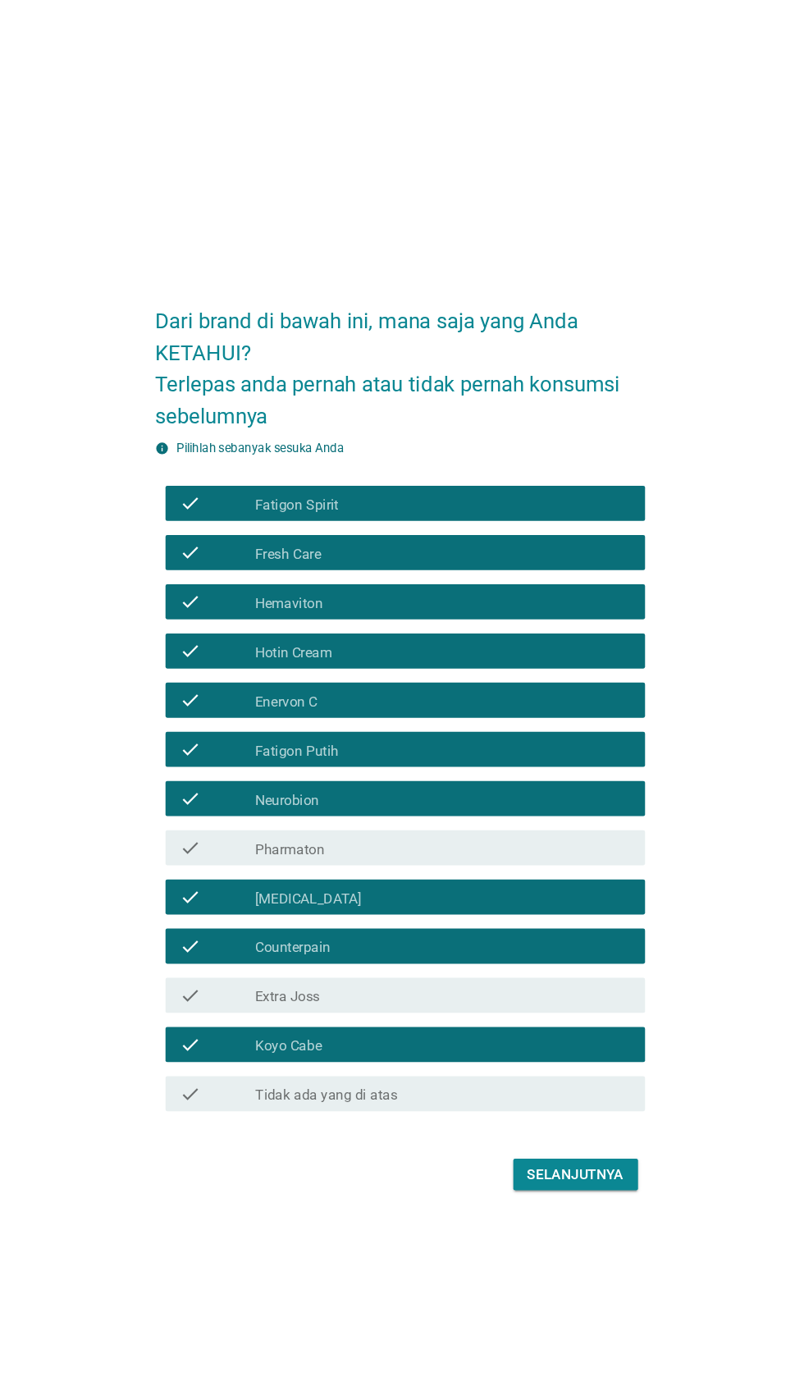
click at [62, 1029] on div "Dari brand di bawah ini, mana saja yang Anda KETAHUI? Terlepas anda pernah atau…" at bounding box center [401, 693] width 725 height 874
click at [583, 1107] on div "Selanjutnya" at bounding box center [566, 1097] width 90 height 20
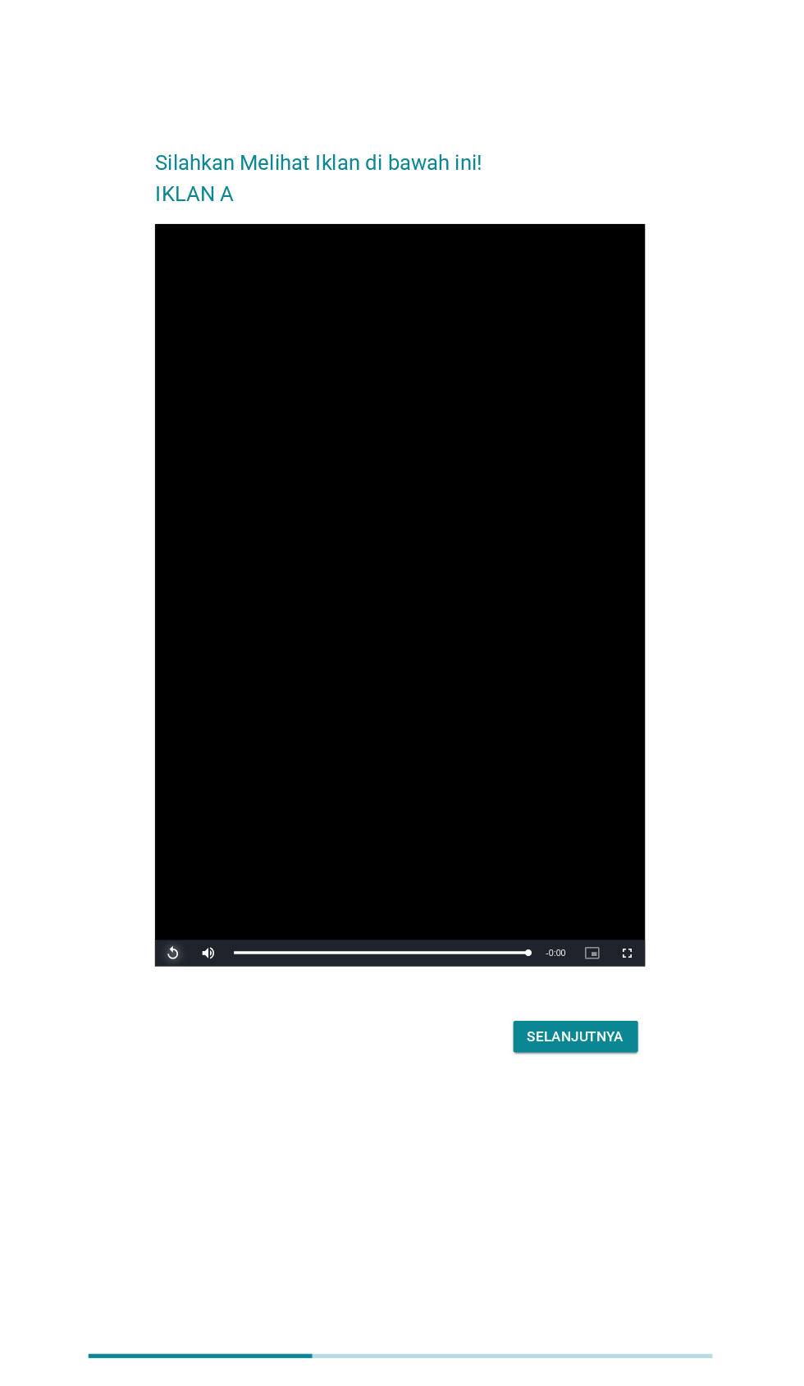
scroll to position [39, 0]
click at [588, 1078] on div "Selanjutnya" at bounding box center [566, 1069] width 90 height 20
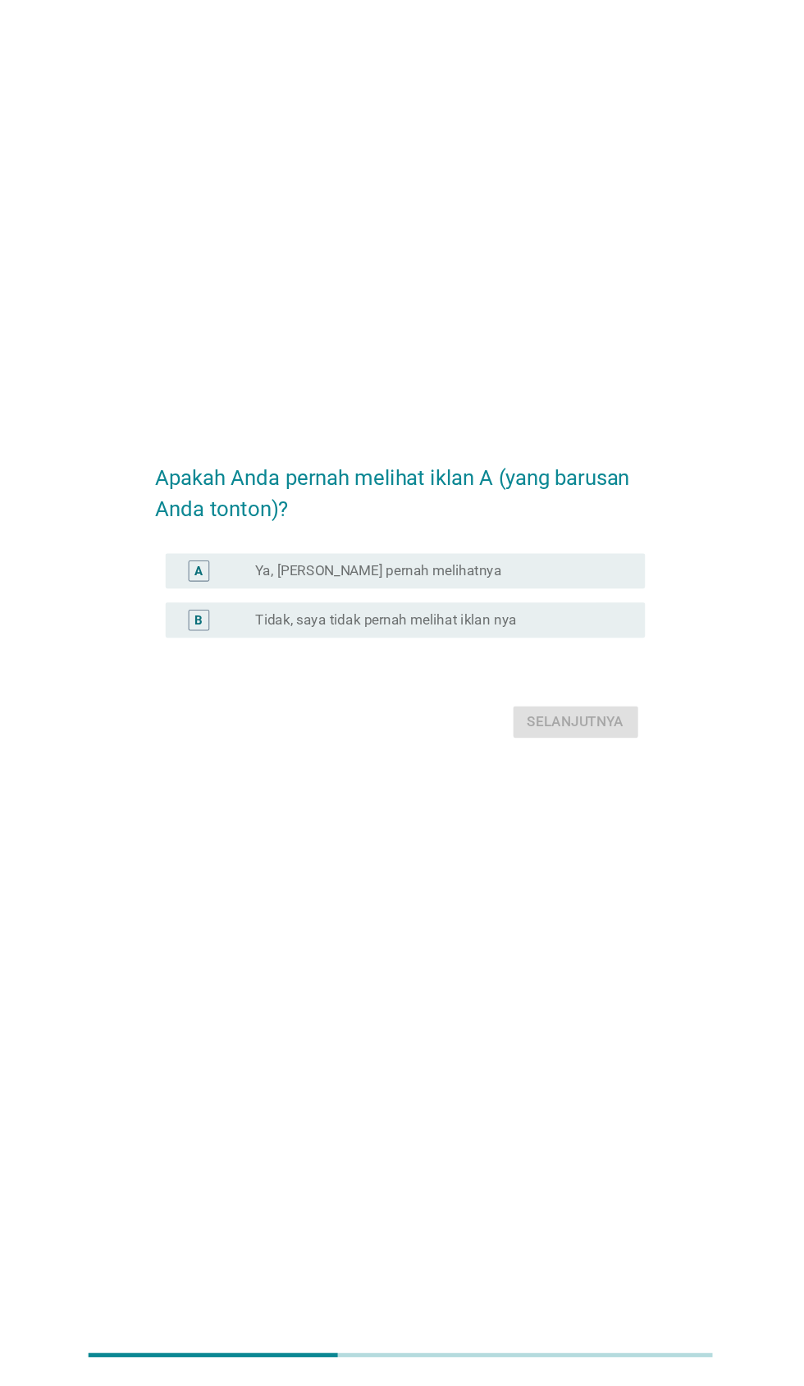
scroll to position [39, 0]
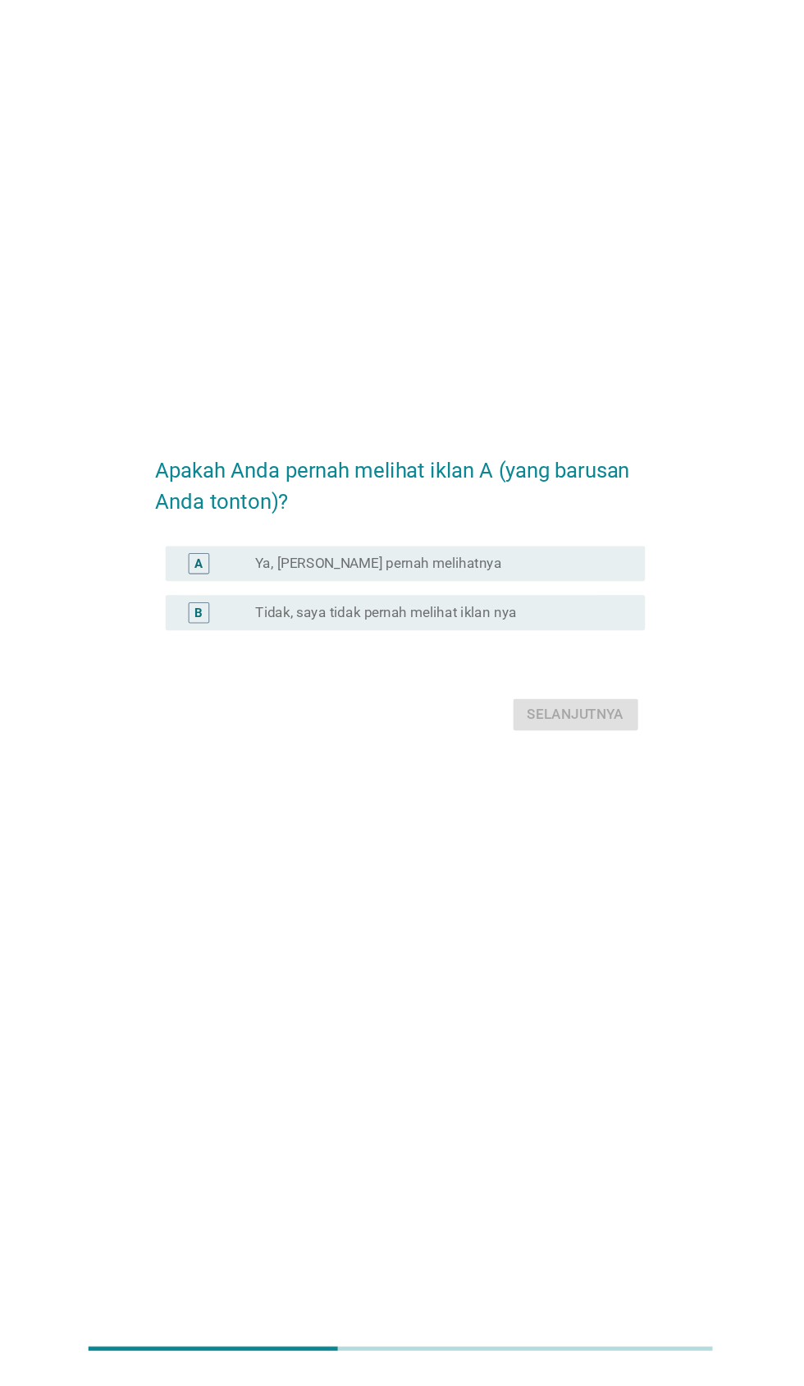
click at [226, 643] on div "A" at bounding box center [213, 633] width 35 height 20
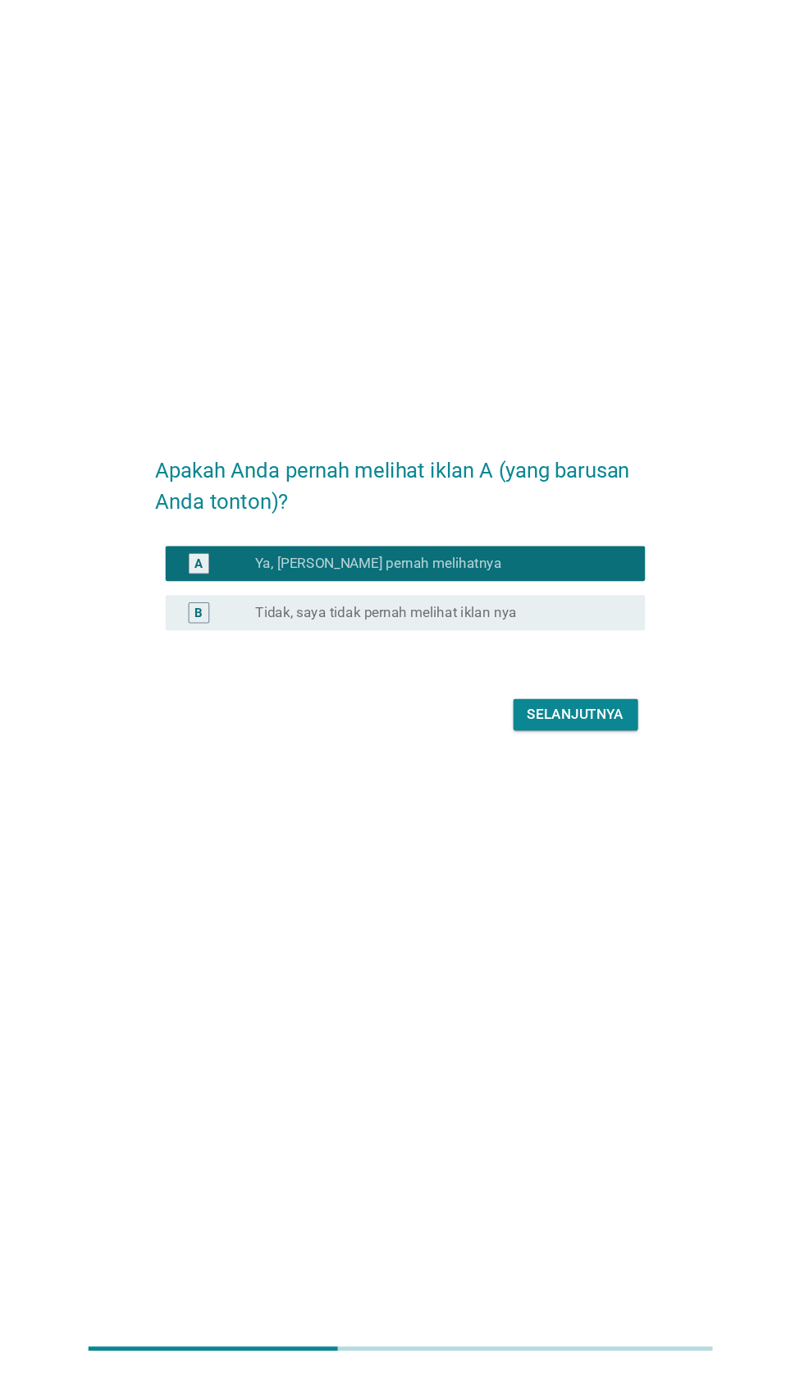
click at [144, 1208] on div "Apakah Anda pernah melihat iklan A (yang barusan Anda tonton)? A radio_button_c…" at bounding box center [402, 654] width 804 height 1386
click at [166, 1206] on div "Apakah Anda pernah melihat iklan A (yang barusan Anda tonton)? A radio_button_c…" at bounding box center [402, 654] width 804 height 1386
click at [570, 784] on div "Selanjutnya" at bounding box center [566, 774] width 90 height 20
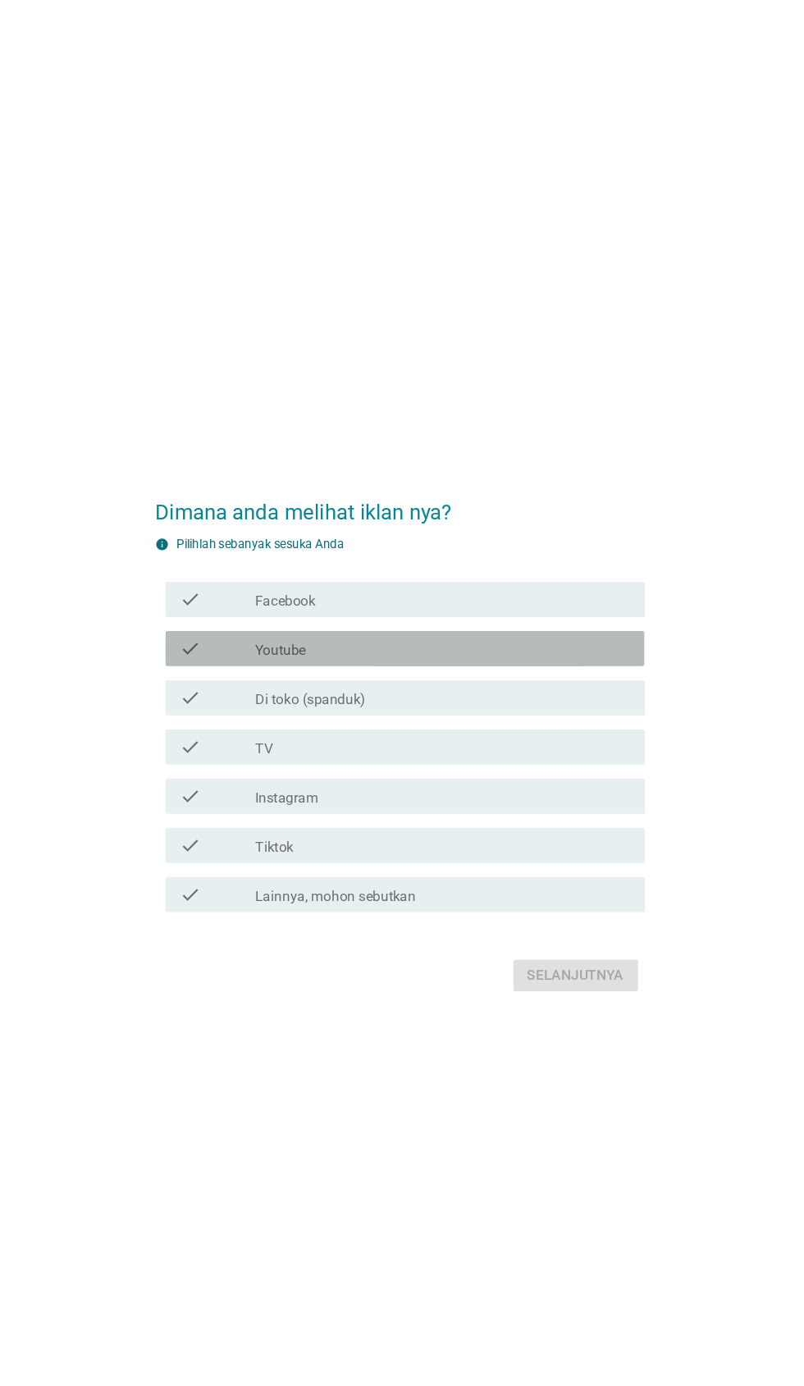
click at [308, 620] on label "Youtube" at bounding box center [291, 611] width 48 height 16
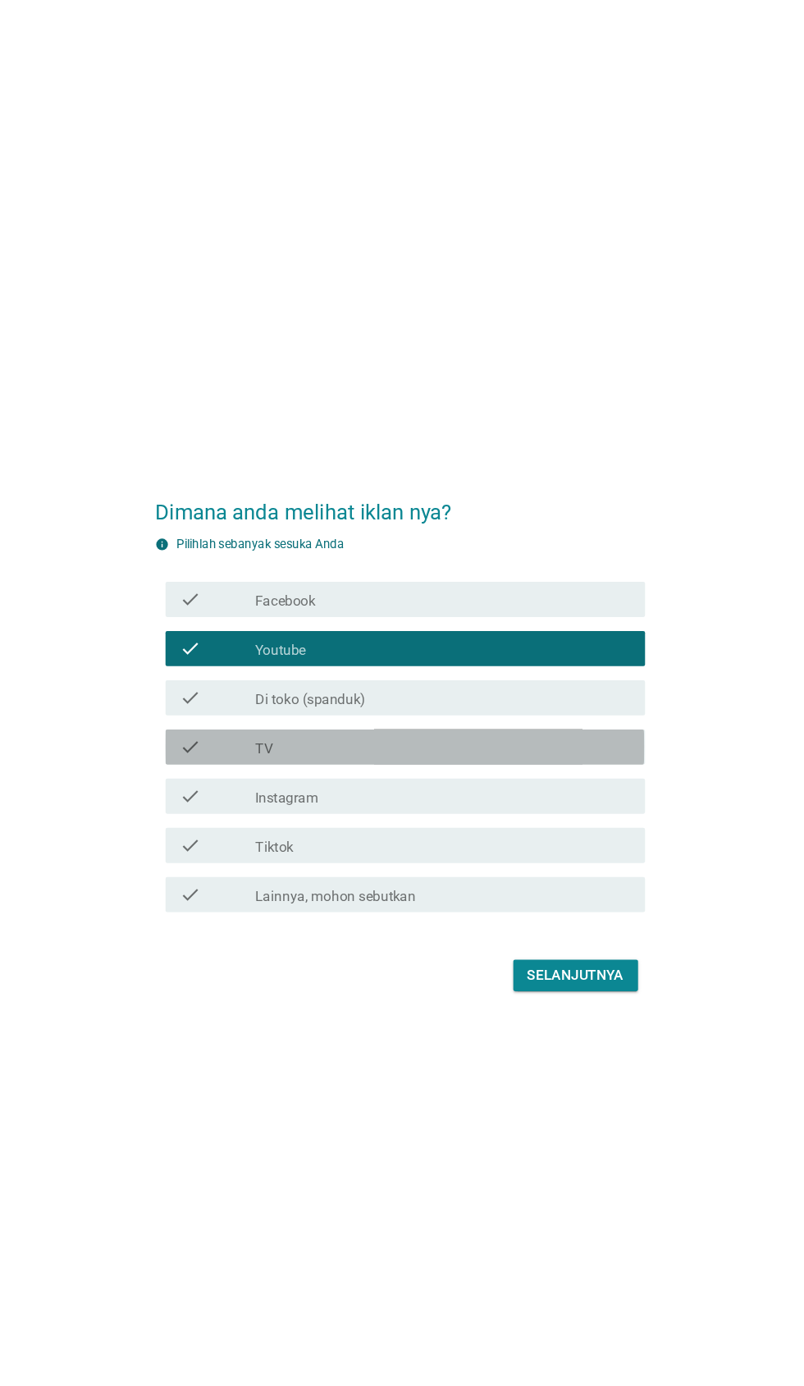
click at [419, 712] on div "check_box_outline_blank TV" at bounding box center [442, 702] width 351 height 20
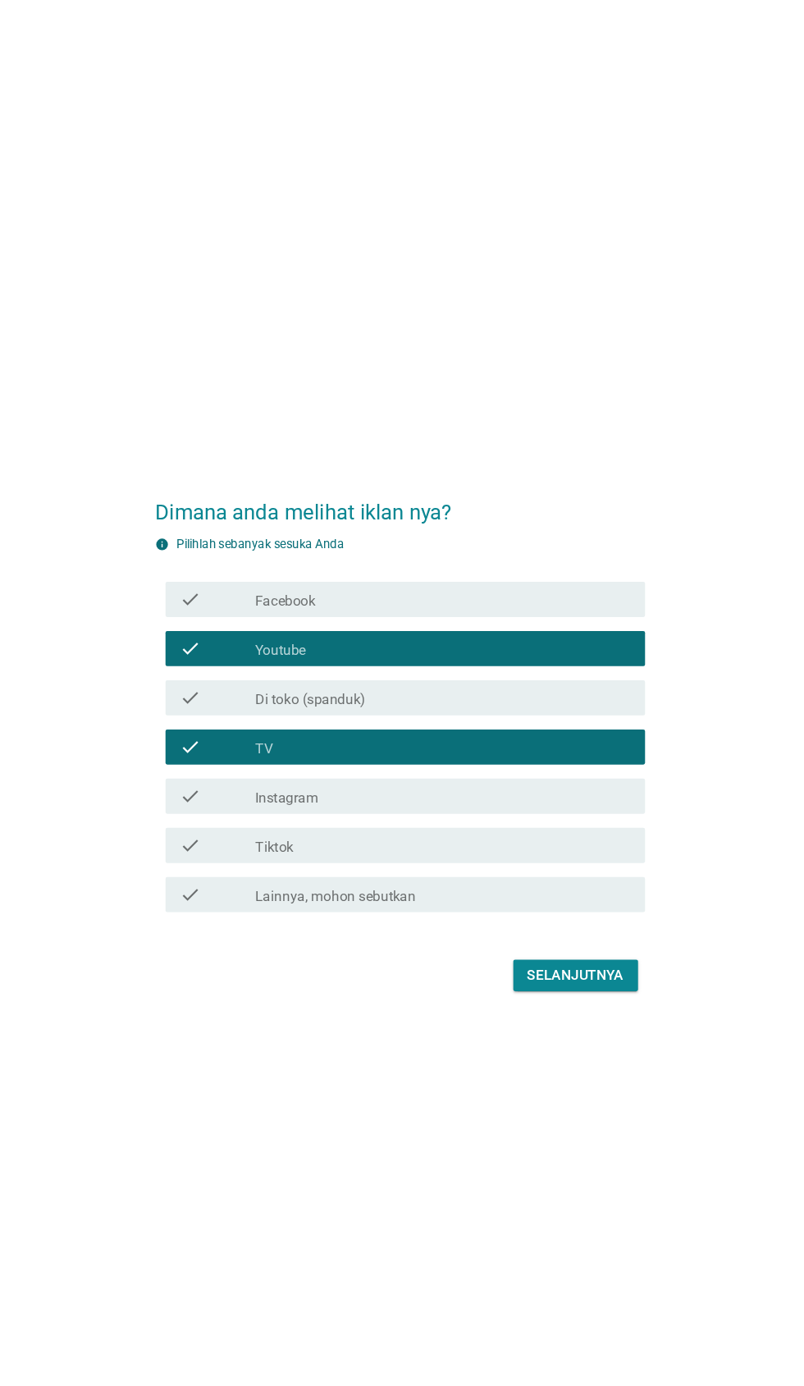
click at [144, 1154] on div "Dimana anda melihat iklan nya? info Pilihlah sebanyak sesuka Anda check check_b…" at bounding box center [402, 693] width 804 height 1386
click at [581, 925] on div "Selanjutnya" at bounding box center [566, 915] width 90 height 20
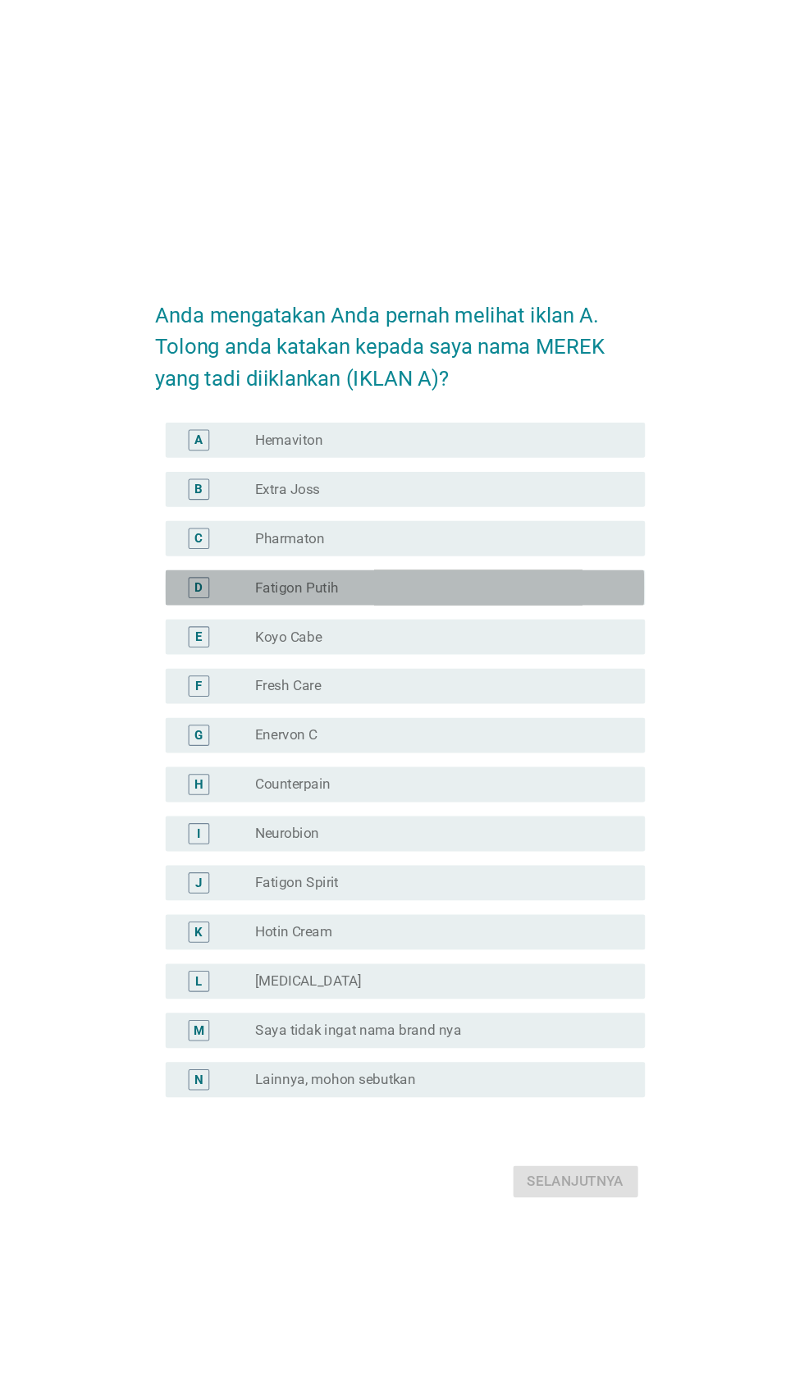
click at [382, 559] on div "radio_button_unchecked Fatigon Putih" at bounding box center [442, 549] width 351 height 20
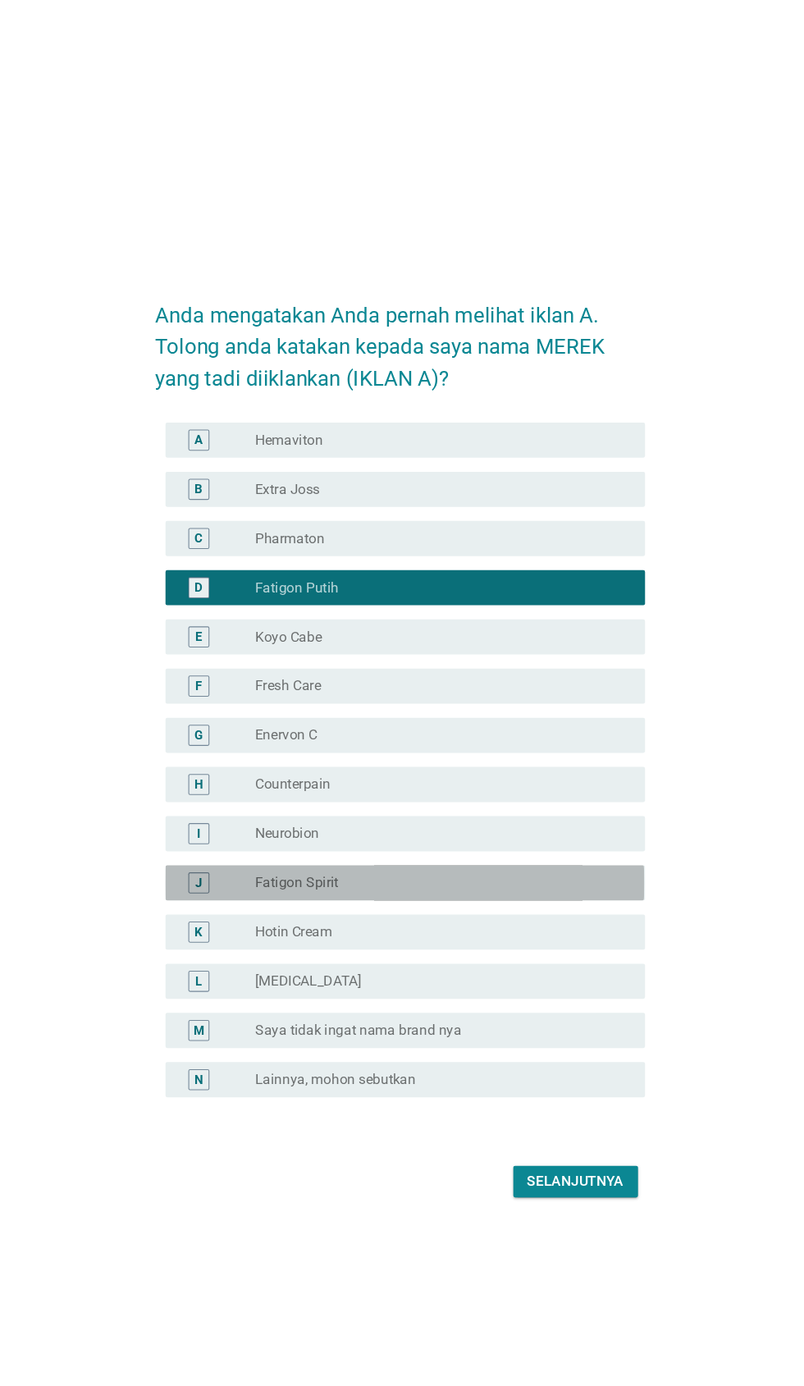
click at [231, 835] on div "J" at bounding box center [213, 825] width 35 height 20
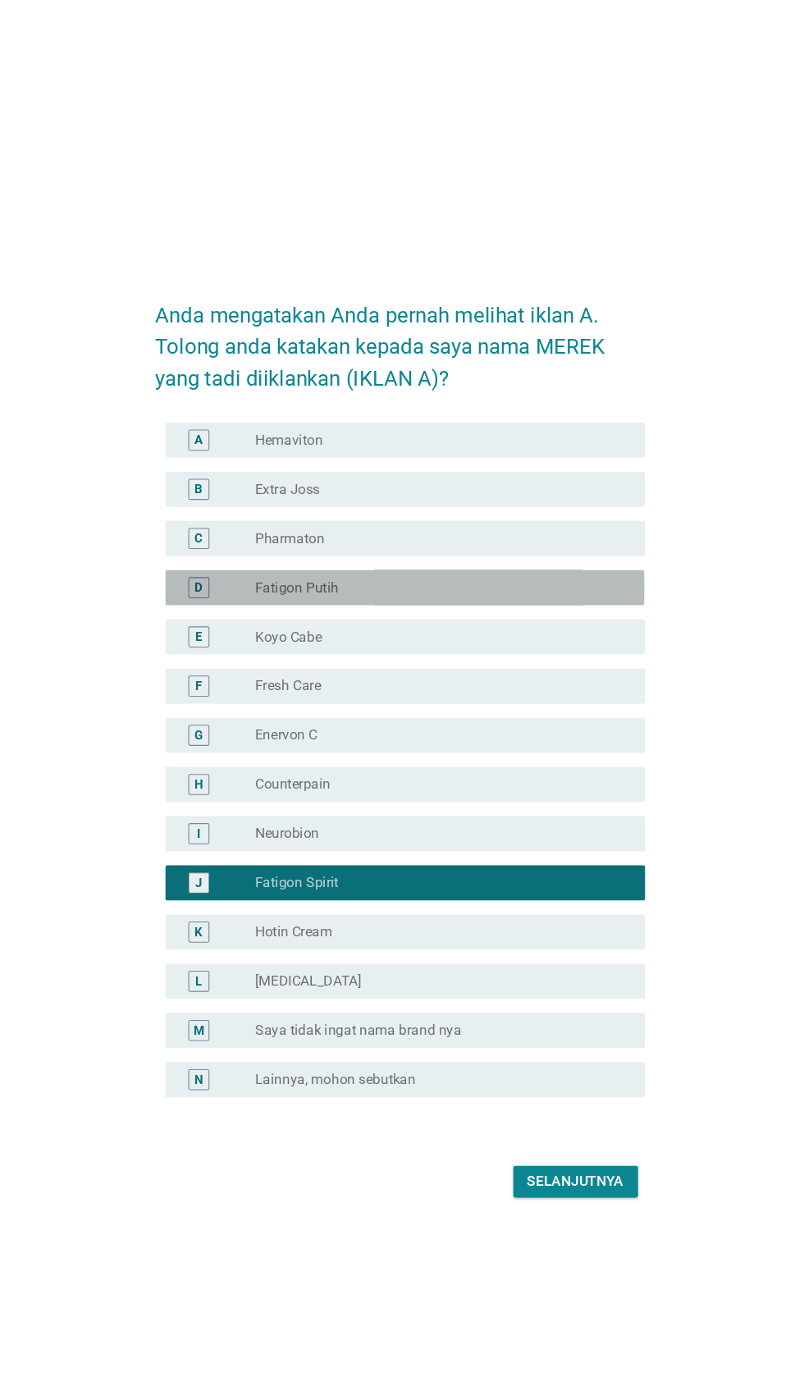
click at [405, 559] on div "radio_button_unchecked Fatigon Putih" at bounding box center [442, 549] width 351 height 20
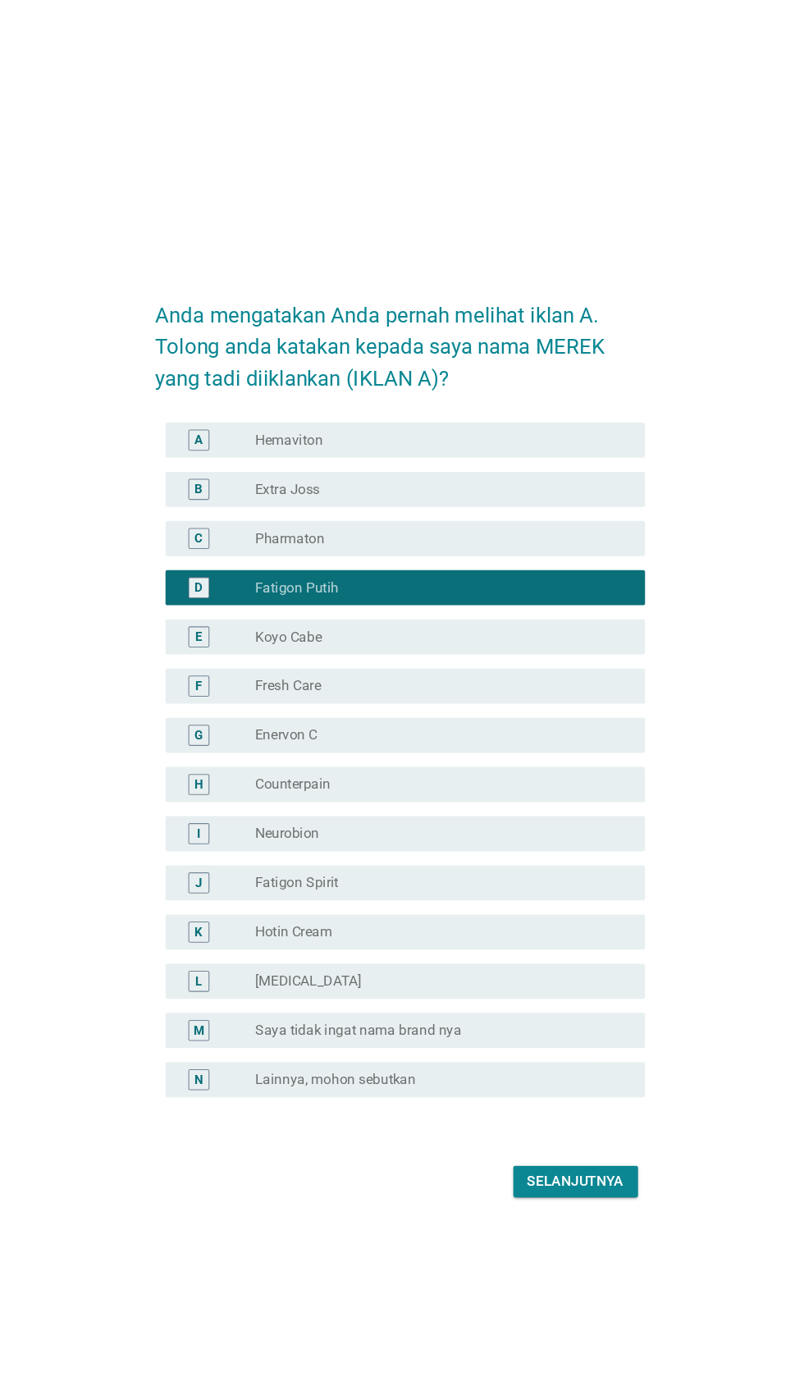
click at [712, 955] on div "Anda mengatakan Anda pernah melihat iklan A. Tolong anda katakan kepada saya na…" at bounding box center [401, 693] width 725 height 886
click at [580, 1114] on div "Selanjutnya" at bounding box center [566, 1104] width 90 height 20
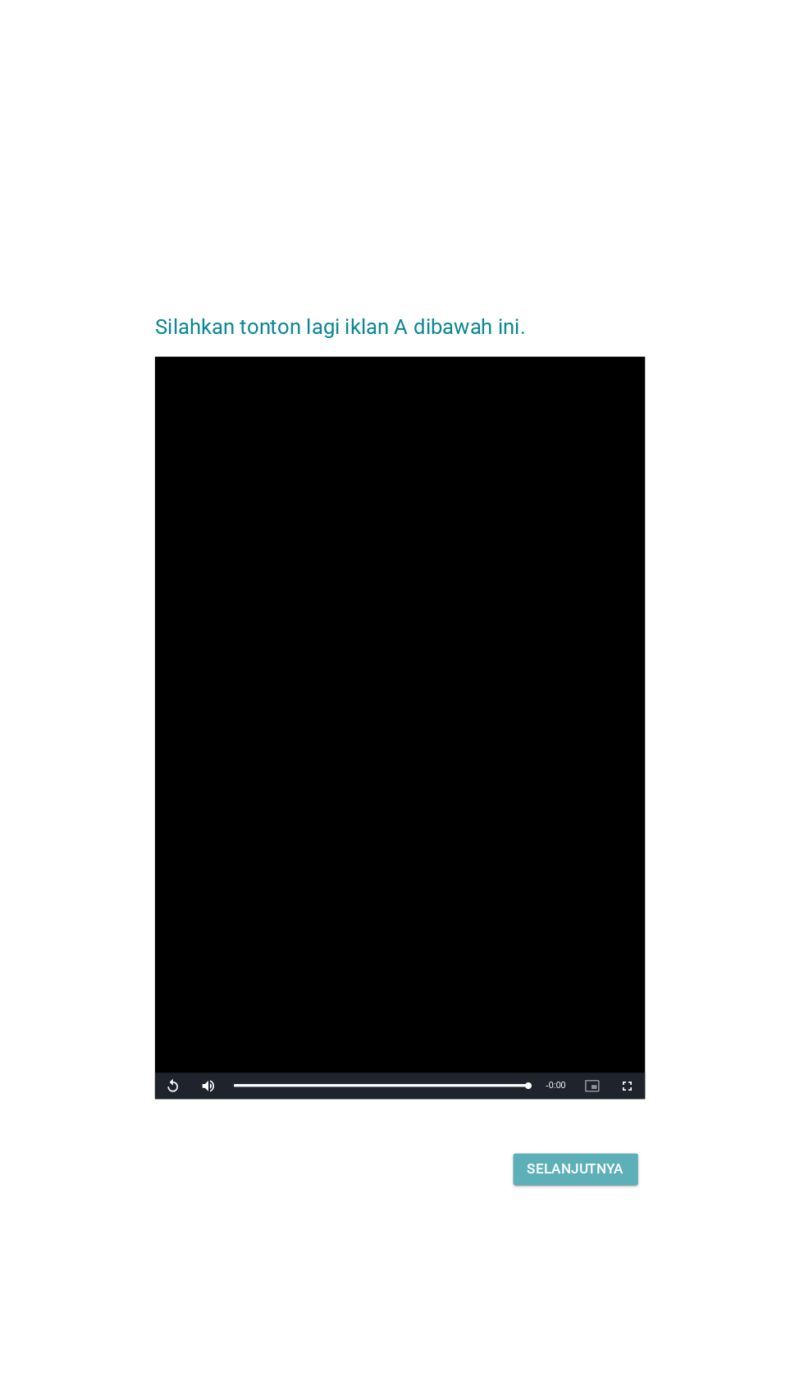
click at [569, 1102] on div "Selanjutnya" at bounding box center [566, 1092] width 90 height 20
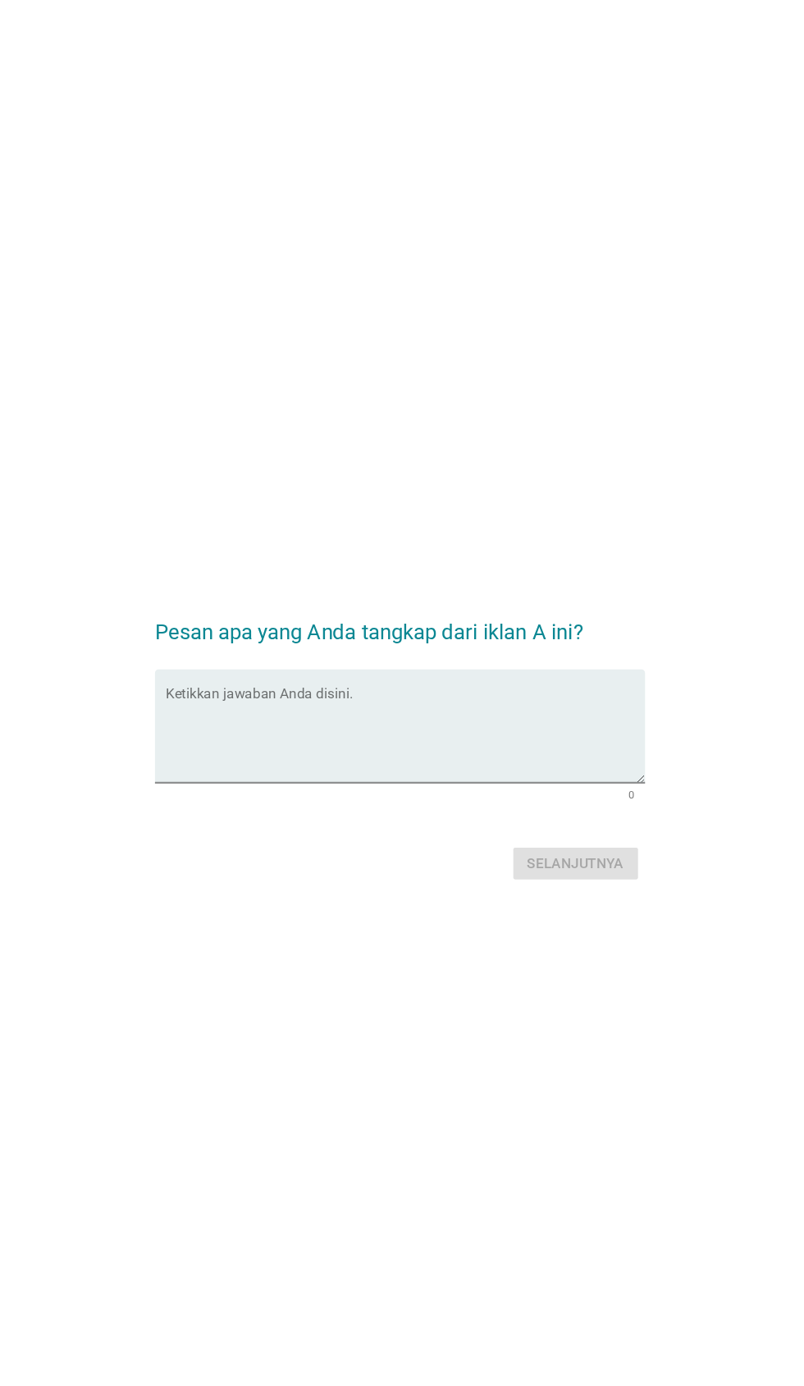
click at [410, 731] on textarea "Ketikkan jawaban Anda disini." at bounding box center [406, 688] width 447 height 86
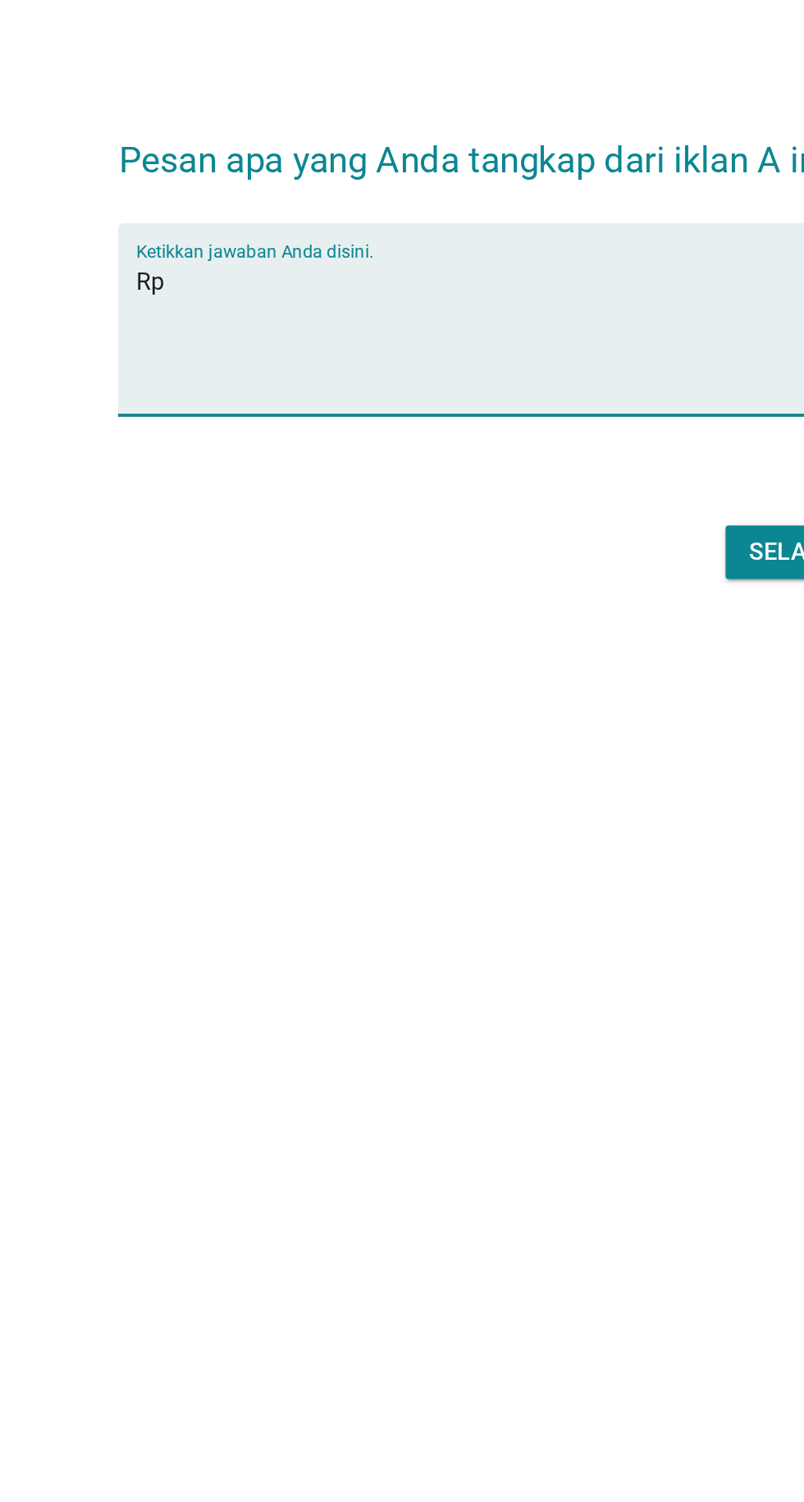
type textarea "R"
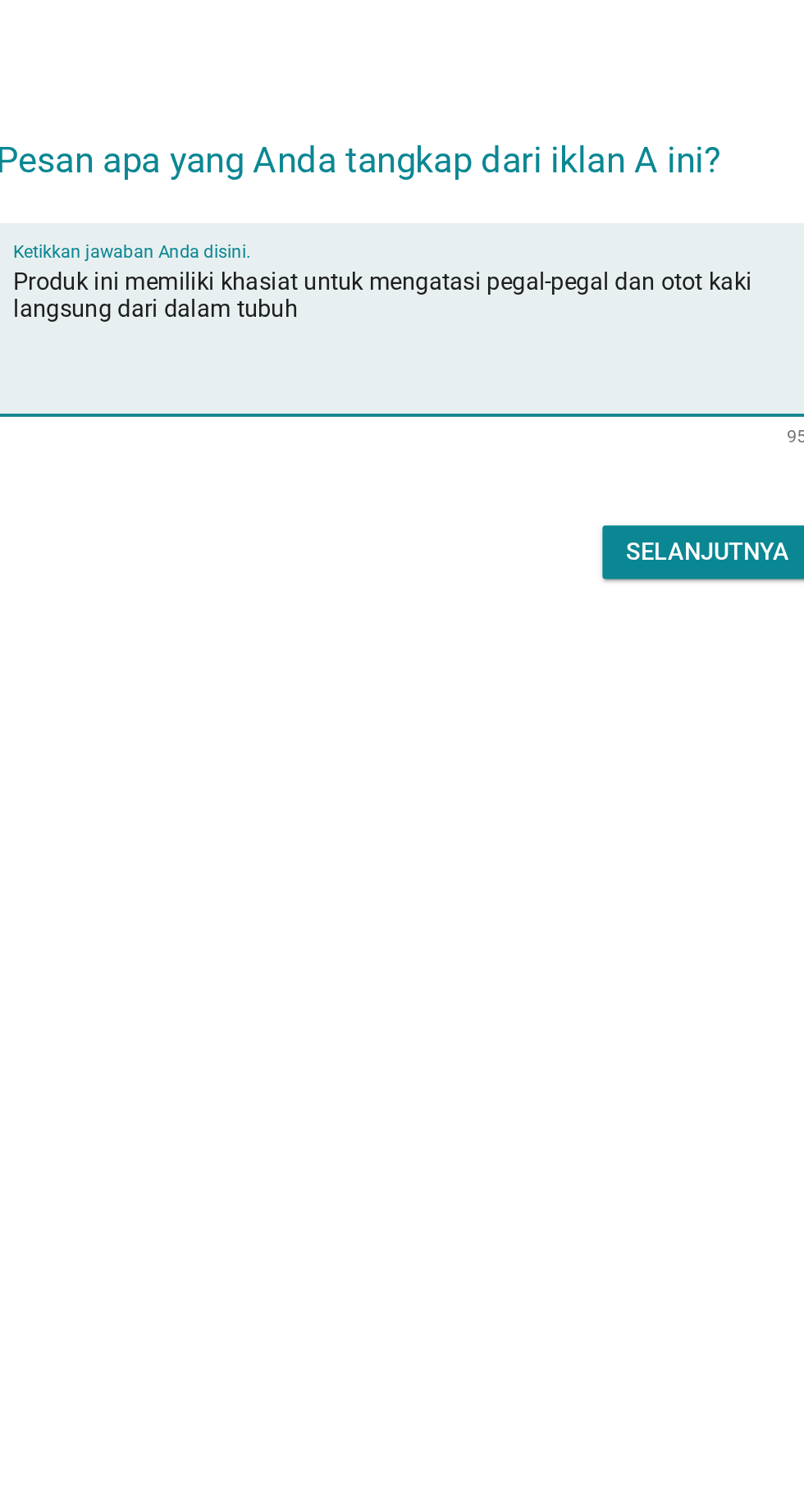
click at [445, 780] on textarea "Produk ini memiliki khasiat untuk mengatasi pegal-pegal dan otot kaki langsung …" at bounding box center [406, 746] width 447 height 86
click at [462, 992] on div "Pesan apa yang Anda tangkap dari iklan A ini? Ketikkan jawaban Anda disini. Pro…" at bounding box center [402, 751] width 804 height 1502
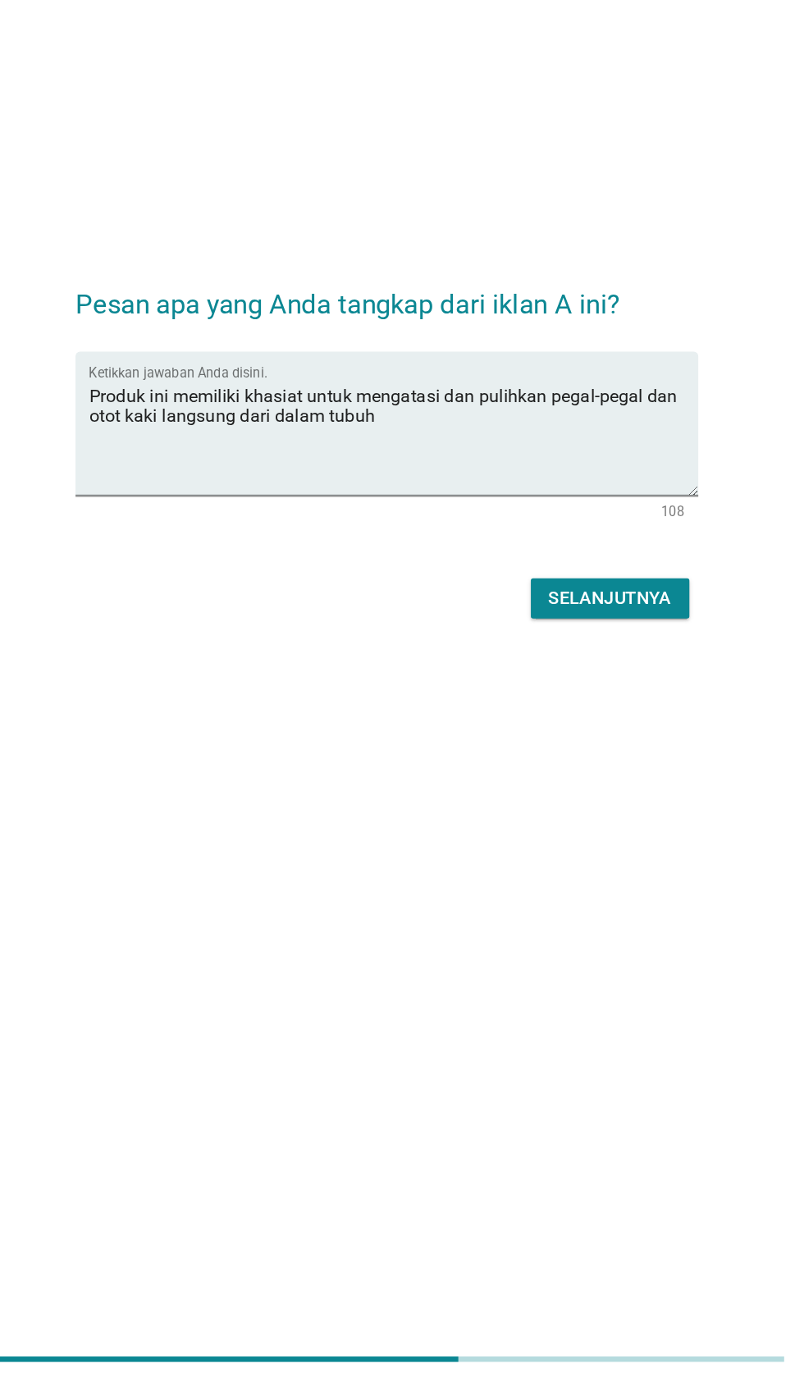
click at [228, 731] on textarea "Produk ini memiliki khasiat untuk mengatasi dan pulihkan pegal-pegal dan otot k…" at bounding box center [406, 688] width 447 height 86
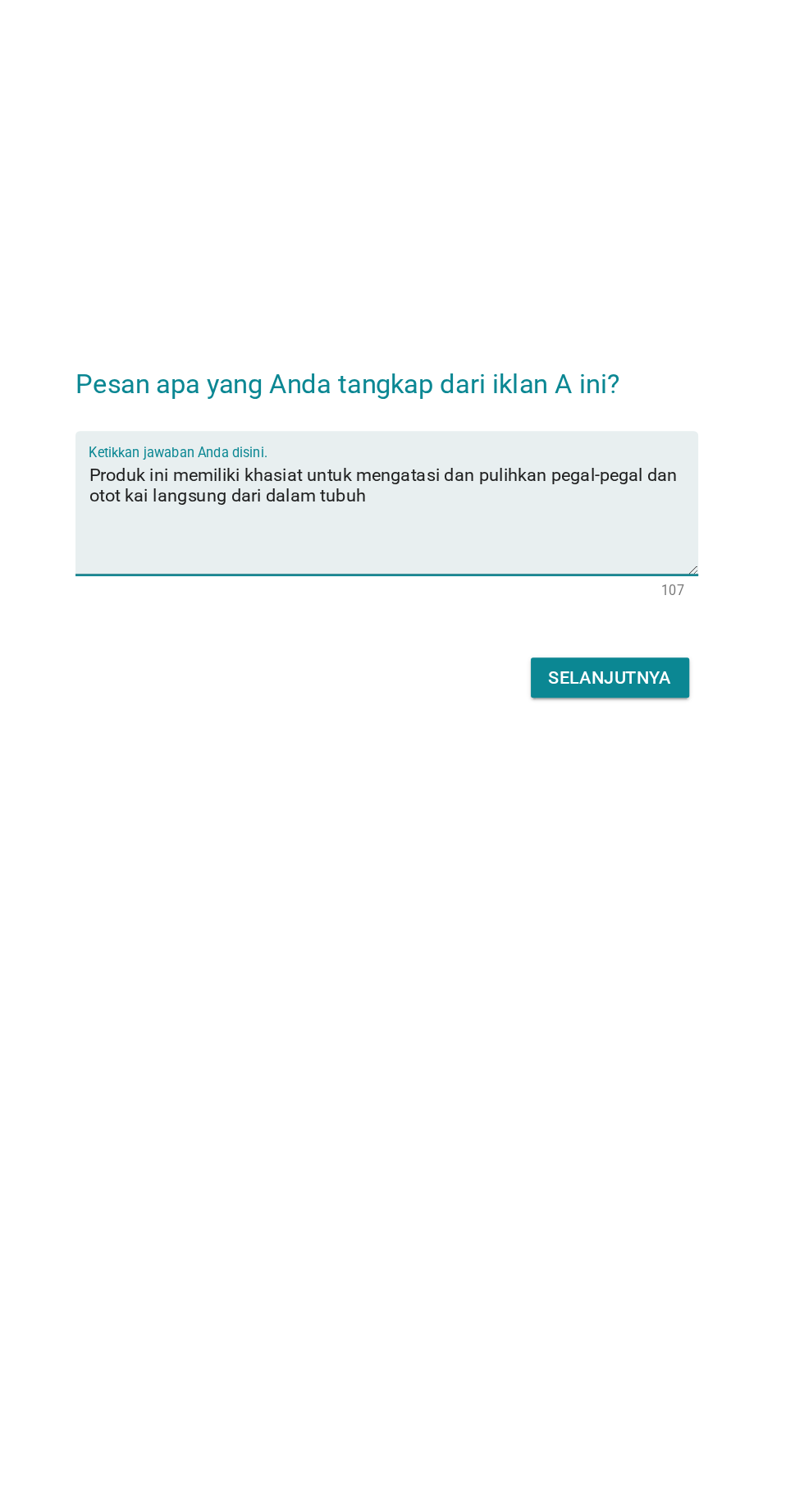
click at [233, 789] on textarea "Produk ini memiliki khasiat untuk mengatasi dan pulihkan pegal-pegal dan otot k…" at bounding box center [406, 746] width 447 height 86
click at [409, 898] on div "Pesan apa yang Anda tangkap dari iklan A ini? Ketikkan jawaban Anda disini. Pro…" at bounding box center [401, 751] width 483 height 293
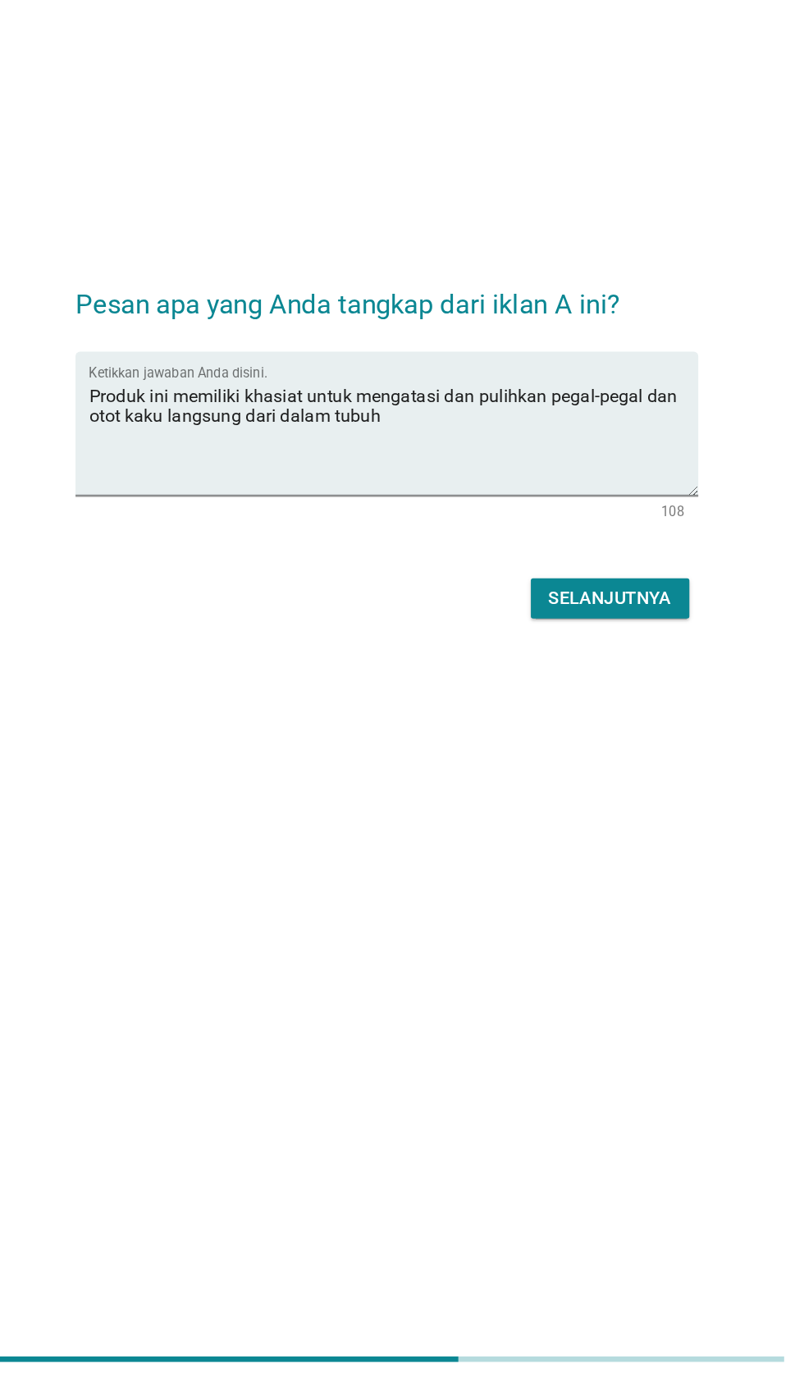
click at [466, 731] on textarea "Produk ini memiliki khasiat untuk mengatasi dan pulihkan pegal-pegal dan otot k…" at bounding box center [406, 688] width 447 height 86
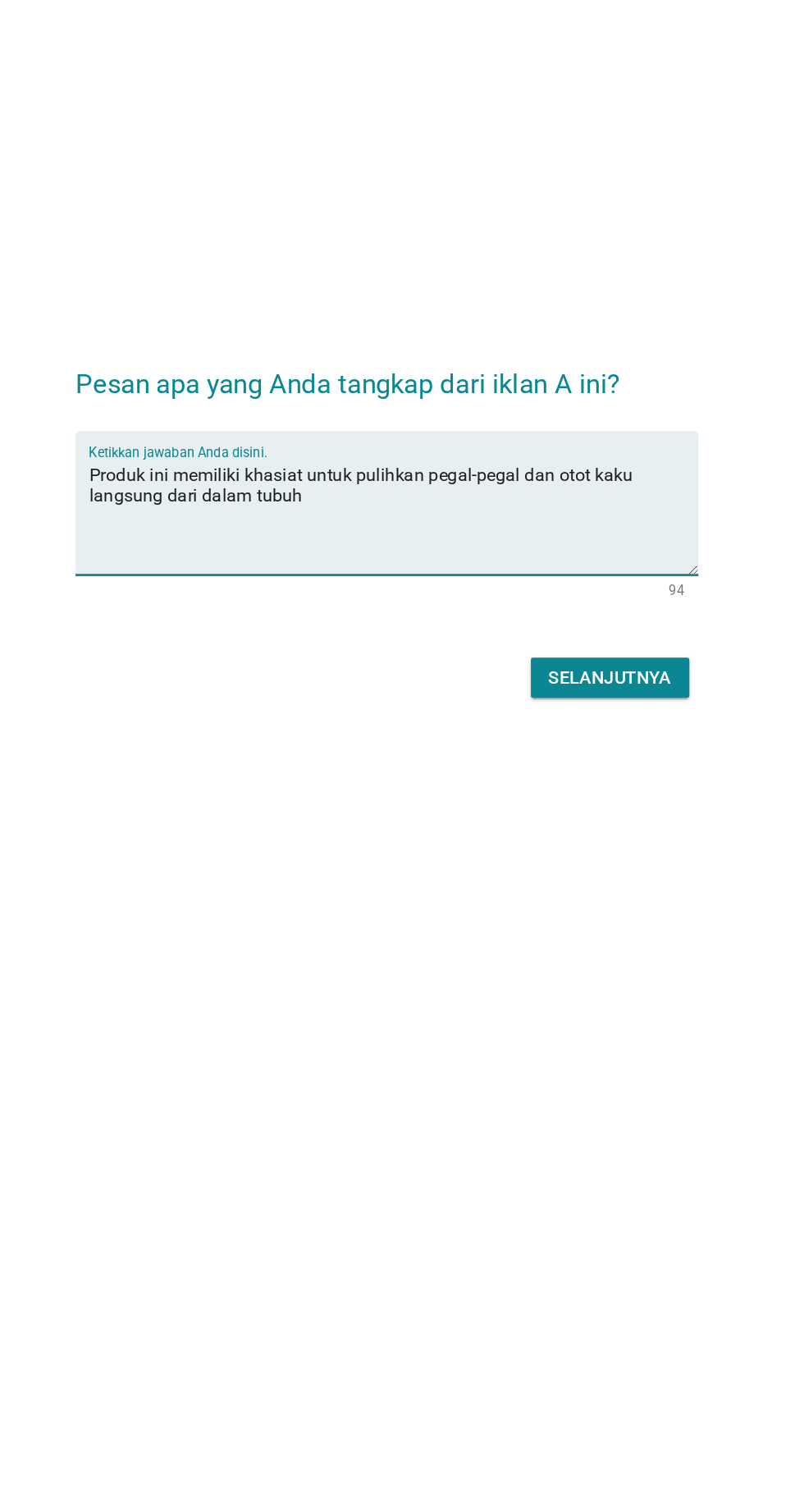
click at [419, 885] on div "Selanjutnya" at bounding box center [401, 864] width 457 height 39
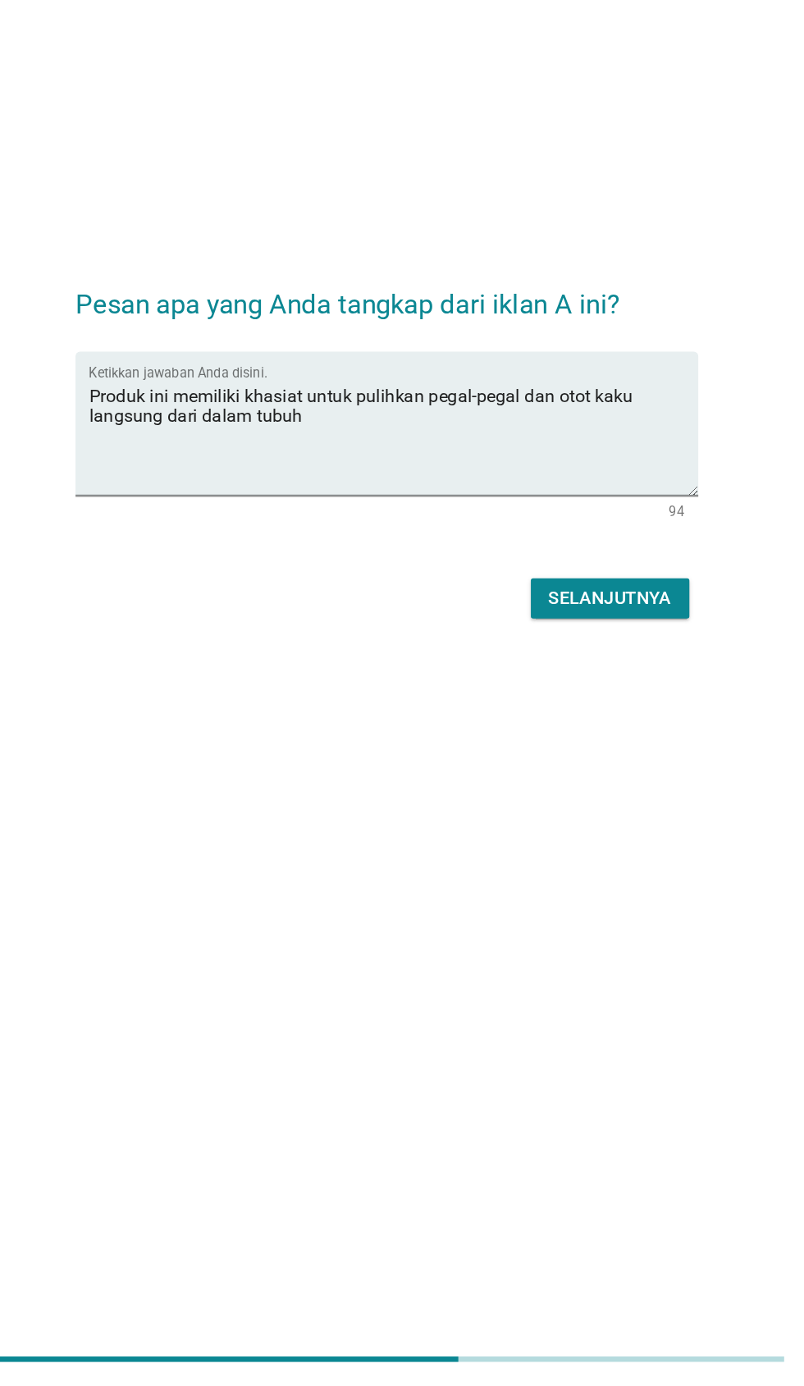
click at [384, 731] on textarea "Produk ini memiliki khasiat untuk pulihkan pegal-pegal dan otot kaku langsung d…" at bounding box center [406, 688] width 447 height 86
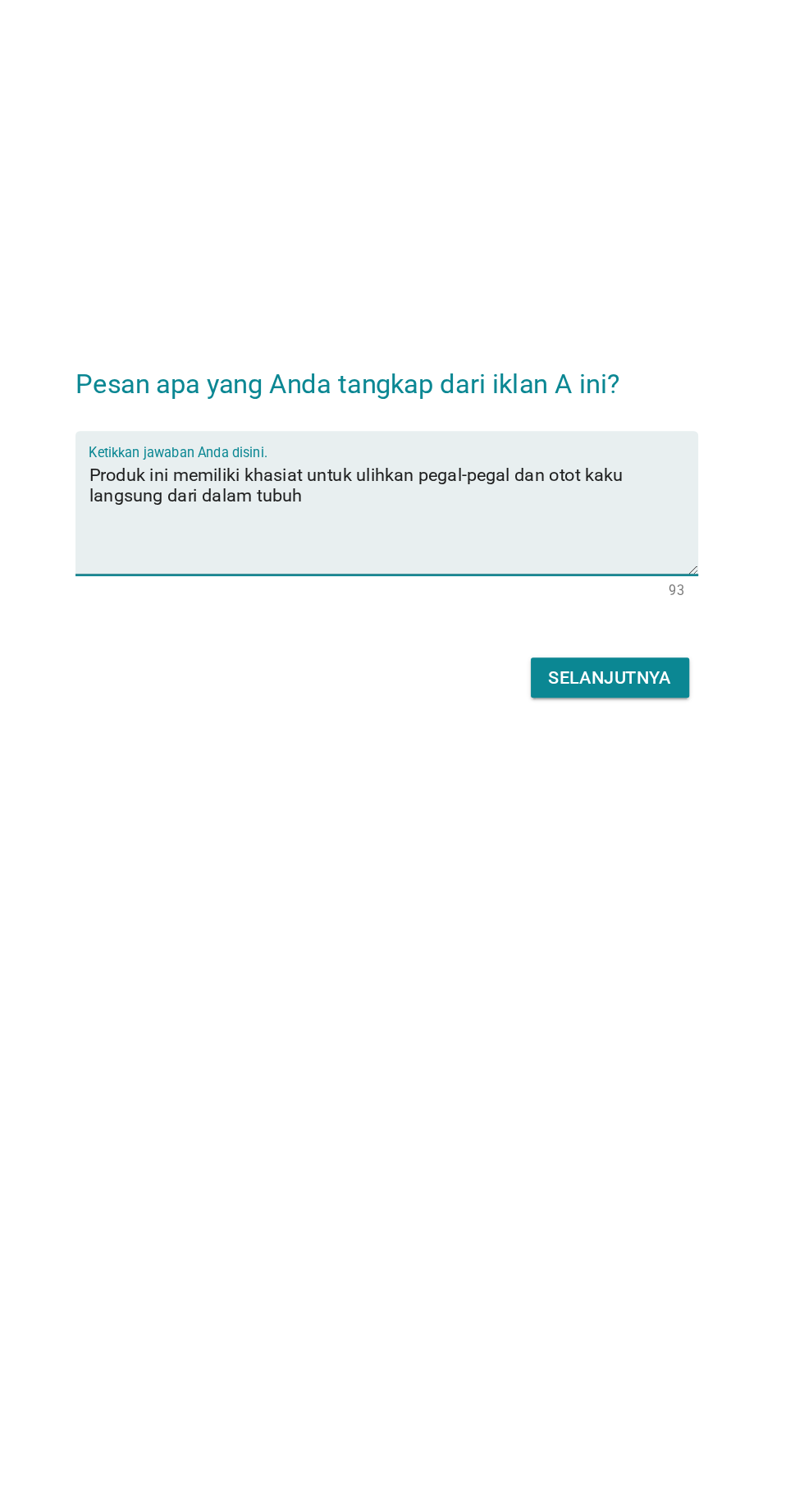
type textarea "Produk ini memiliki khasiat untuk pulihkan pegal-pegal dan otot kaku langsung d…"
click at [421, 898] on div "Pesan apa yang Anda tangkap dari iklan A ini? Ketikkan jawaban Anda disini. Pro…" at bounding box center [401, 751] width 483 height 293
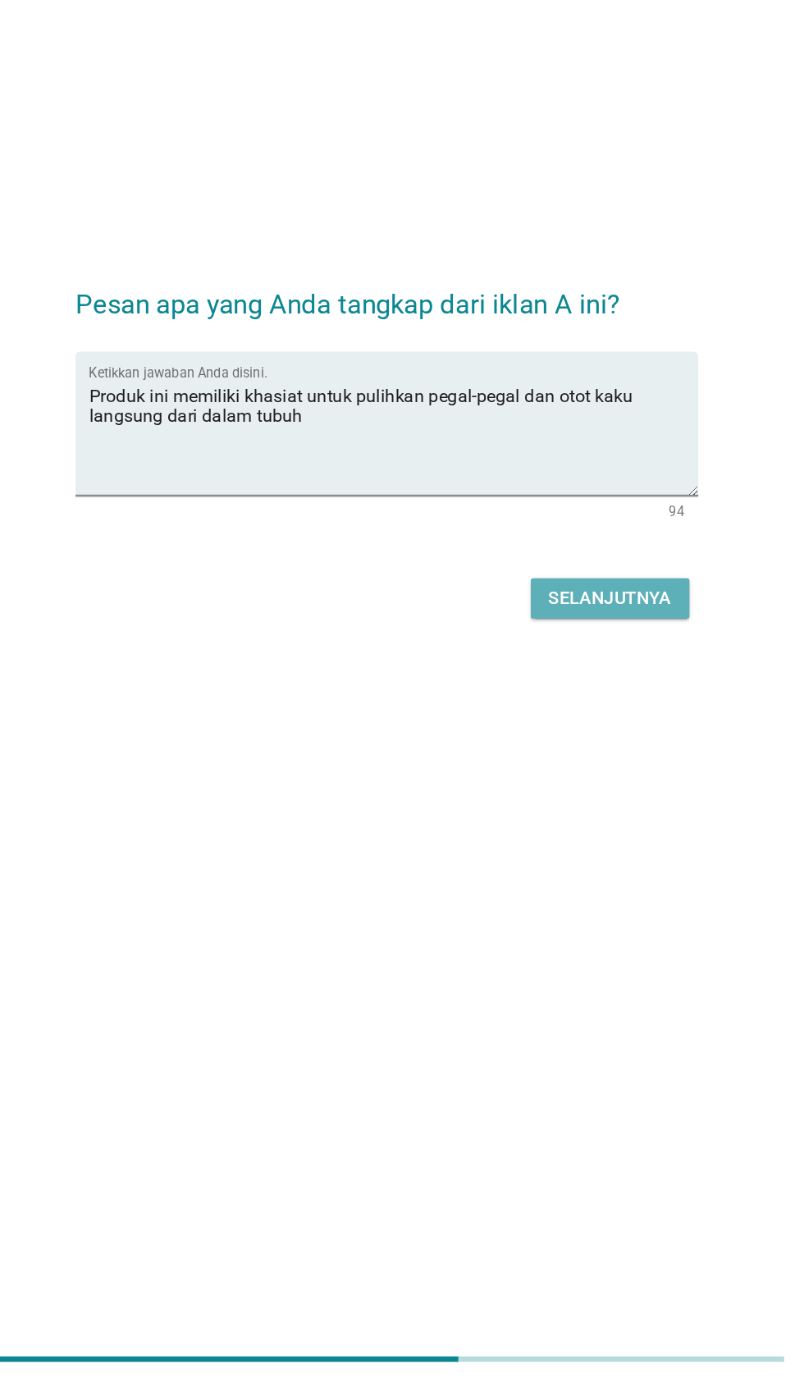
click at [577, 817] on div "Selanjutnya" at bounding box center [566, 807] width 90 height 20
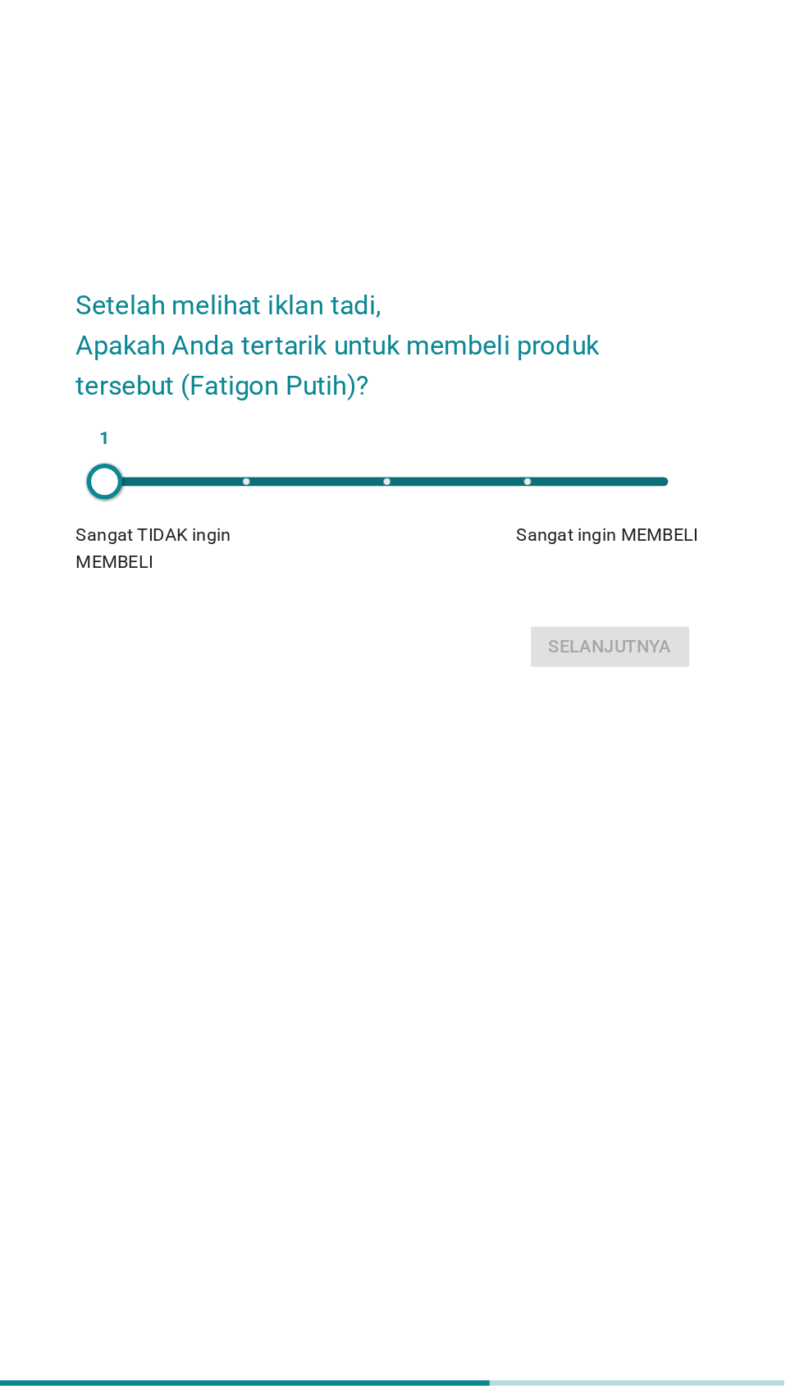
click at [421, 707] on div "1" at bounding box center [401, 703] width 414 height 7
click at [501, 707] on div "3" at bounding box center [401, 703] width 414 height 7
click at [609, 707] on li at bounding box center [609, 703] width 7 height 7
click at [417, 1059] on div "Setelah melihat iklan tadi, Apakah Anda tertarik untuk membeli produk tersebut …" at bounding box center [402, 693] width 804 height 1386
click at [487, 707] on div "5" at bounding box center [401, 703] width 414 height 7
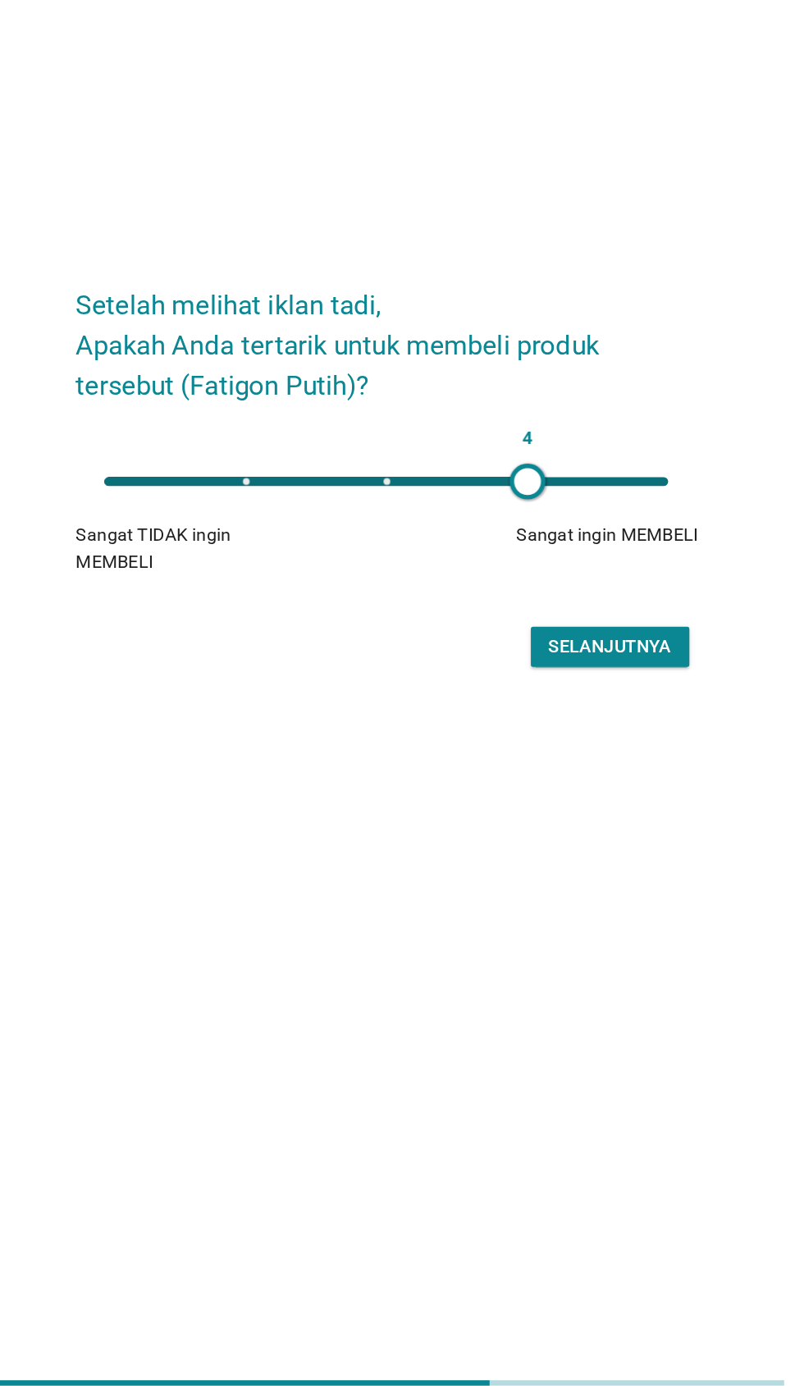
click at [588, 707] on div "4" at bounding box center [401, 703] width 414 height 7
type input "5"
click at [443, 1078] on div "Setelah melihat iklan tadi, Apakah Anda tertarik untuk membeli produk tersebut …" at bounding box center [402, 693] width 804 height 1386
click at [176, 1174] on div "Setelah melihat iklan tadi, Apakah Anda tertarik untuk membeli produk tersebut …" at bounding box center [402, 693] width 804 height 1386
click at [195, 1183] on div "Setelah melihat iklan tadi, Apakah Anda tertarik untuk membeli produk tersebut …" at bounding box center [402, 693] width 804 height 1386
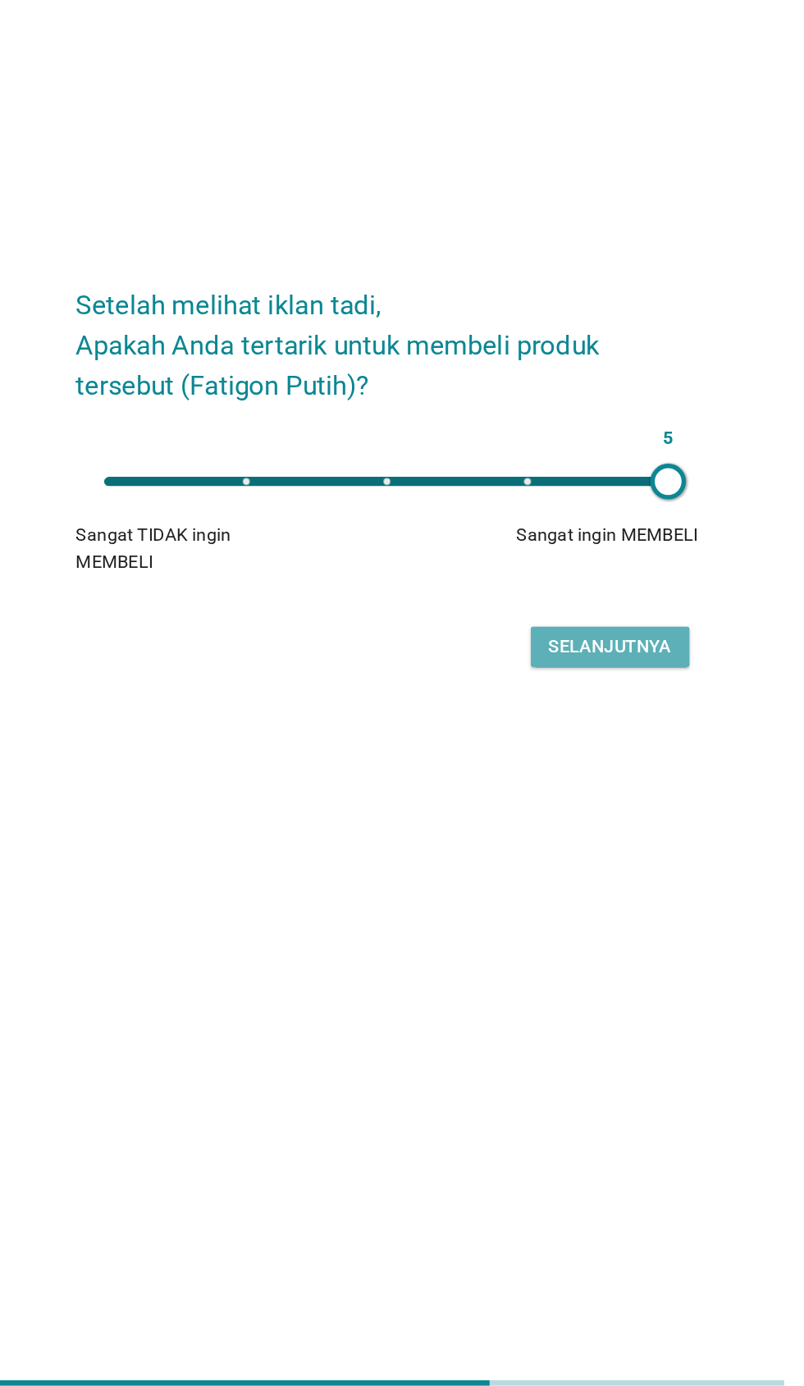
click at [579, 835] on div "Selanjutnya" at bounding box center [566, 825] width 90 height 20
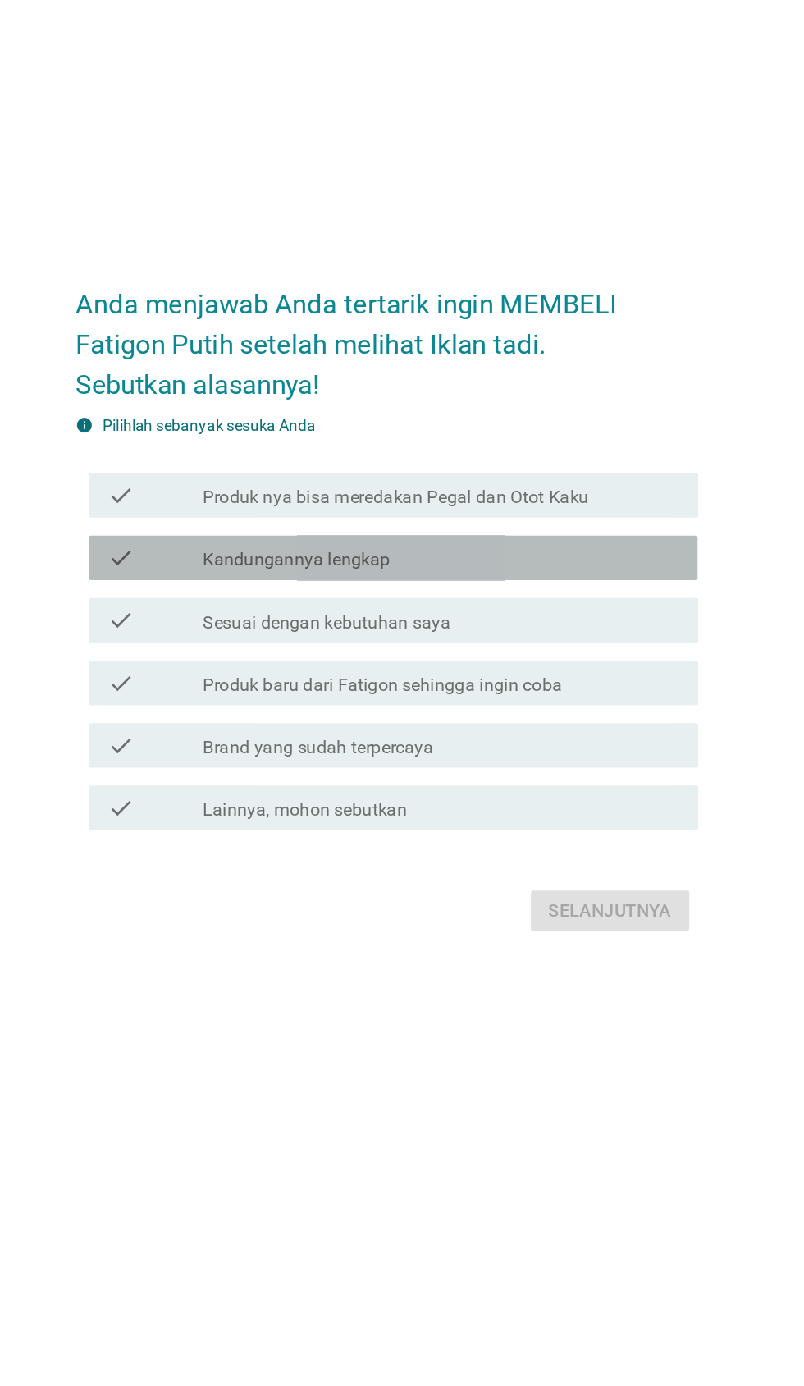
click at [394, 672] on label "Kandungannya lengkap" at bounding box center [336, 664] width 138 height 16
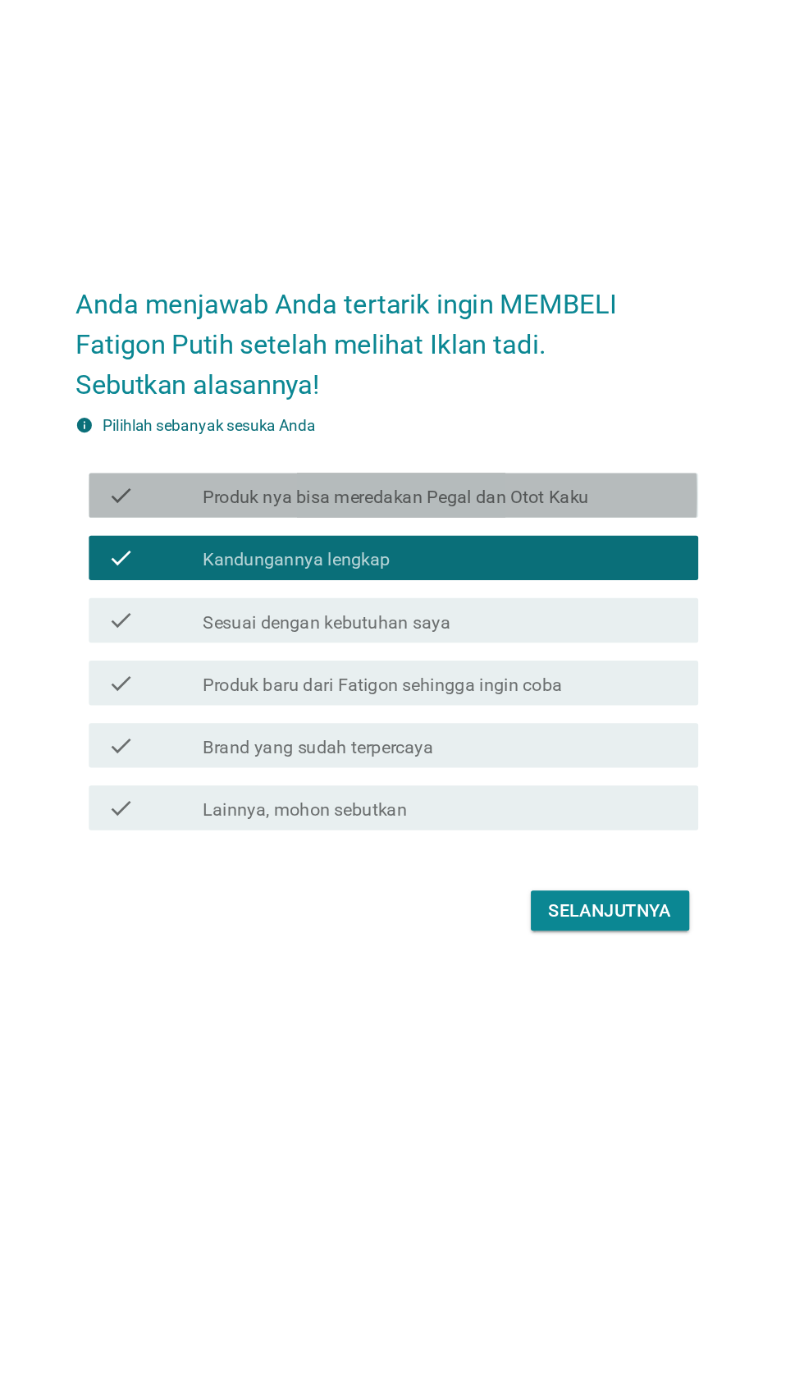
click at [508, 626] on label "Produk nya bisa meredakan Pegal dan Otot Kaku" at bounding box center [409, 618] width 284 height 16
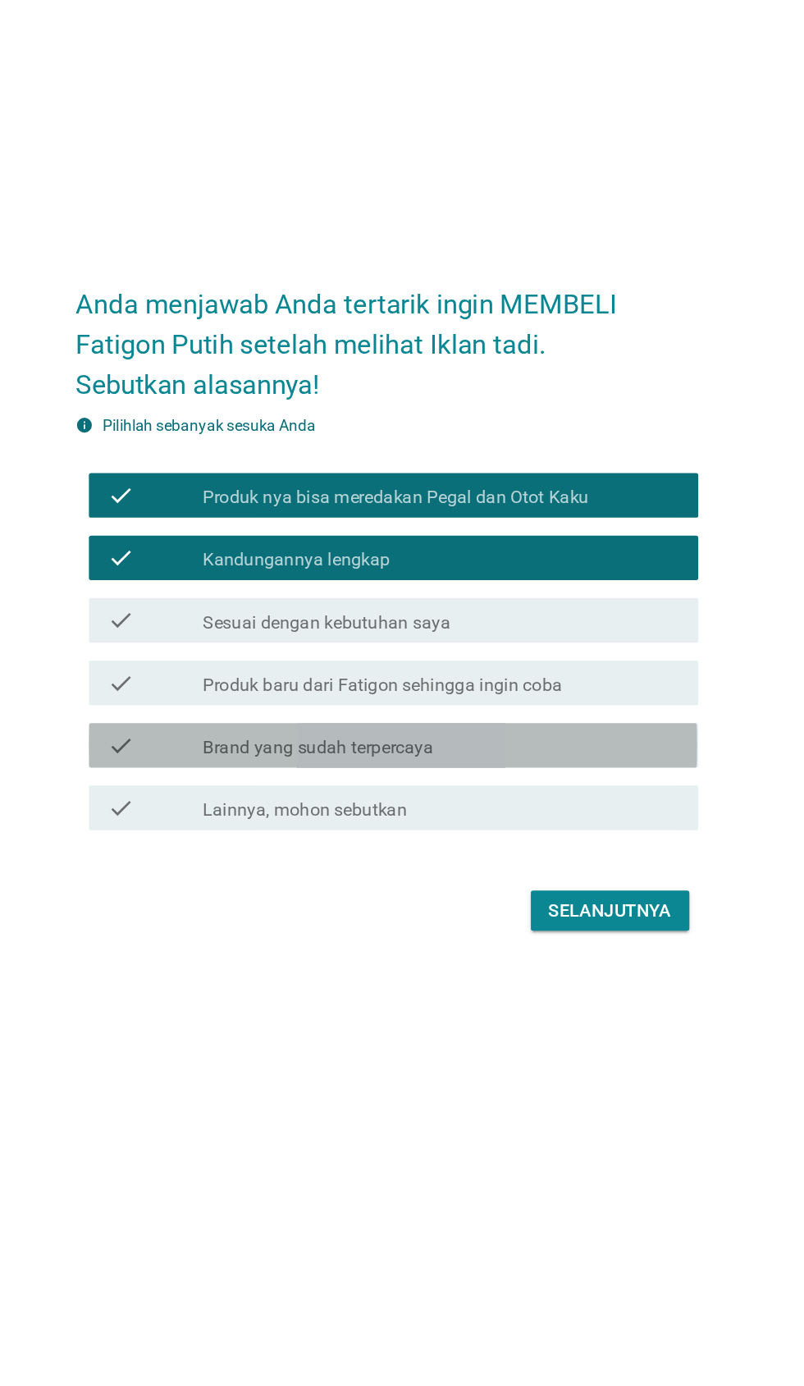
click at [419, 810] on label "Brand yang sudah terpercaya" at bounding box center [352, 802] width 170 height 16
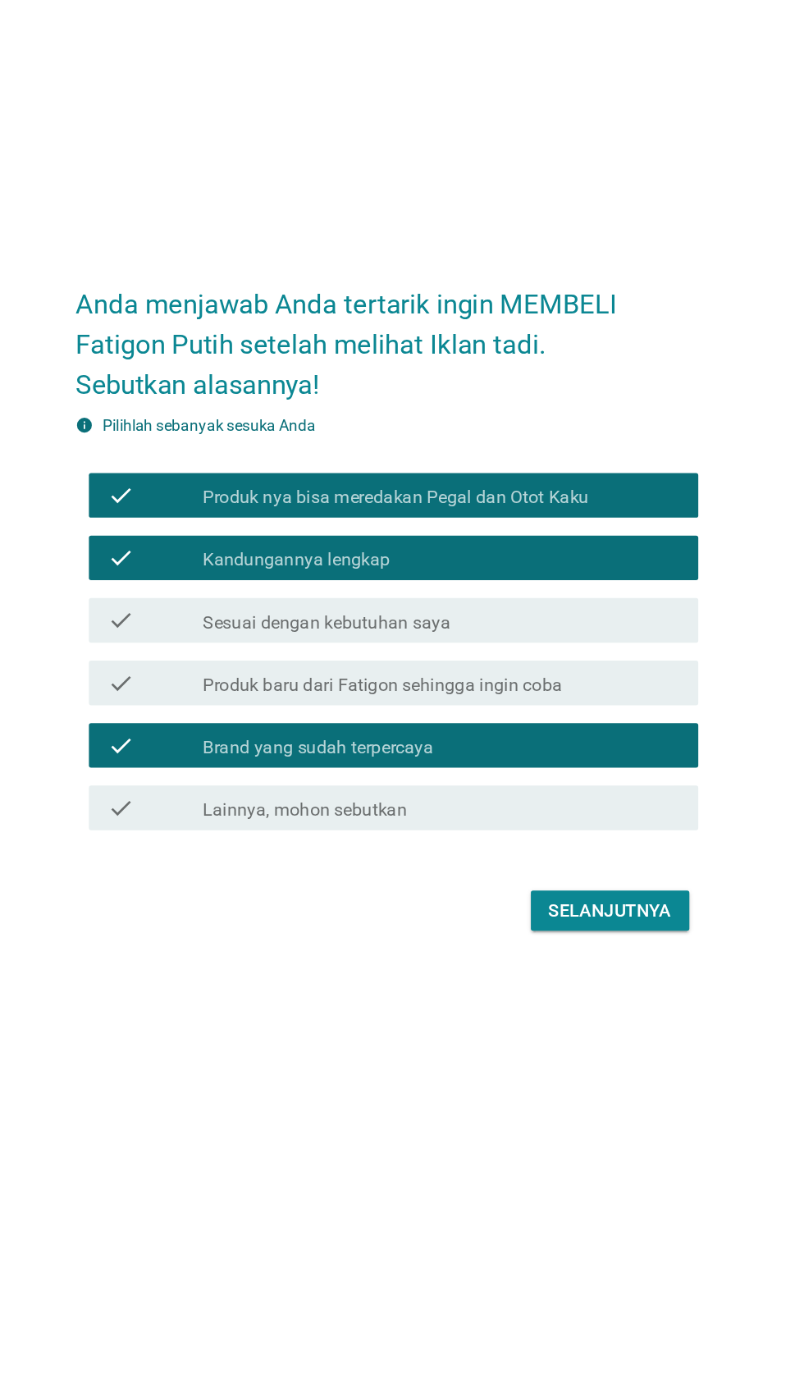
click at [186, 954] on div "Anda menjawab Anda tertarik ingin MEMBELI Fatigon Putih setelah melihat Iklan t…" at bounding box center [401, 693] width 483 height 523
click at [574, 936] on button "Selanjutnya" at bounding box center [566, 922] width 117 height 30
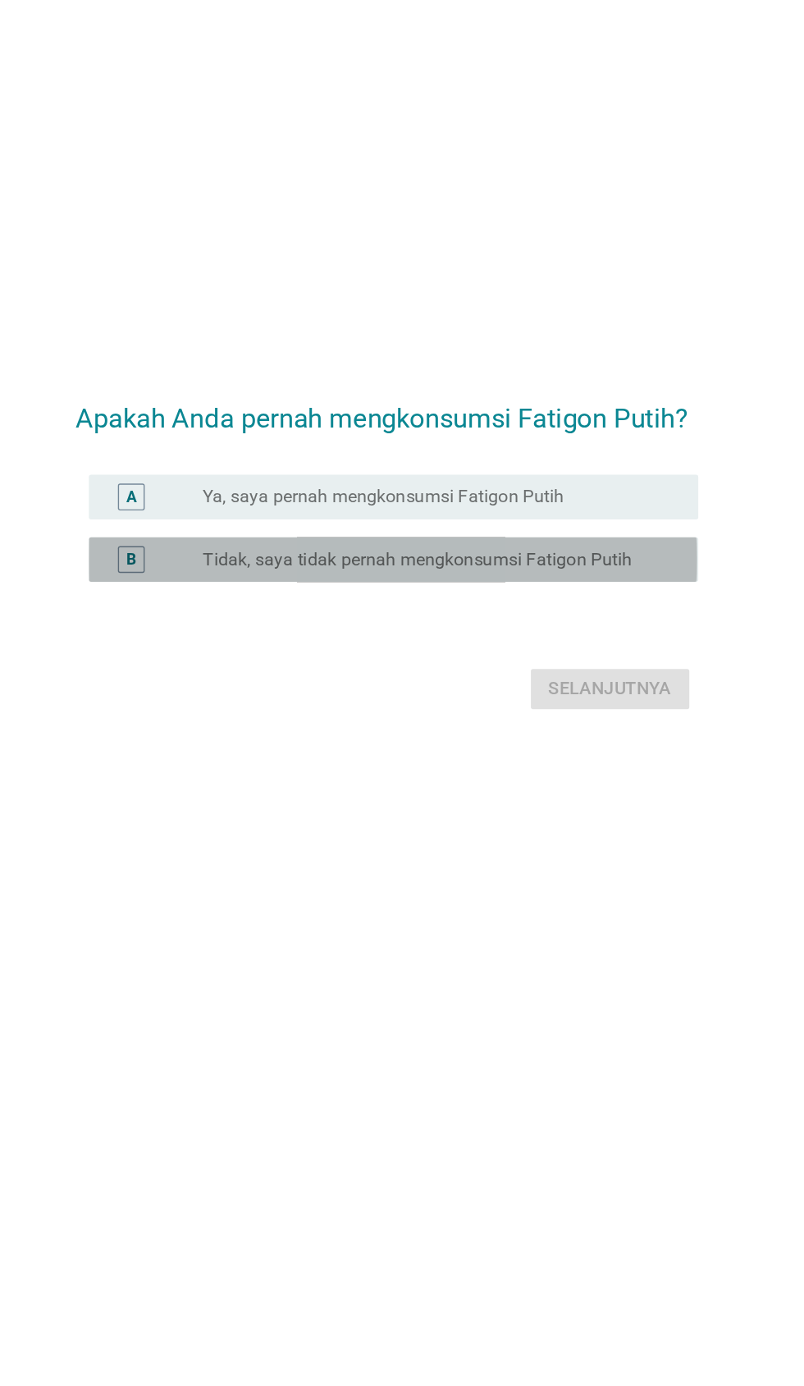
click at [428, 671] on label "Tidak, saya tidak pernah mengkonsumsi Fatigon Putih" at bounding box center [425, 663] width 316 height 16
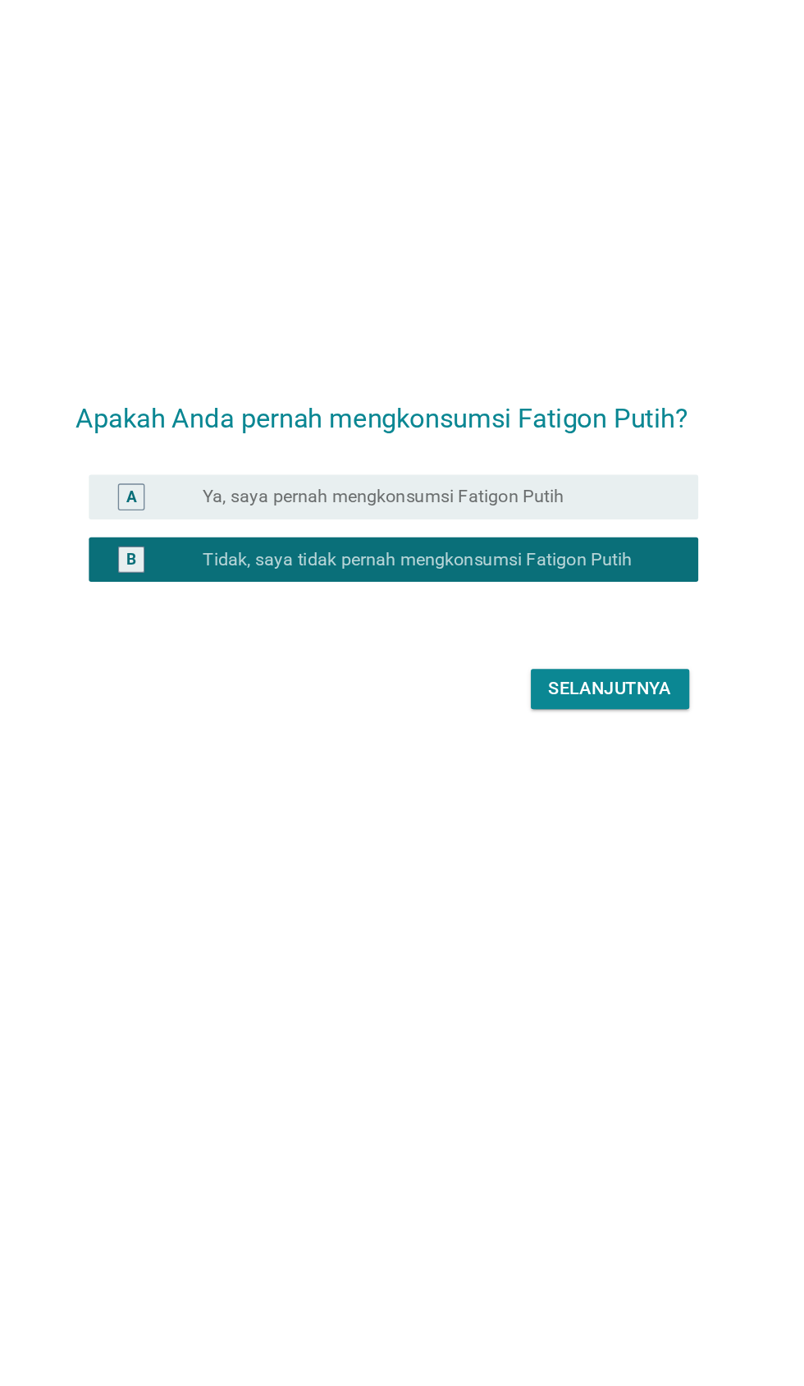
click at [202, 1109] on div "Apakah Anda pernah mengkonsumsi Fatigon Putih? A radio_button_unchecked Ya, say…" at bounding box center [402, 653] width 804 height 1386
click at [575, 768] on div "Selanjutnya" at bounding box center [566, 758] width 90 height 20
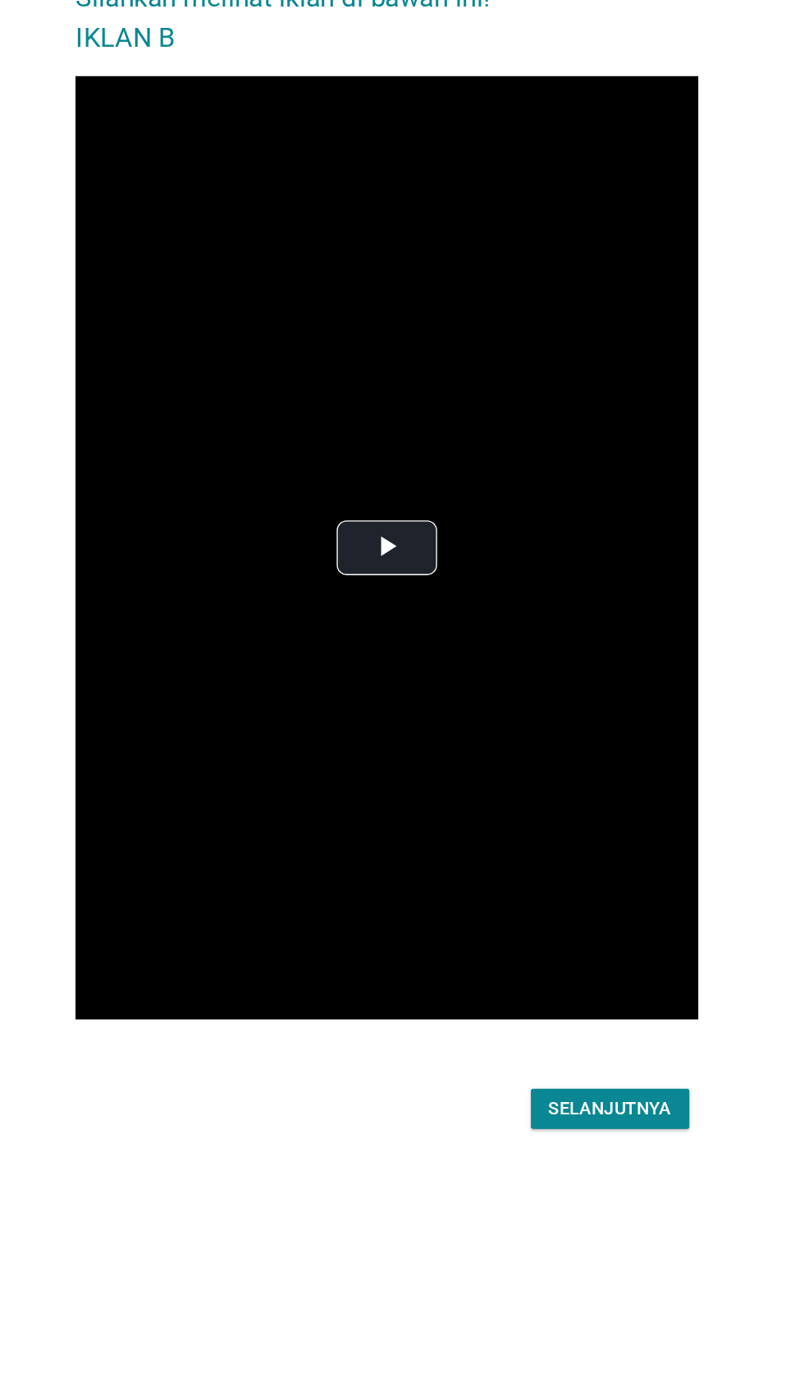
scroll to position [0, 0]
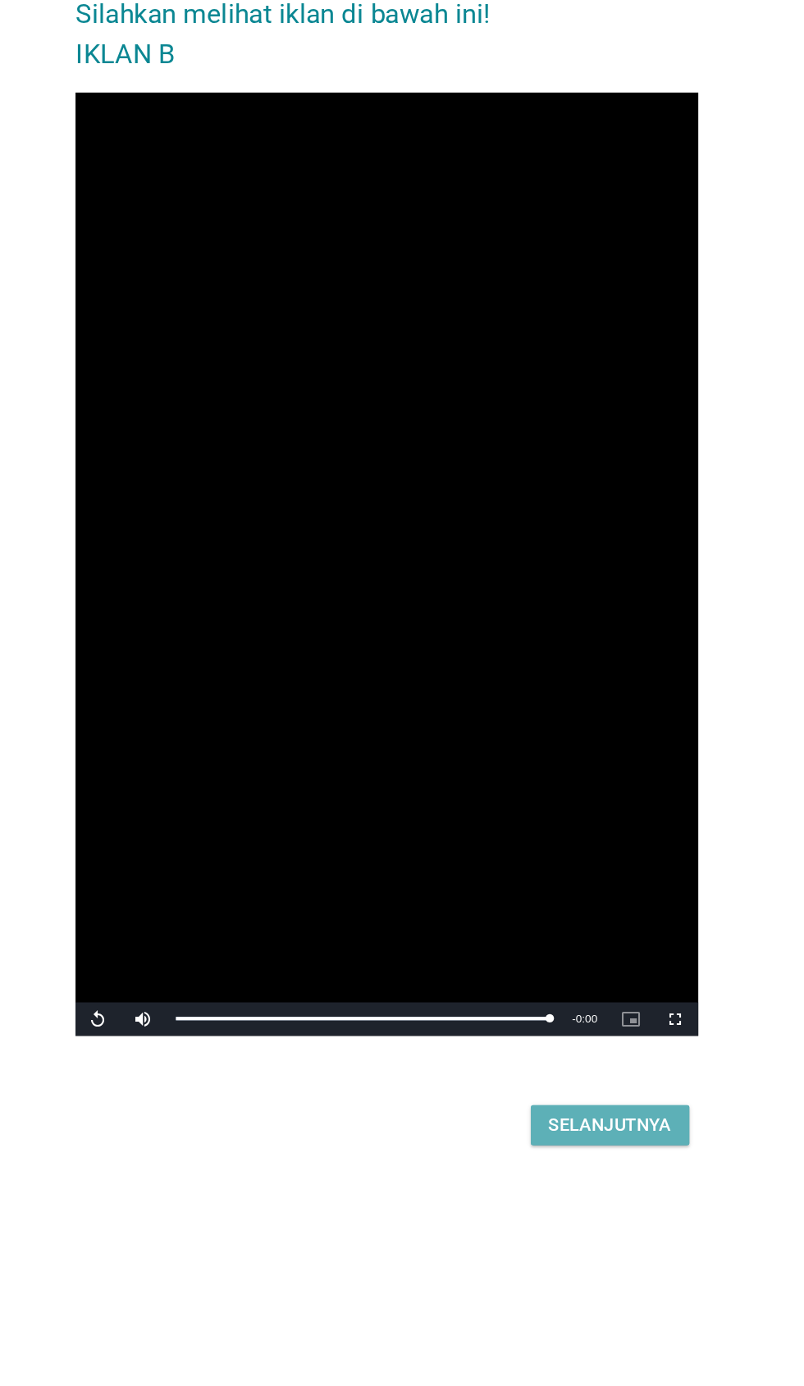
click at [590, 1117] on div "Selanjutnya" at bounding box center [566, 1107] width 90 height 20
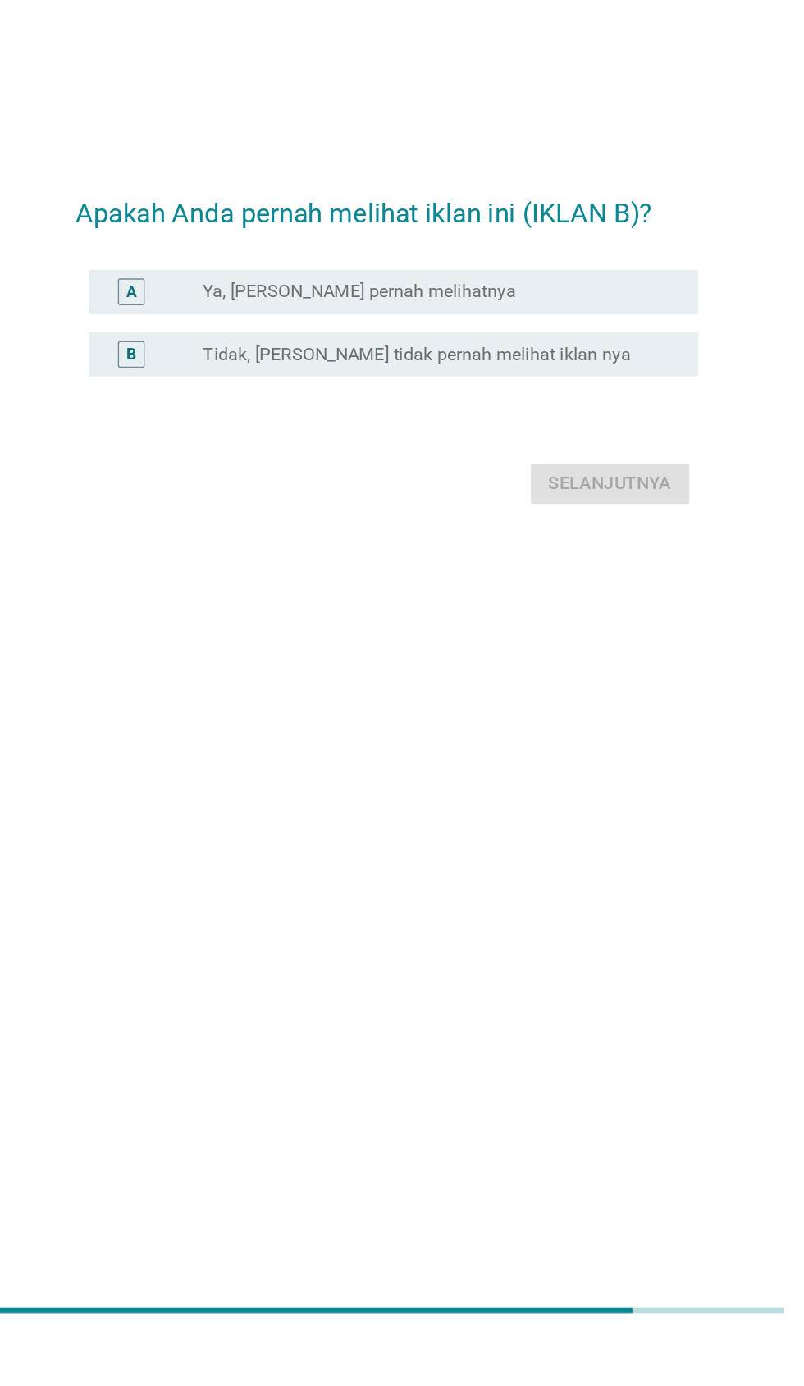
scroll to position [98, 0]
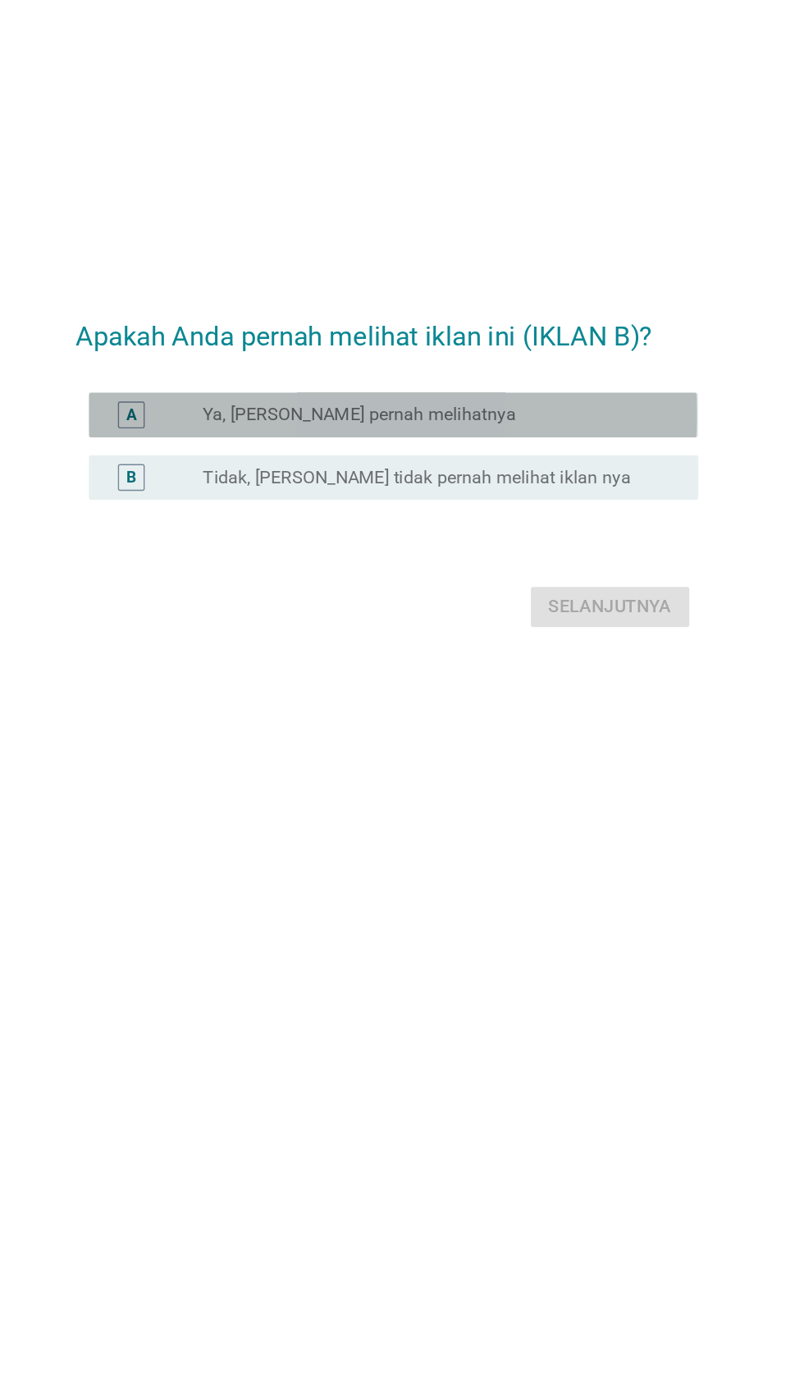
click at [448, 625] on label "Ya, [PERSON_NAME] pernah melihatnya" at bounding box center [382, 617] width 231 height 16
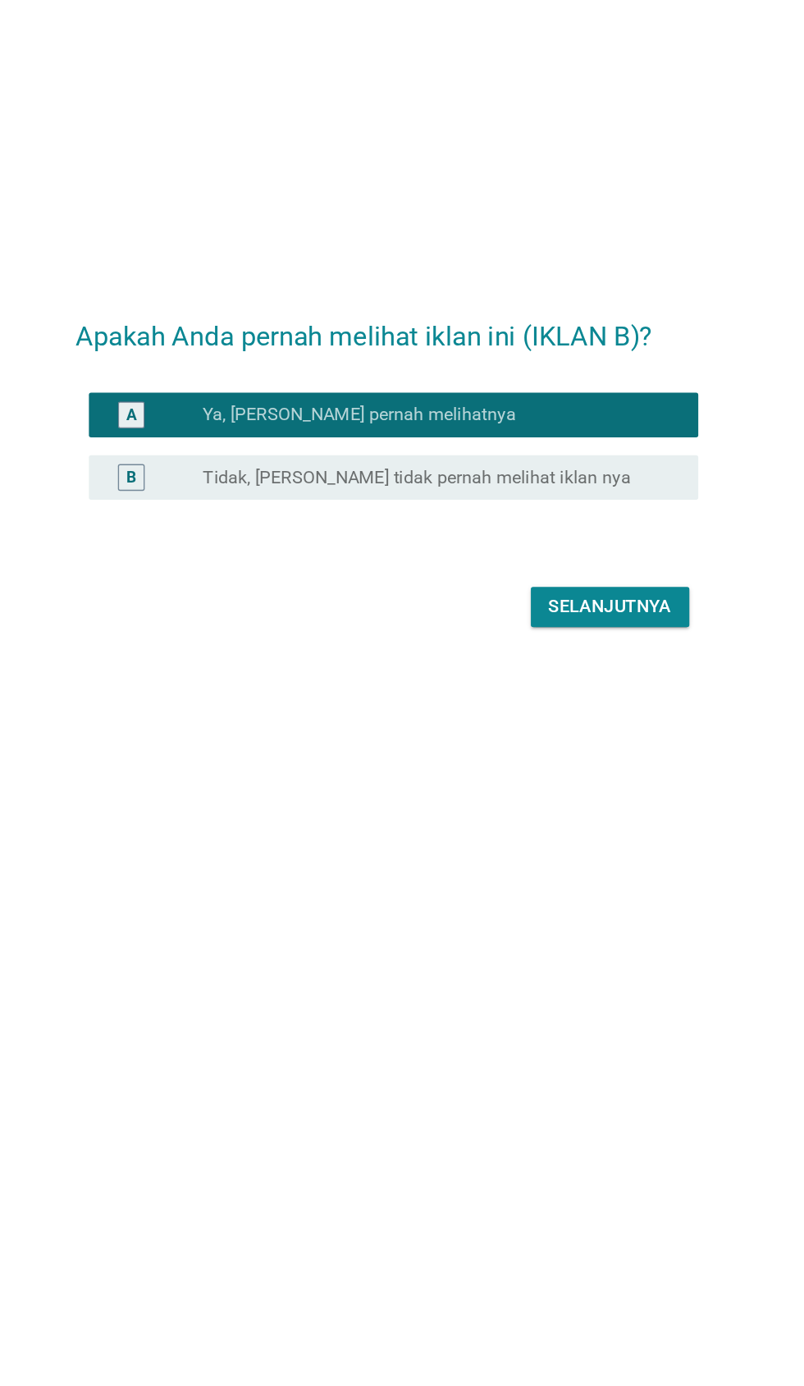
click at [210, 1130] on div "Apakah Anda pernah melihat iklan ini (IKLAN B)? A radio_button_checked Ya, Saya…" at bounding box center [402, 653] width 804 height 1386
click at [181, 1130] on div "Apakah Anda pernah melihat iklan ini (IKLAN B)? A radio_button_checked Ya, Saya…" at bounding box center [402, 653] width 804 height 1386
click at [583, 768] on div "Selanjutnya" at bounding box center [566, 758] width 90 height 20
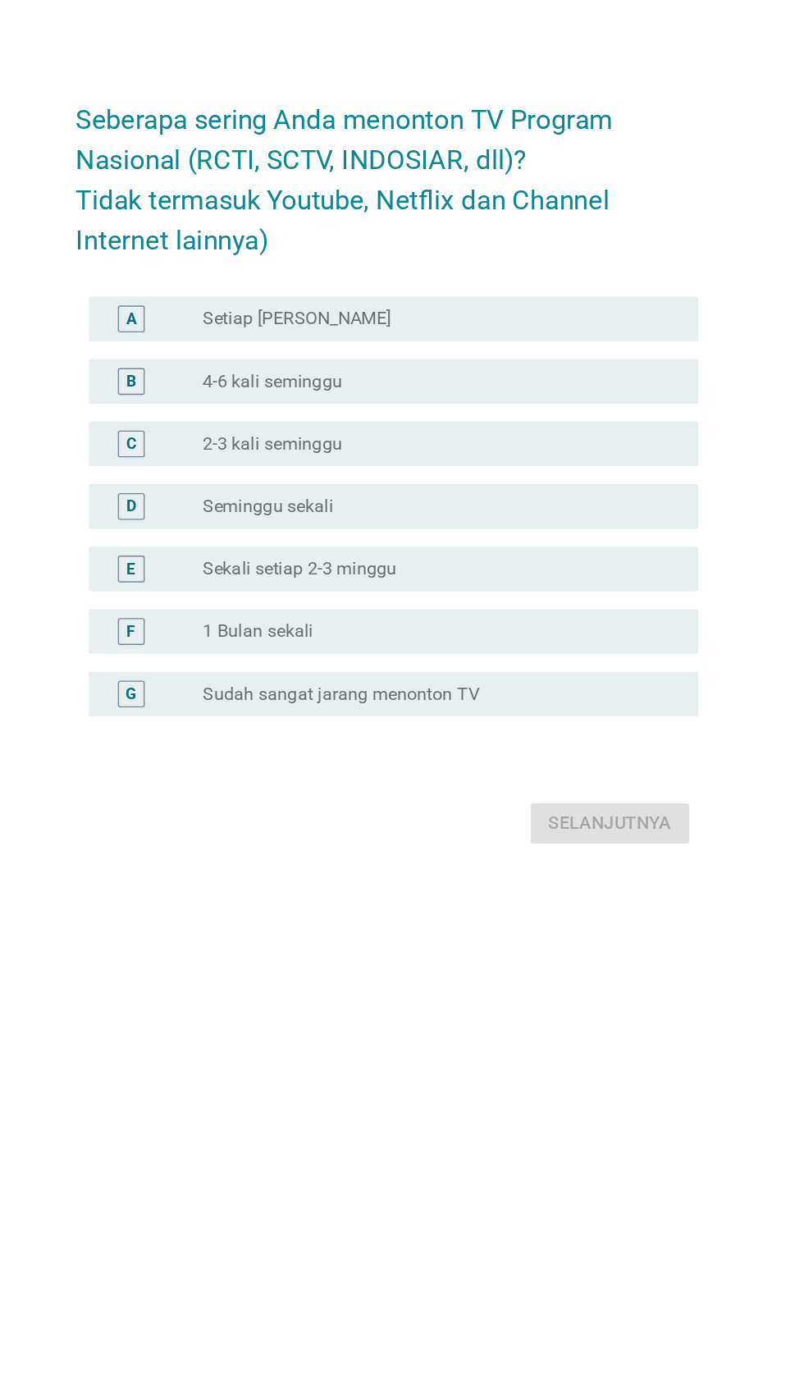
scroll to position [0, 0]
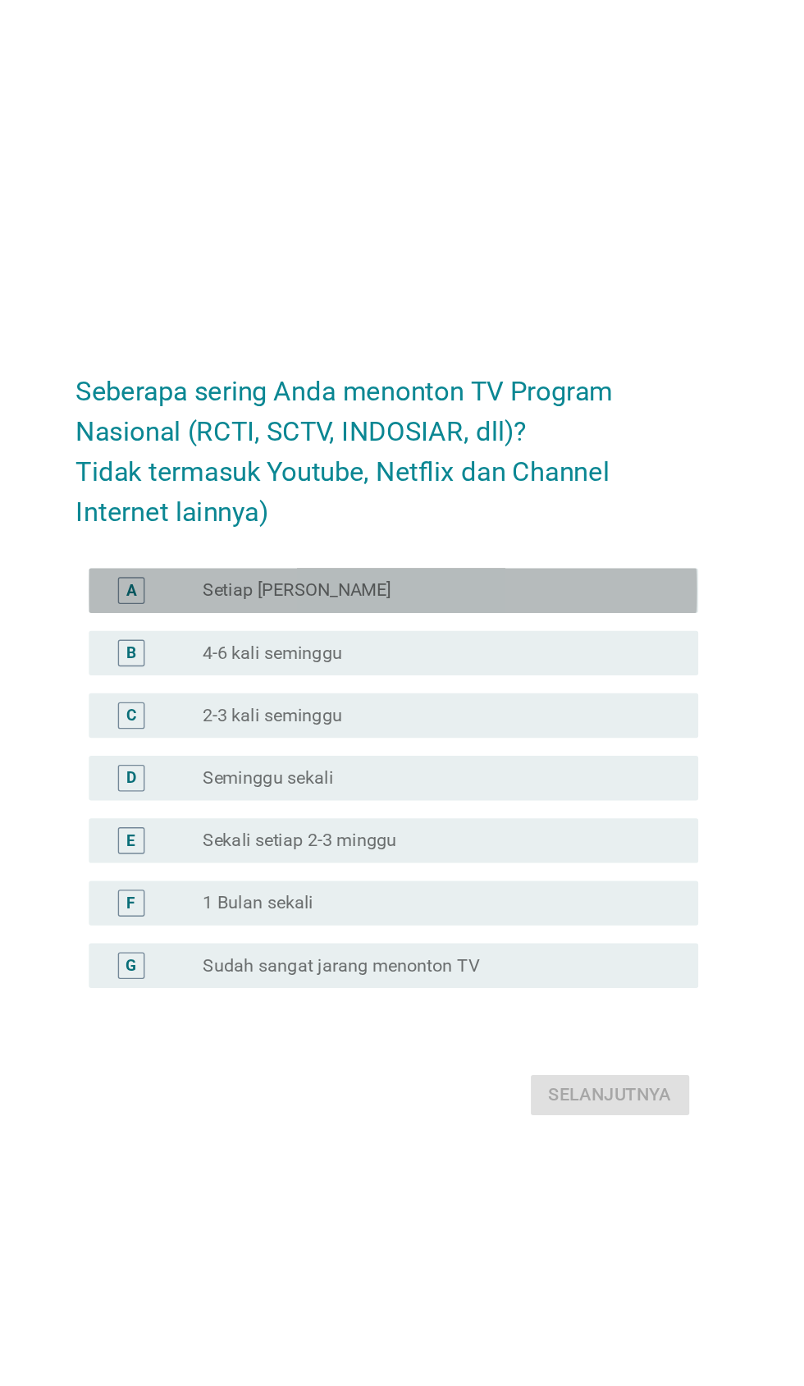
click at [394, 595] on div "radio_button_unchecked Setiap Hari" at bounding box center [436, 587] width 338 height 16
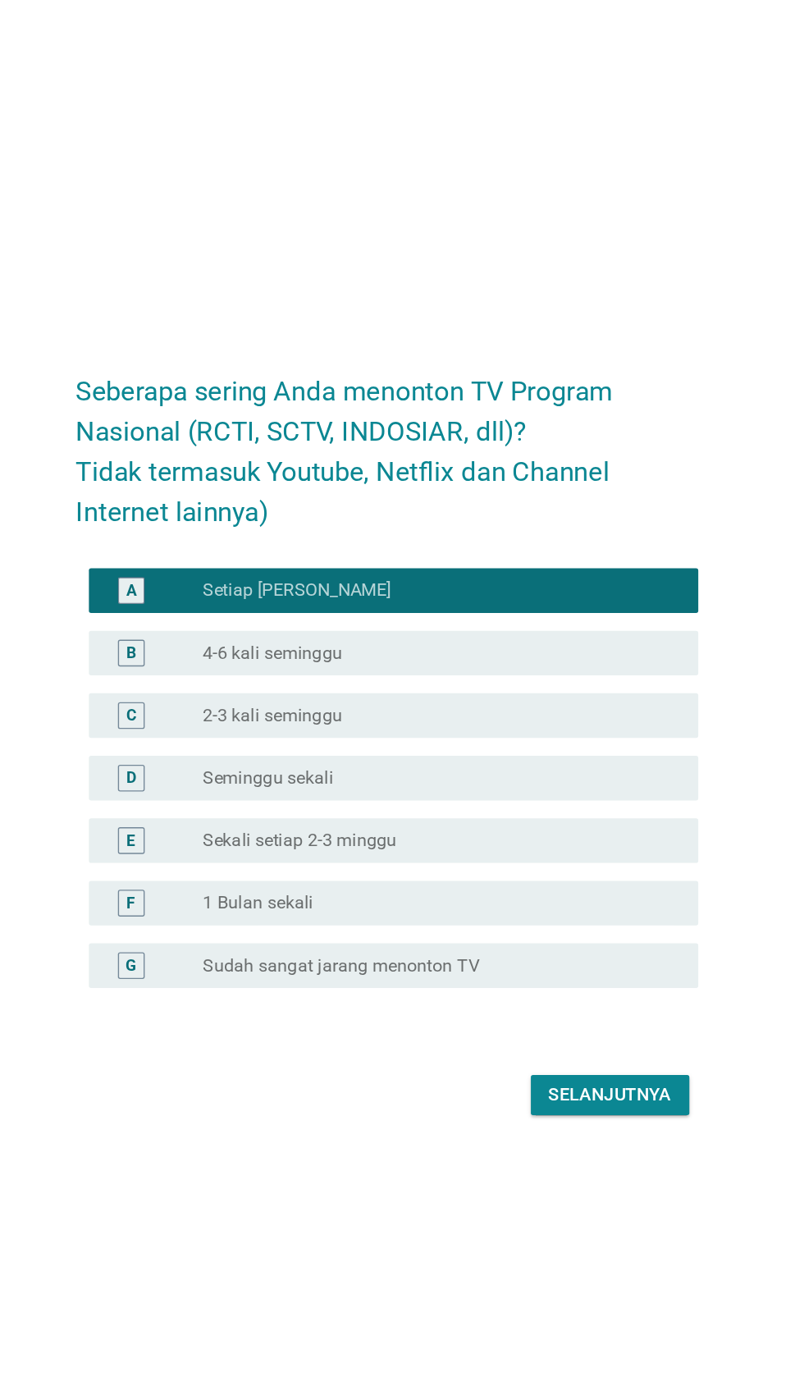
click at [212, 991] on div "Seberapa sering Anda menonton TV Program Nasional (RCTI, SCTV, INDOSIAR, dll)? …" at bounding box center [401, 693] width 483 height 594
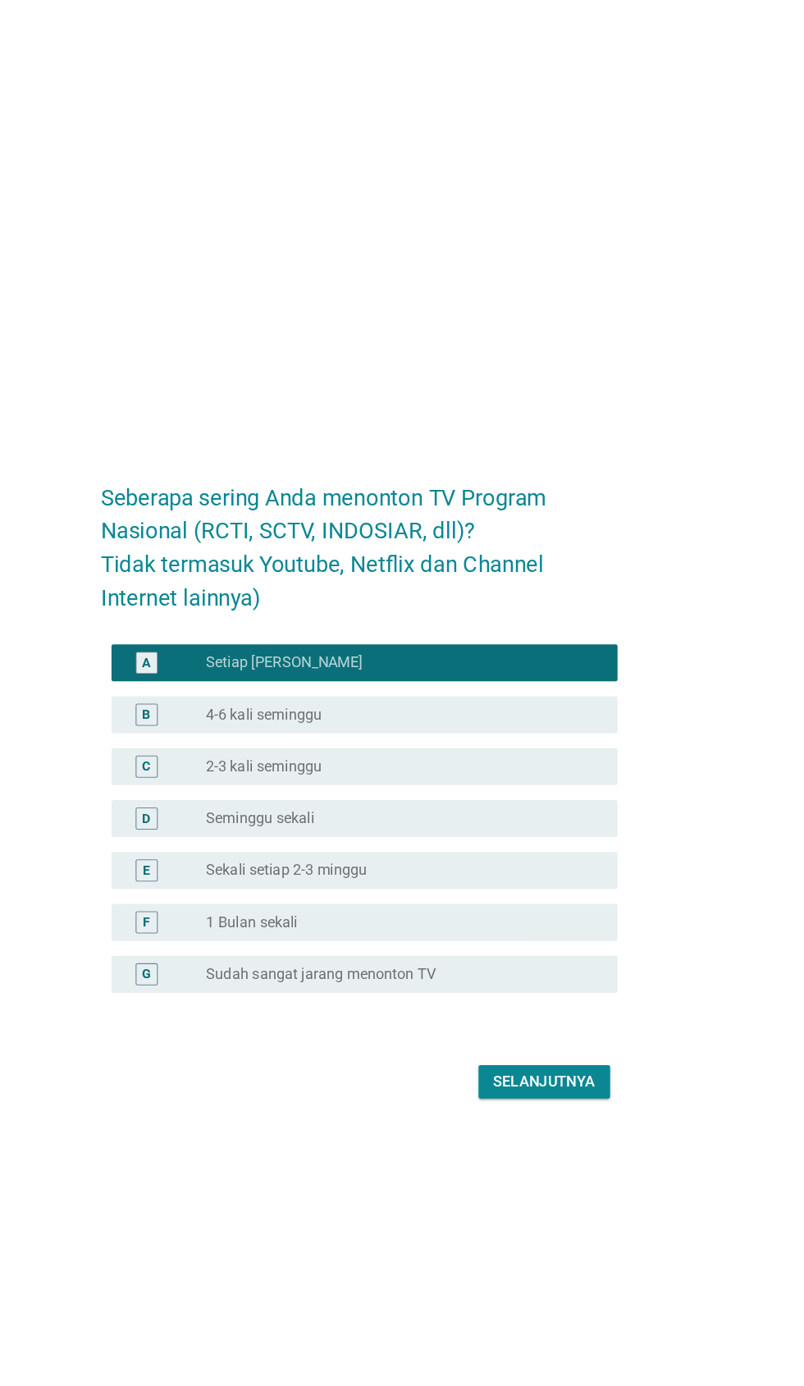
click at [164, 991] on div "Seberapa sering Anda menonton TV Program Nasional (RCTI, SCTV, INDOSIAR, dll)? …" at bounding box center [401, 693] width 483 height 594
click at [589, 972] on button "Selanjutnya" at bounding box center [566, 958] width 117 height 30
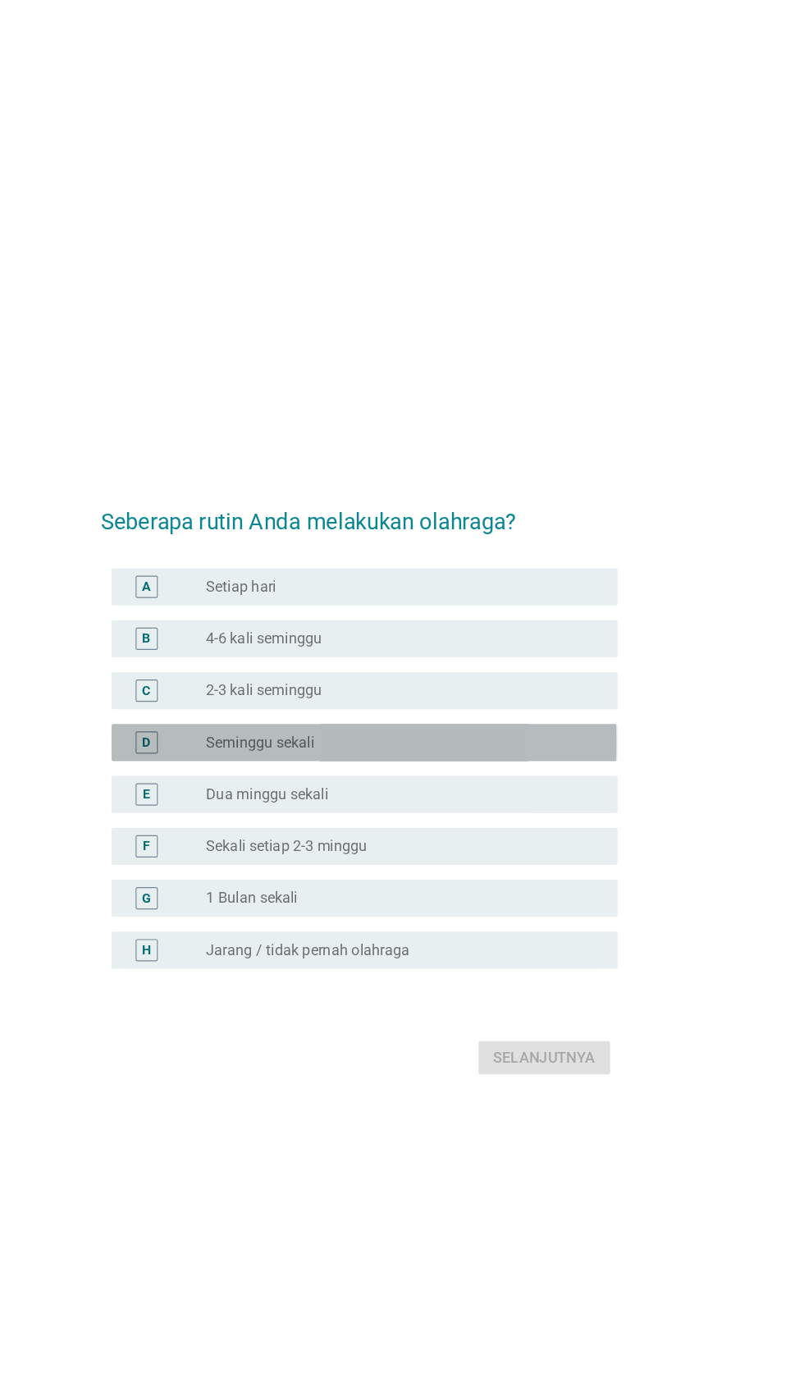
click at [400, 666] on div "radio_button_unchecked Seminggu sekali" at bounding box center [436, 657] width 338 height 16
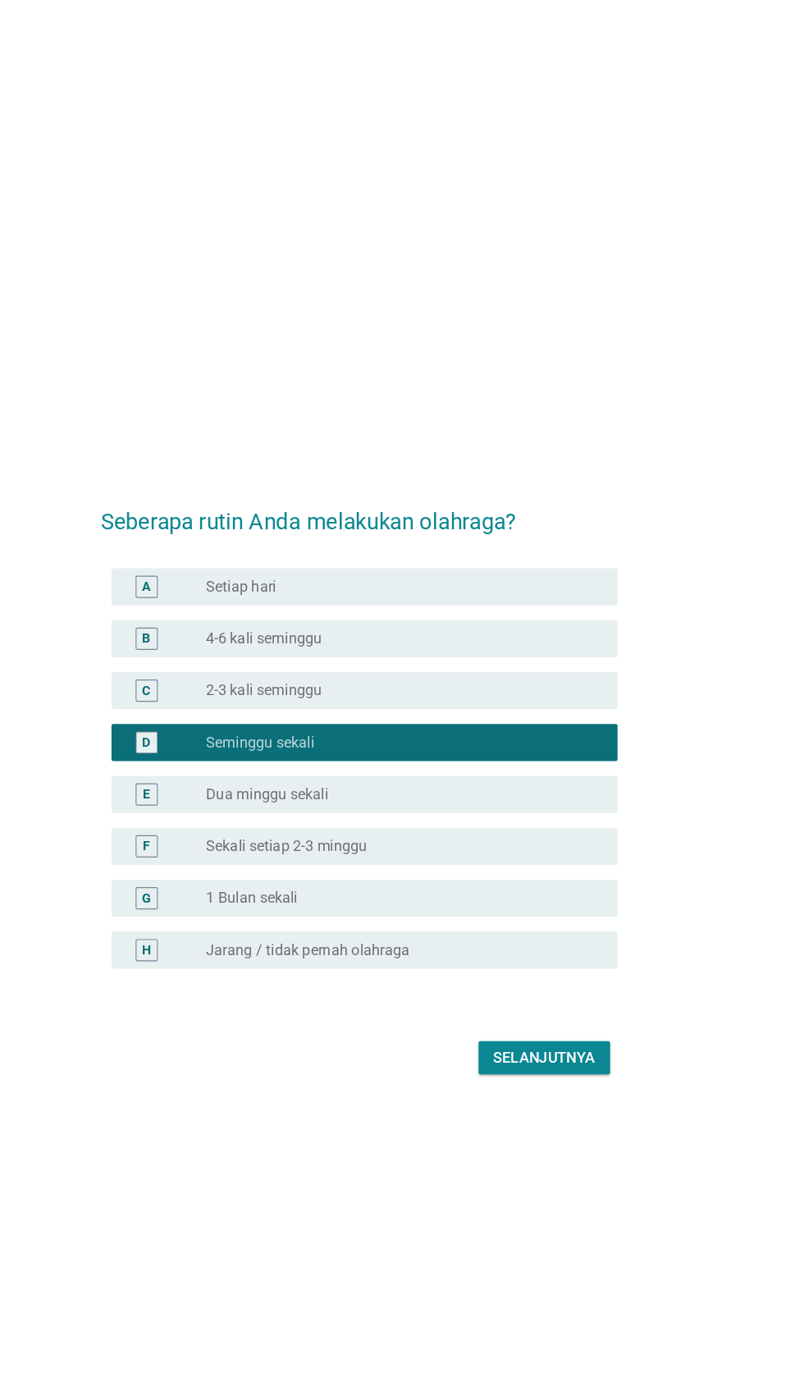
click at [506, 620] on div "radio_button_unchecked 2-3 kali seminggu" at bounding box center [436, 611] width 338 height 16
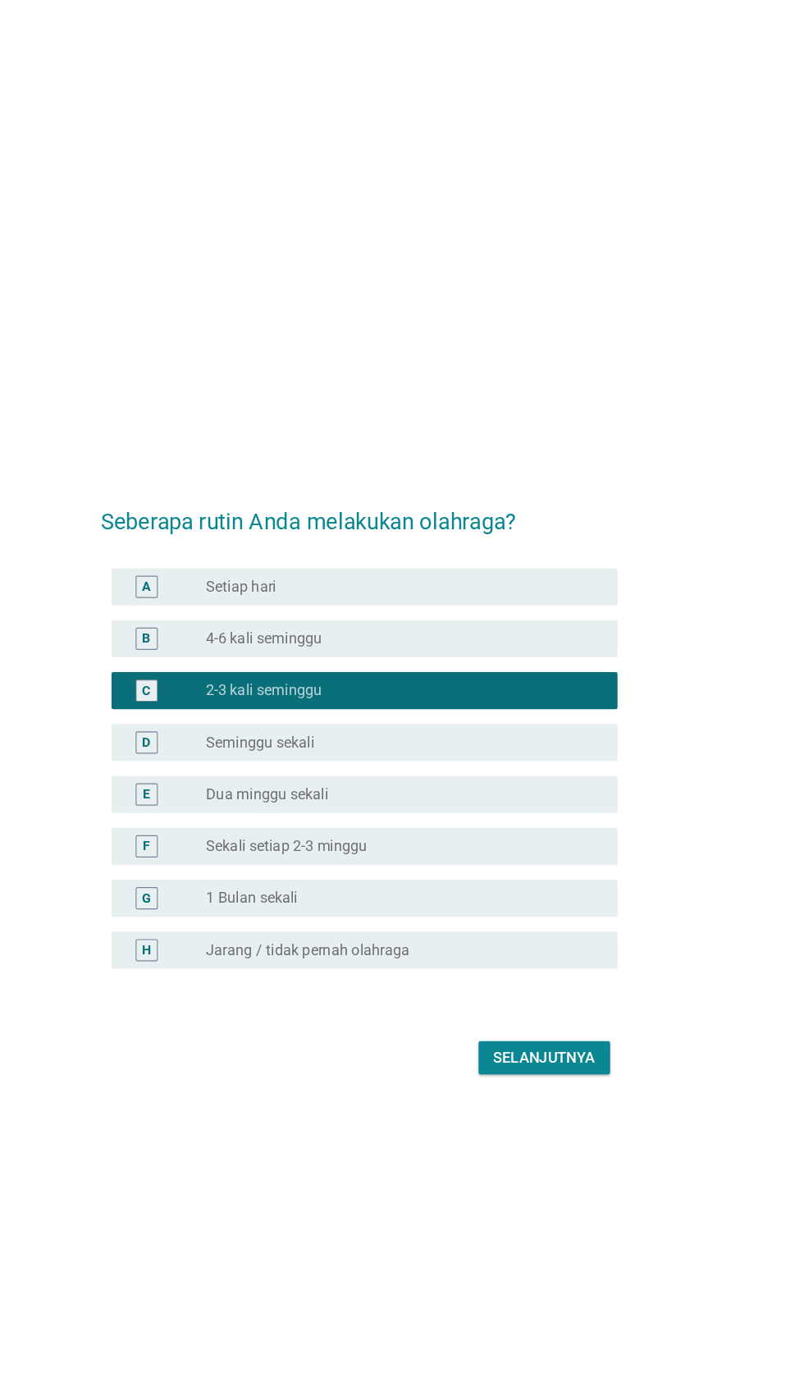
click at [204, 1142] on div "Seberapa rutin Anda melakukan olahraga? A radio_button_unchecked Setiap hari B …" at bounding box center [402, 693] width 804 height 1386
click at [579, 946] on div "Selanjutnya" at bounding box center [566, 937] width 90 height 20
